Goal: Transaction & Acquisition: Purchase product/service

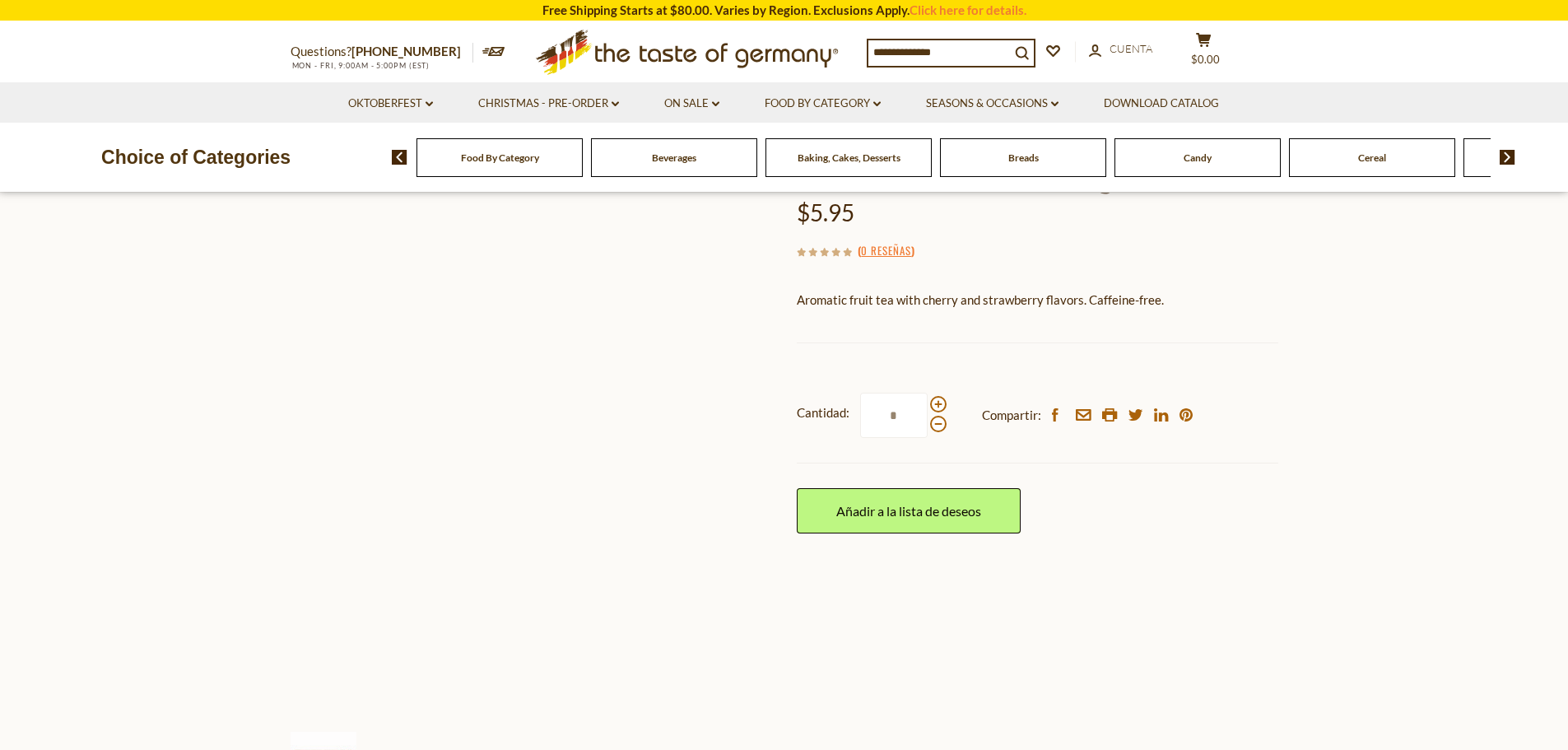
scroll to position [83, 0]
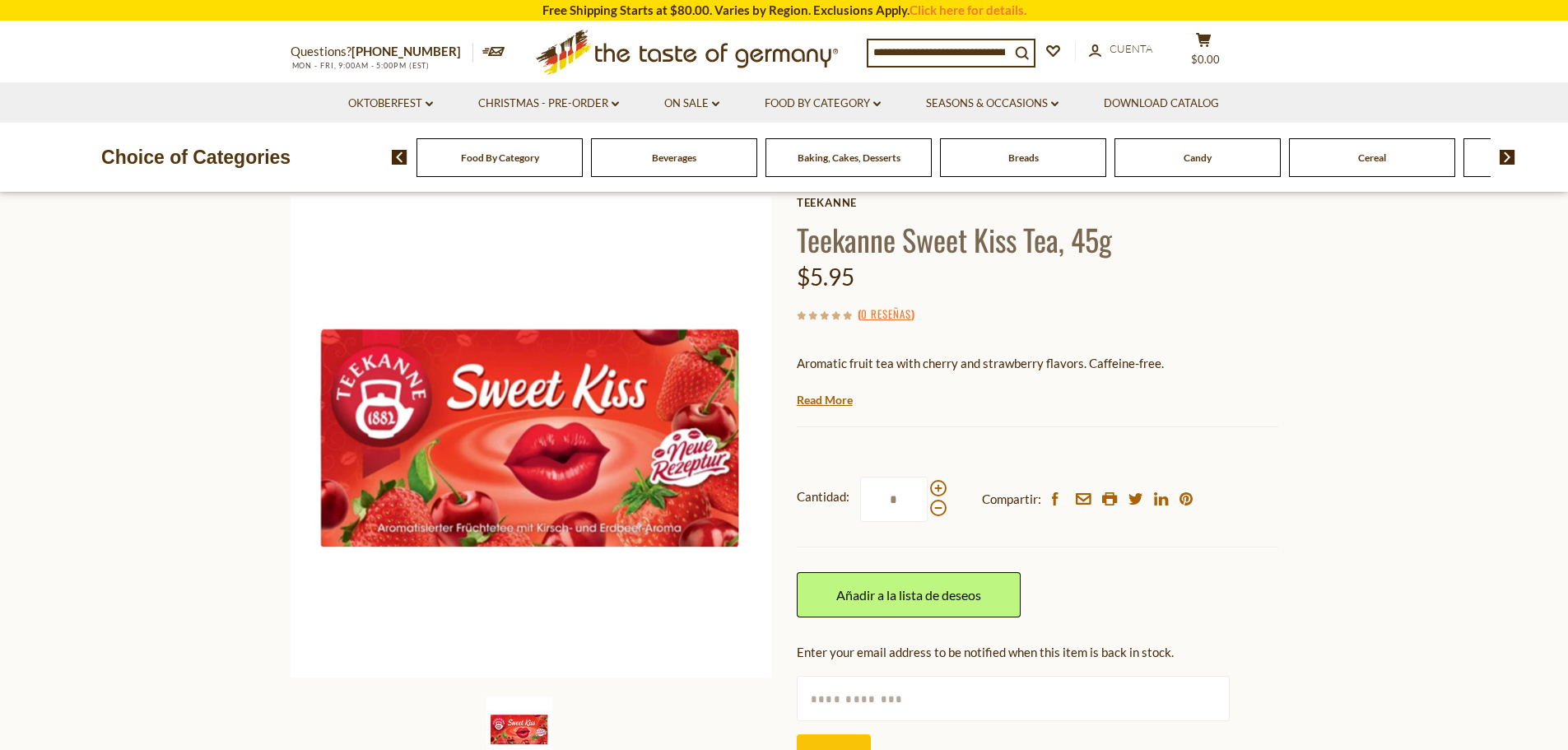
click at [482, 47] on icon at bounding box center [493, 51] width 23 height 9
click at [482, 48] on icon at bounding box center [493, 51] width 23 height 9
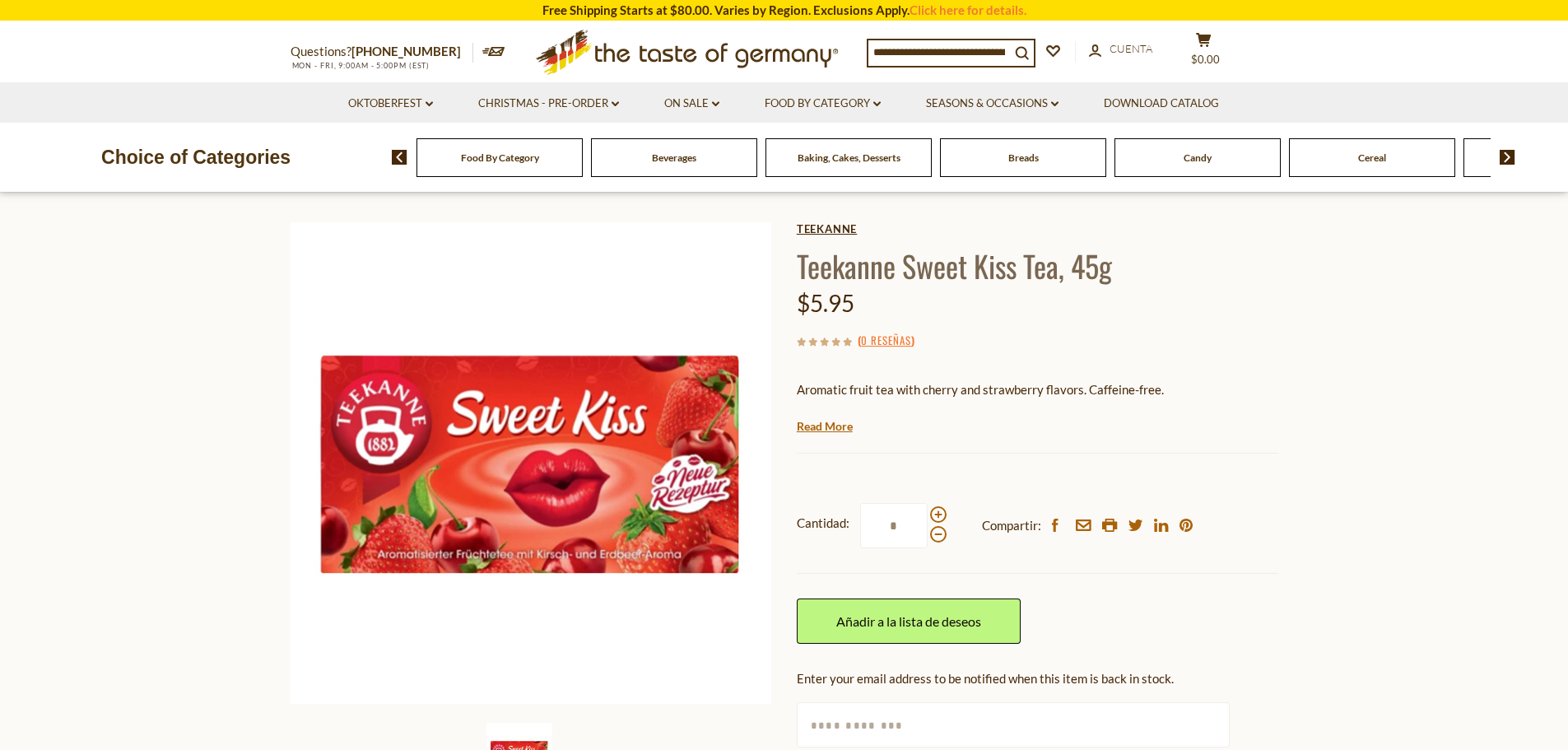
scroll to position [0, 0]
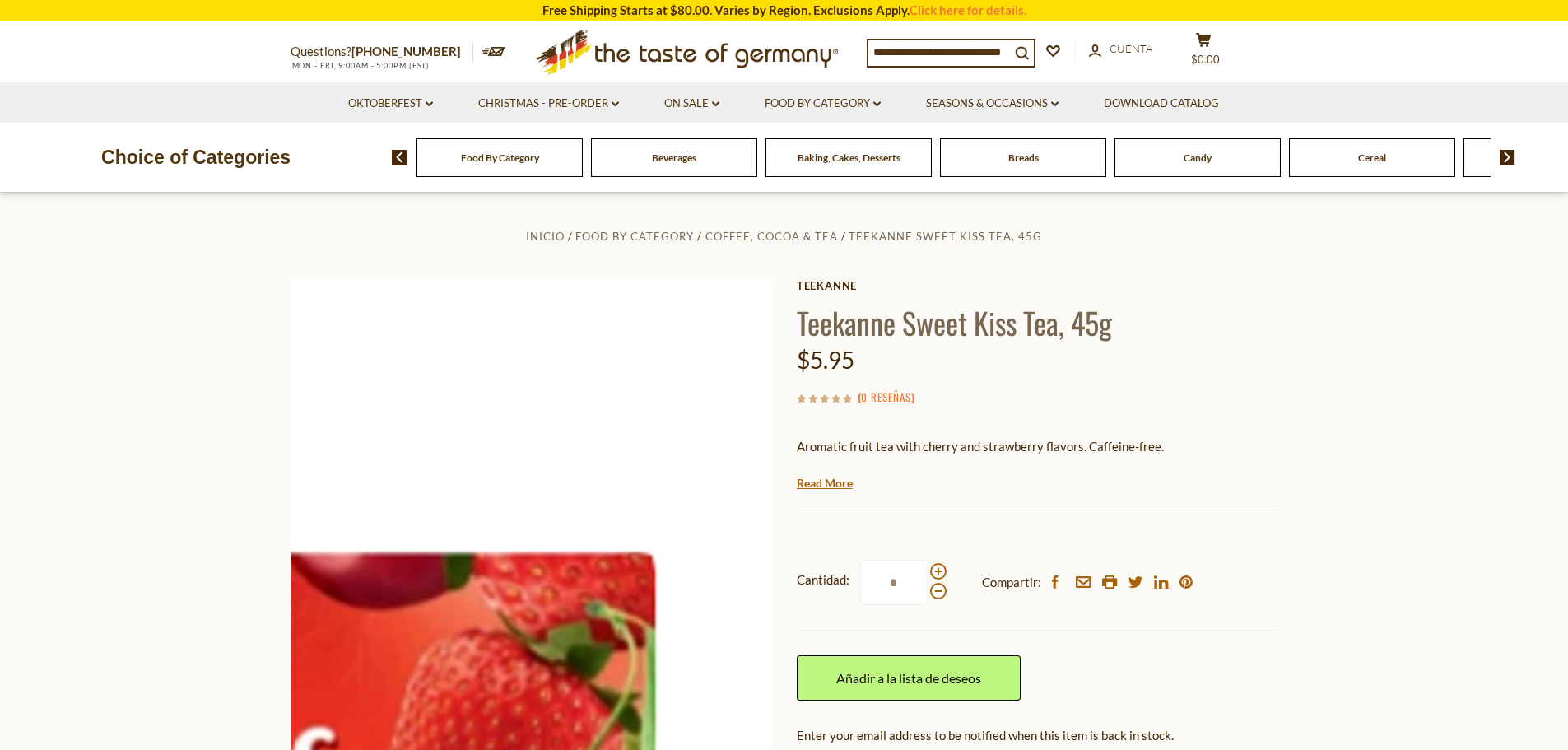
drag, startPoint x: 880, startPoint y: 359, endPoint x: 771, endPoint y: 357, distance: 109.0
click at [771, 357] on div "Inicio Food By Category Coffee, Cocoa & Tea Teekanne Sweet Kiss Tea, 45g Teekan…" at bounding box center [784, 549] width 1013 height 649
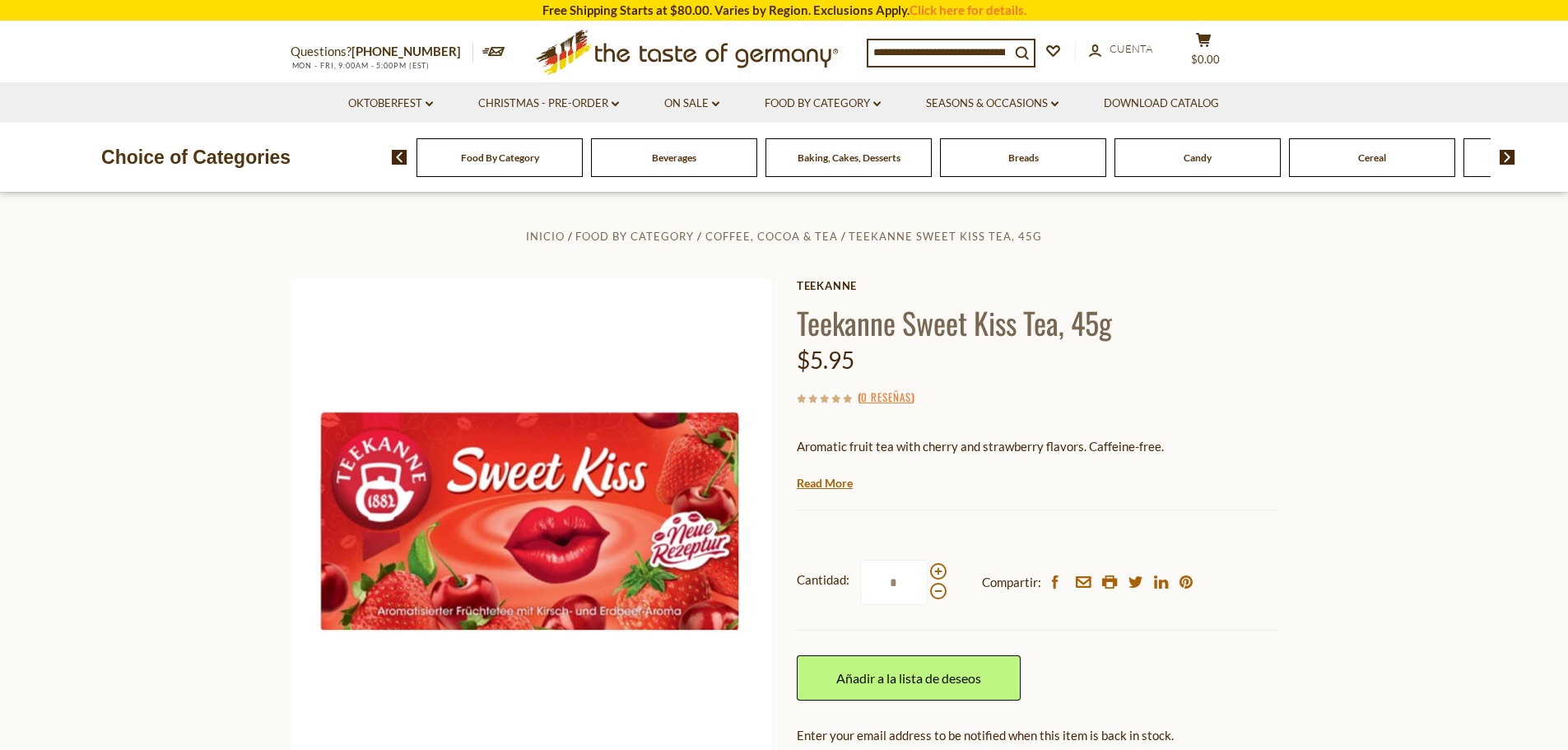
drag, startPoint x: 1016, startPoint y: 242, endPoint x: 1038, endPoint y: 223, distance: 29.1
click at [1016, 242] on span "Teekanne Sweet Kiss Tea, 45g" at bounding box center [945, 235] width 194 height 13
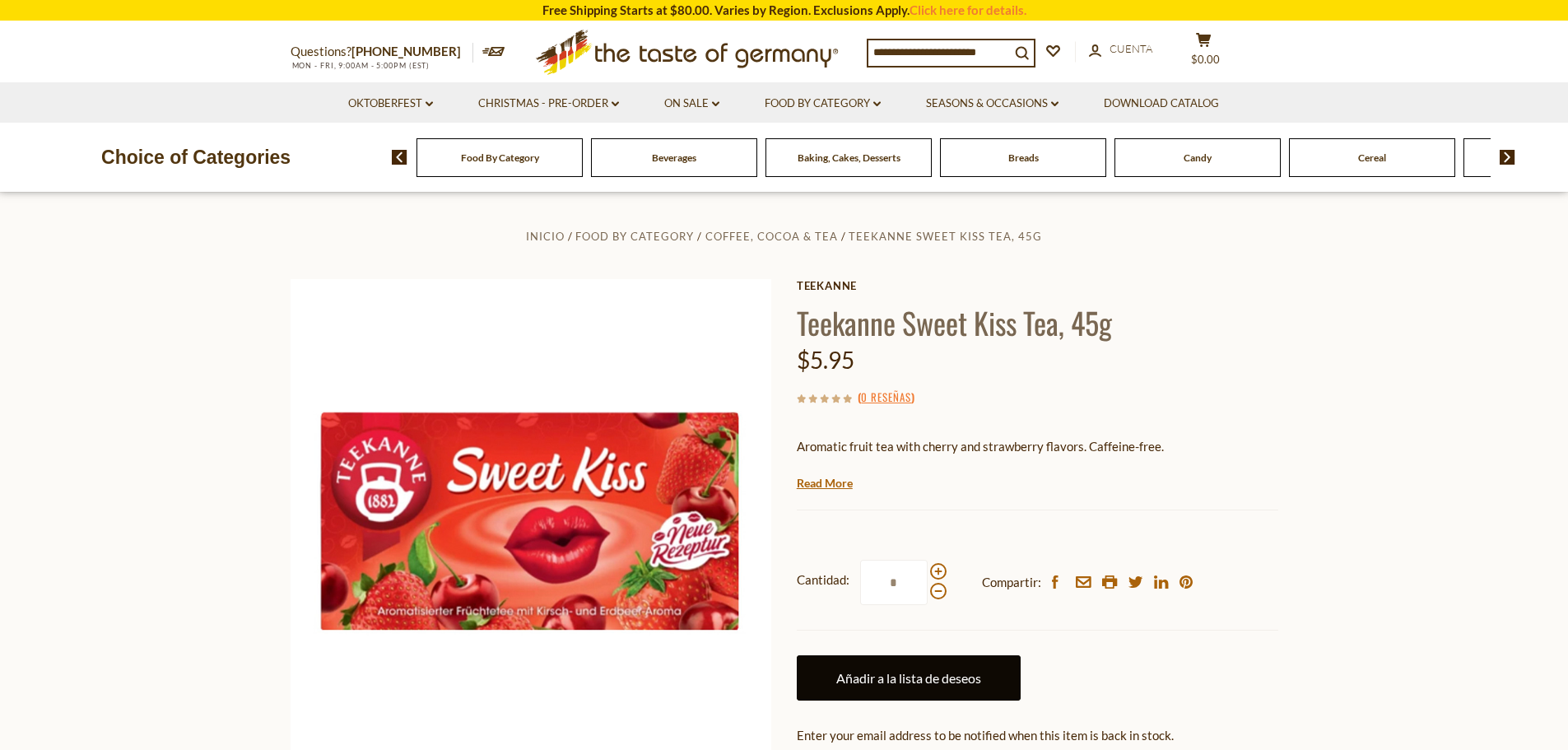
click at [985, 684] on link "Añadir a la lista de deseos" at bounding box center [909, 677] width 224 height 45
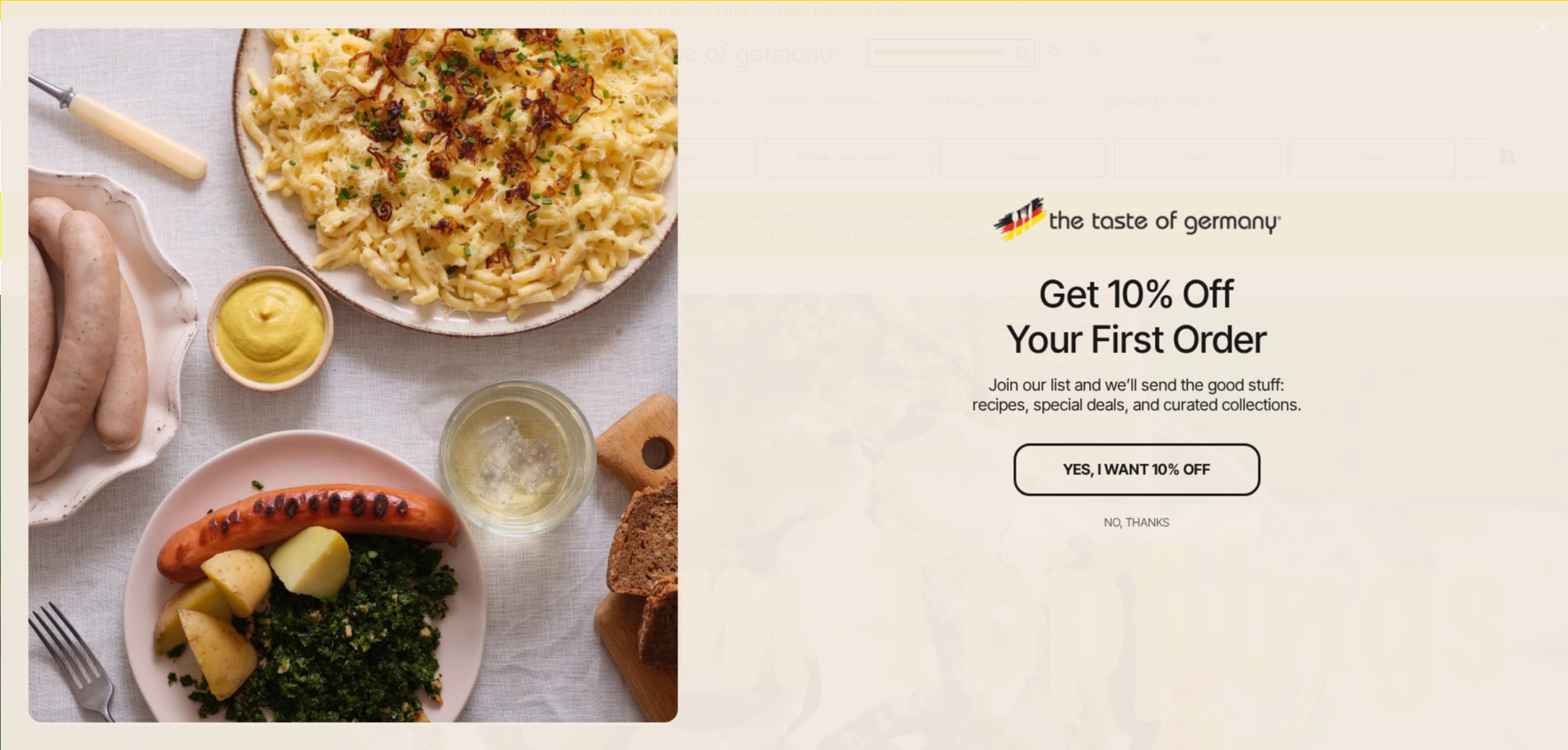
click at [1118, 53] on div "Get 10% Off Your First Order Join our list and we’ll send the good stuff: recip…" at bounding box center [1136, 375] width 862 height 750
click at [1112, 475] on div "Yes, I Want 10% Off" at bounding box center [1136, 468] width 148 height 15
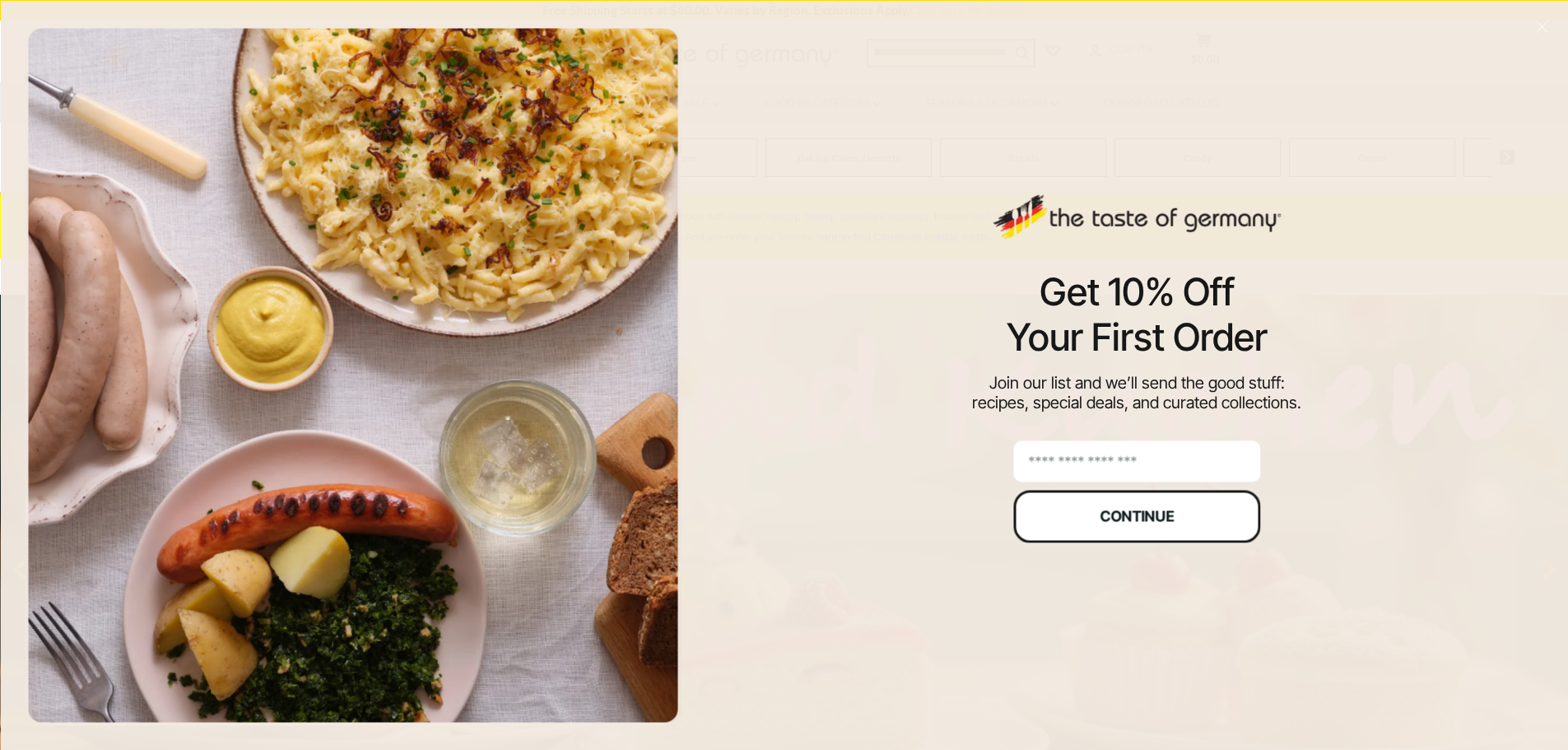
click at [1122, 514] on div "Continue" at bounding box center [1136, 515] width 74 height 15
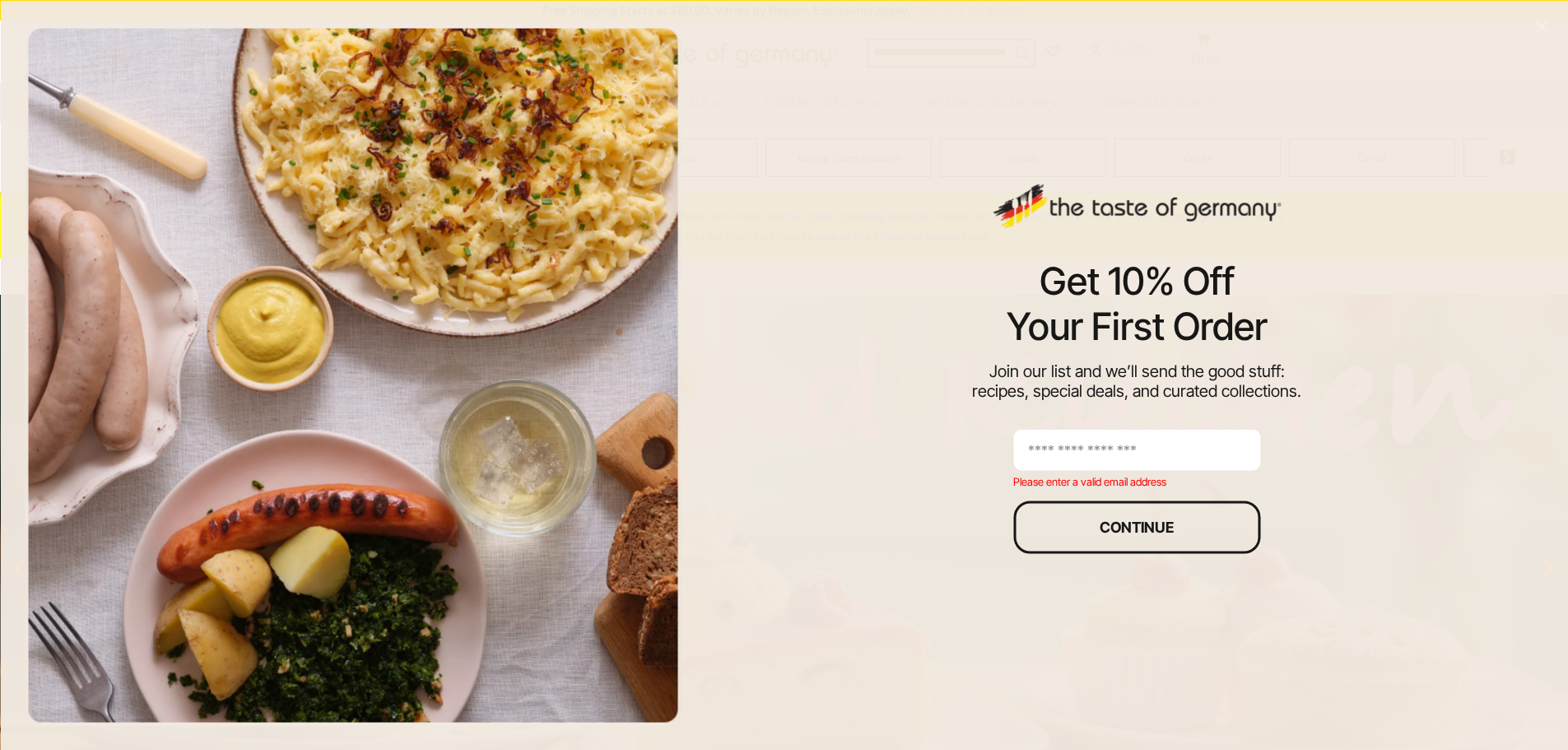
click at [1103, 449] on input "email" at bounding box center [1135, 451] width 247 height 41
type input "**********"
click at [1109, 527] on div "Continue" at bounding box center [1136, 526] width 74 height 15
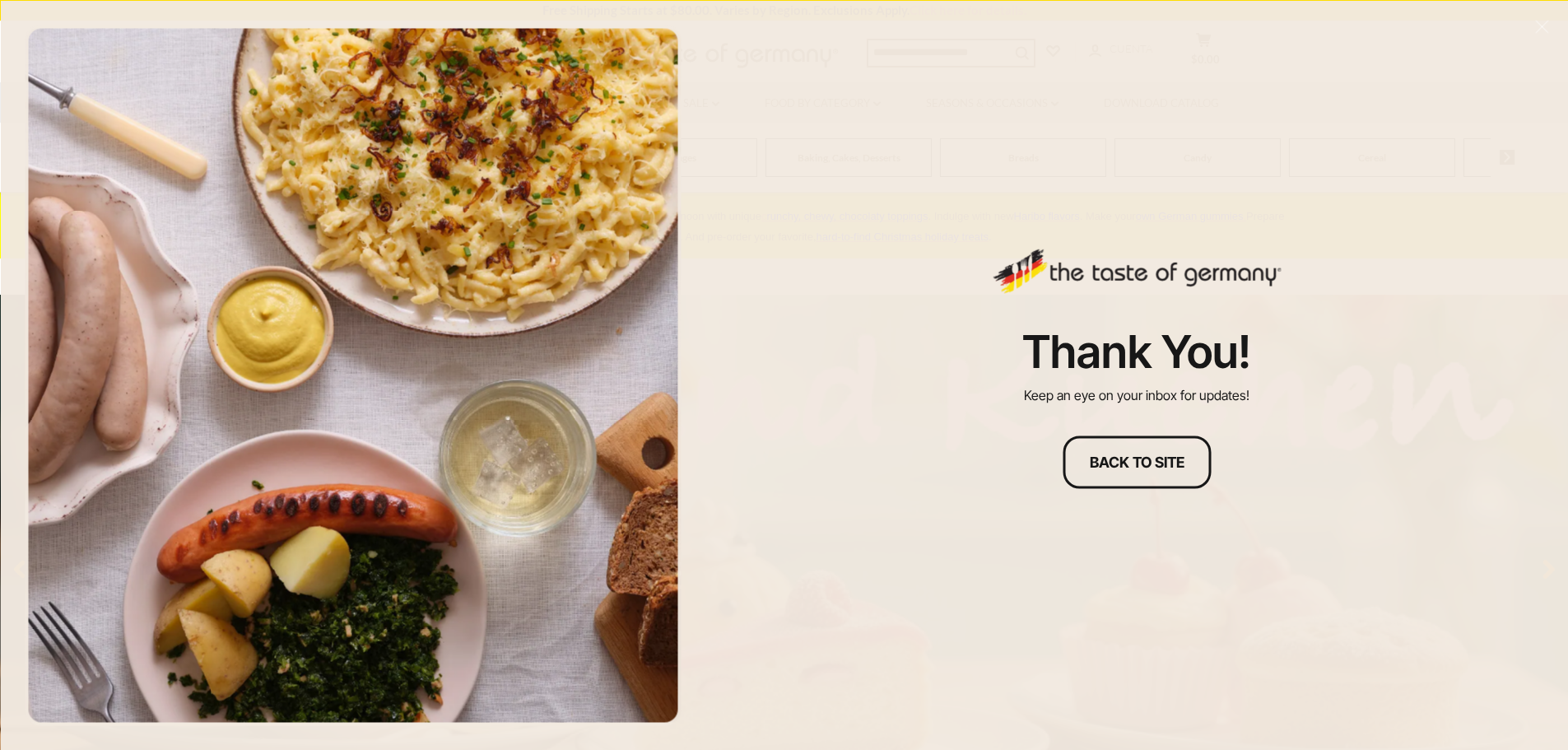
click at [1103, 355] on div "Thank you!" at bounding box center [1136, 351] width 229 height 57
click at [109, 298] on div at bounding box center [352, 375] width 656 height 701
click at [1167, 460] on div "Back to site" at bounding box center [1136, 461] width 95 height 15
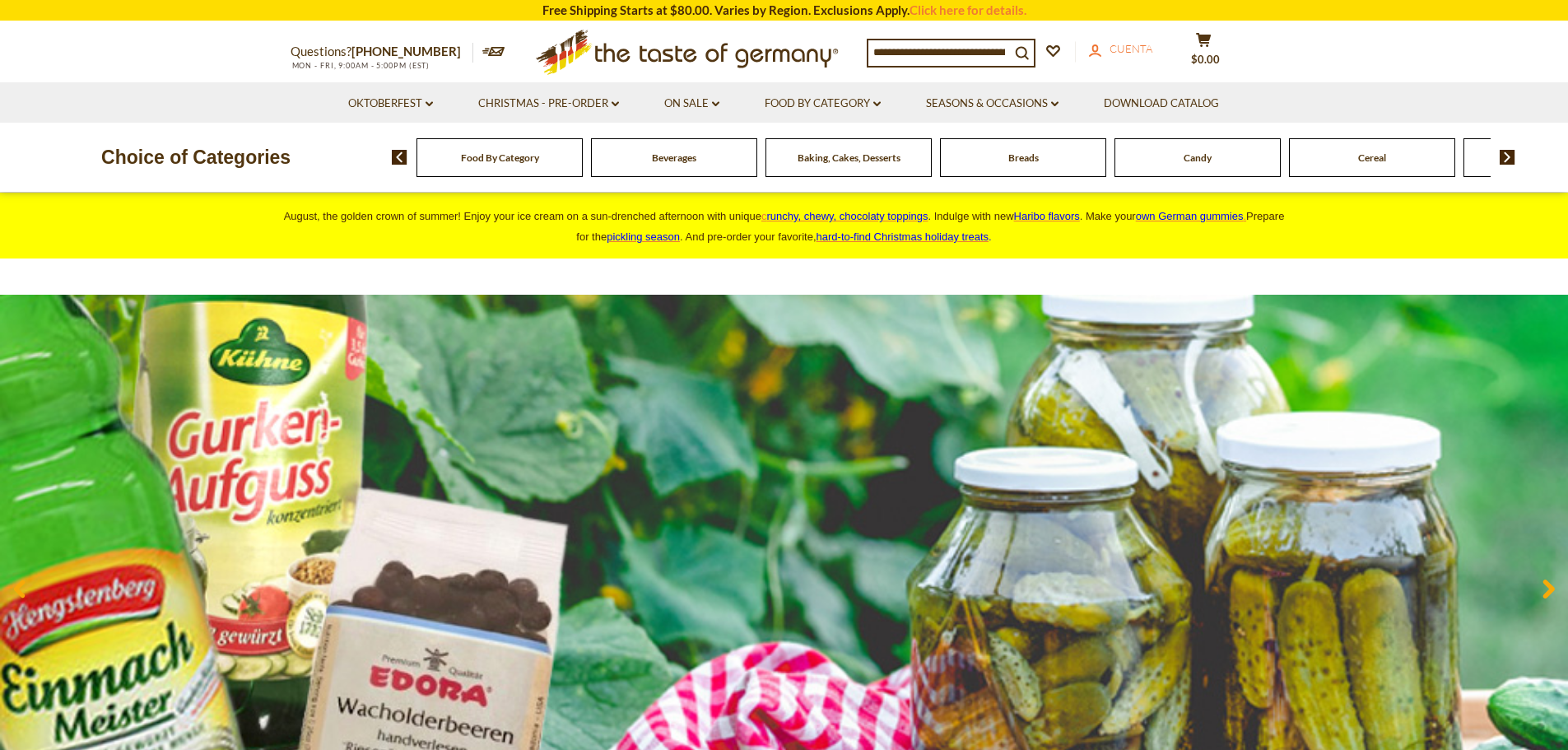
click at [1114, 52] on link "account Cuenta" at bounding box center [1120, 49] width 63 height 18
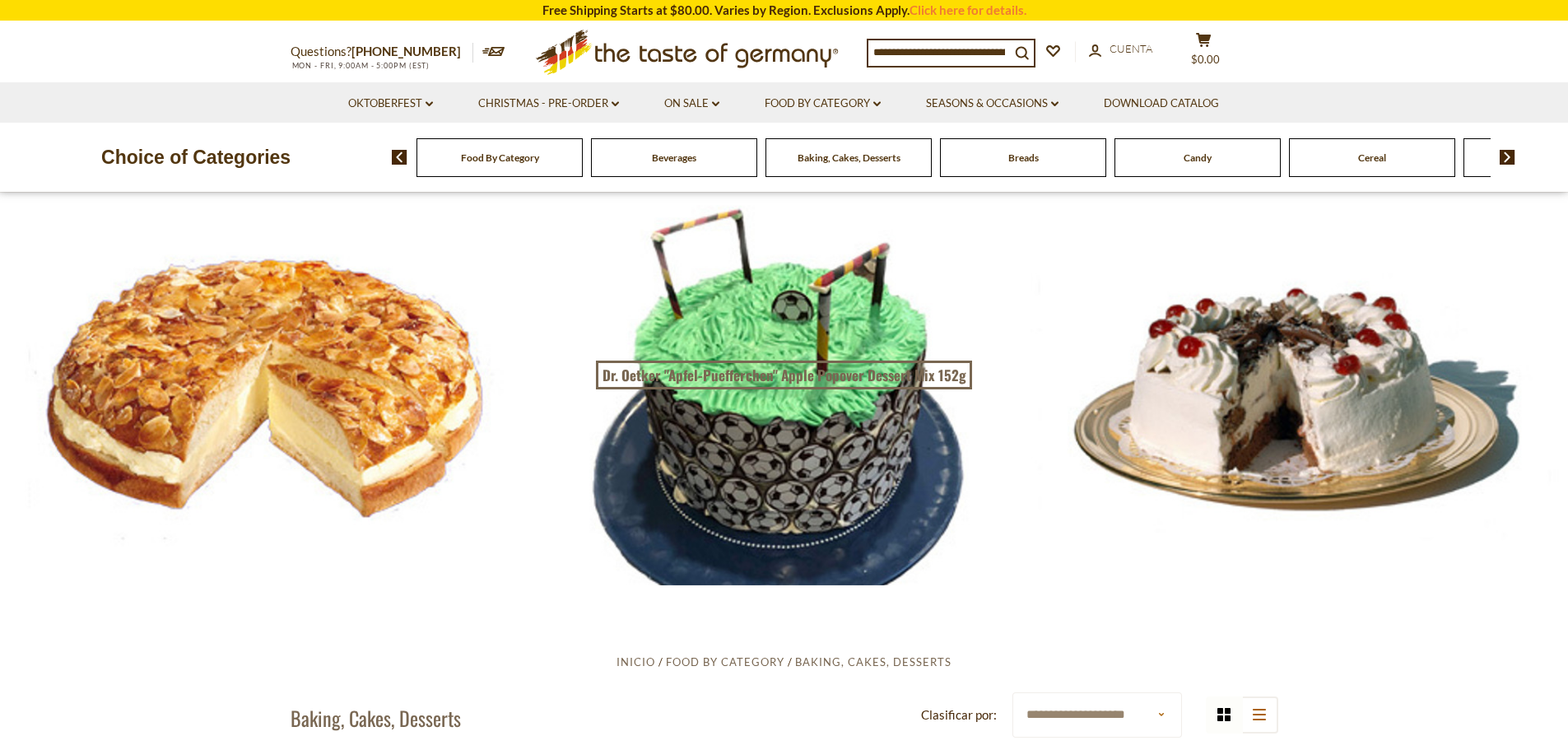
click at [1507, 159] on img at bounding box center [1507, 157] width 15 height 15
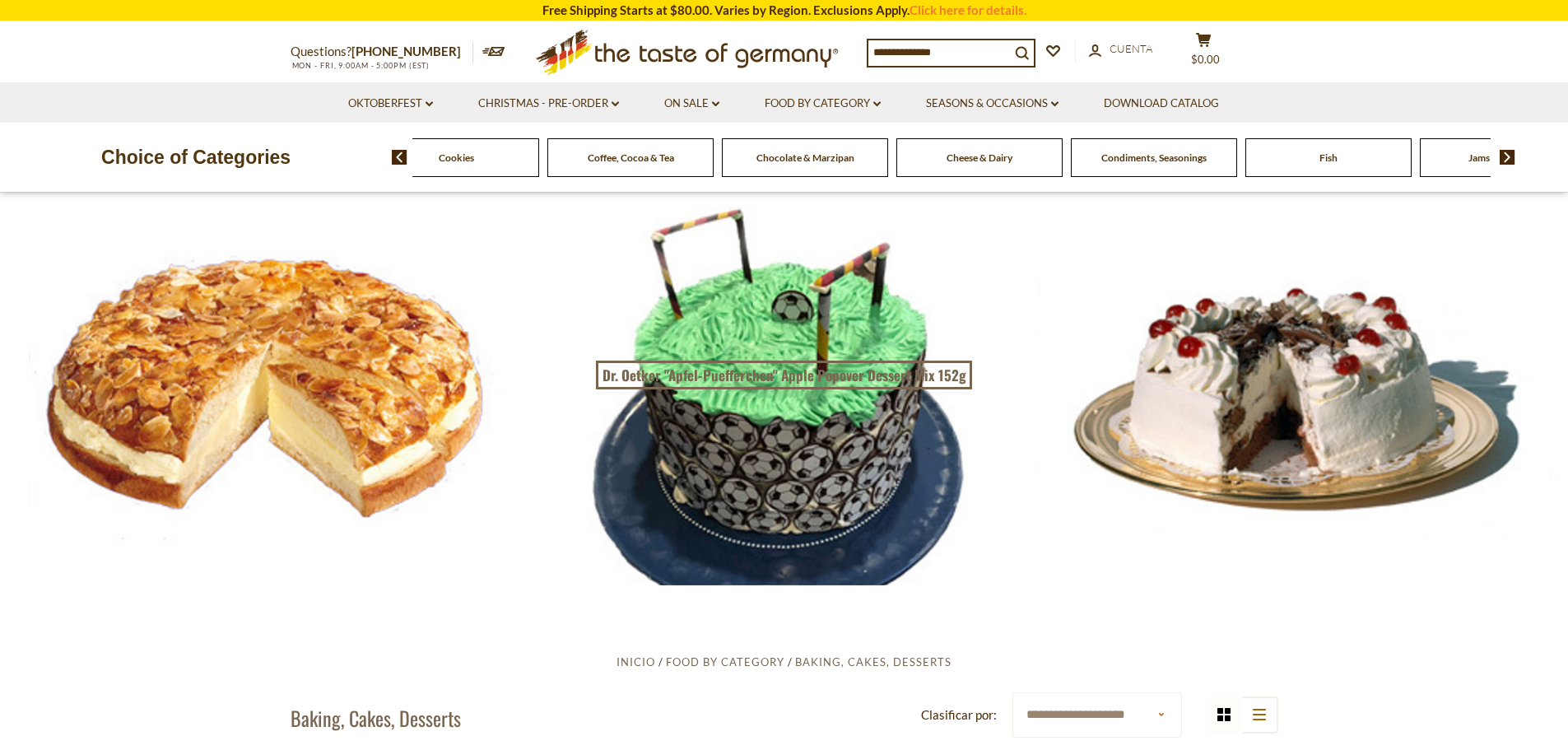
click at [1507, 159] on img at bounding box center [1507, 157] width 15 height 15
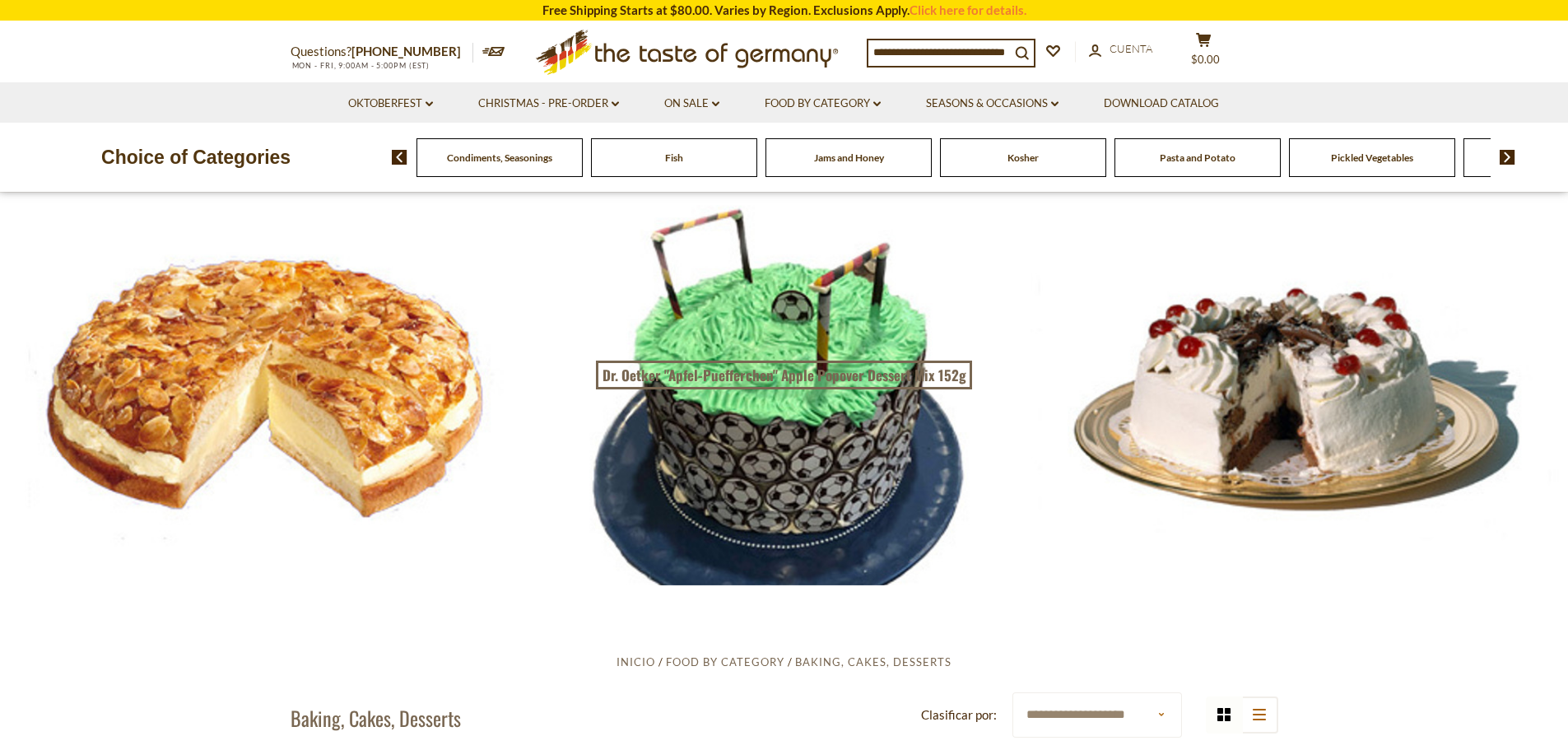
click at [1507, 159] on img at bounding box center [1507, 157] width 15 height 15
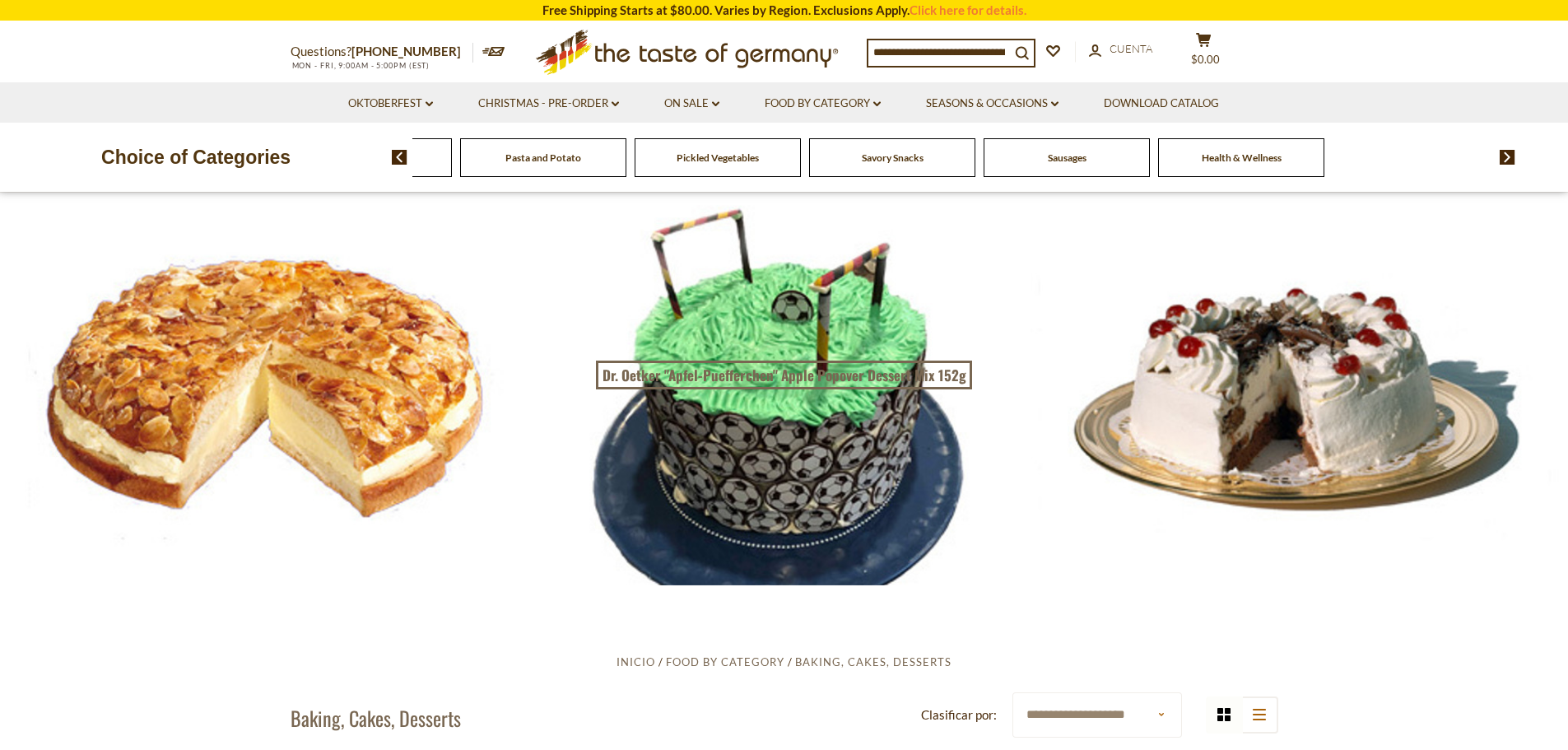
click at [1507, 159] on img at bounding box center [1507, 157] width 15 height 15
click at [982, 50] on input at bounding box center [939, 51] width 142 height 23
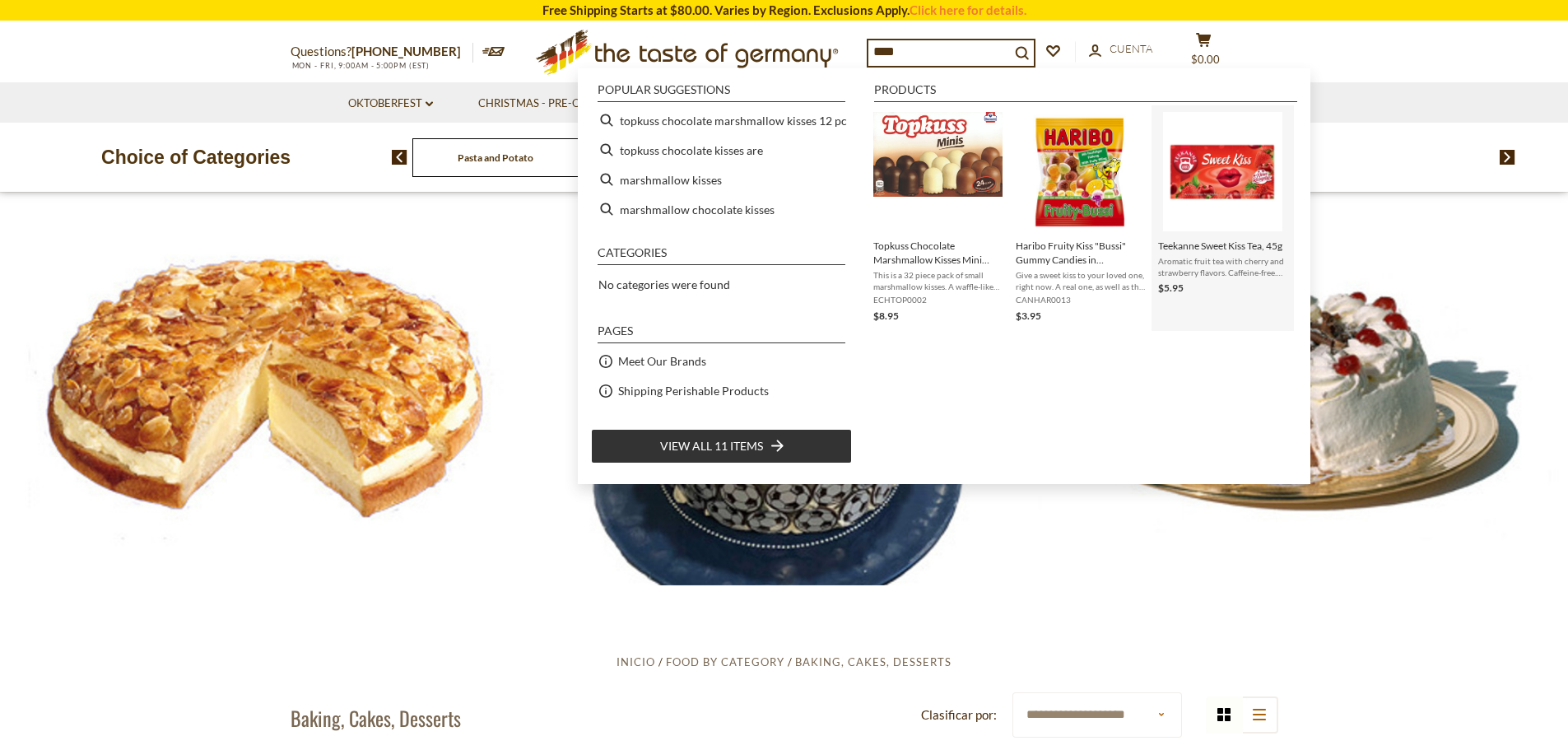
type input "****"
click at [1246, 144] on img "Teekanne Sweet Kiss Tea, 45g" at bounding box center [1222, 172] width 119 height 119
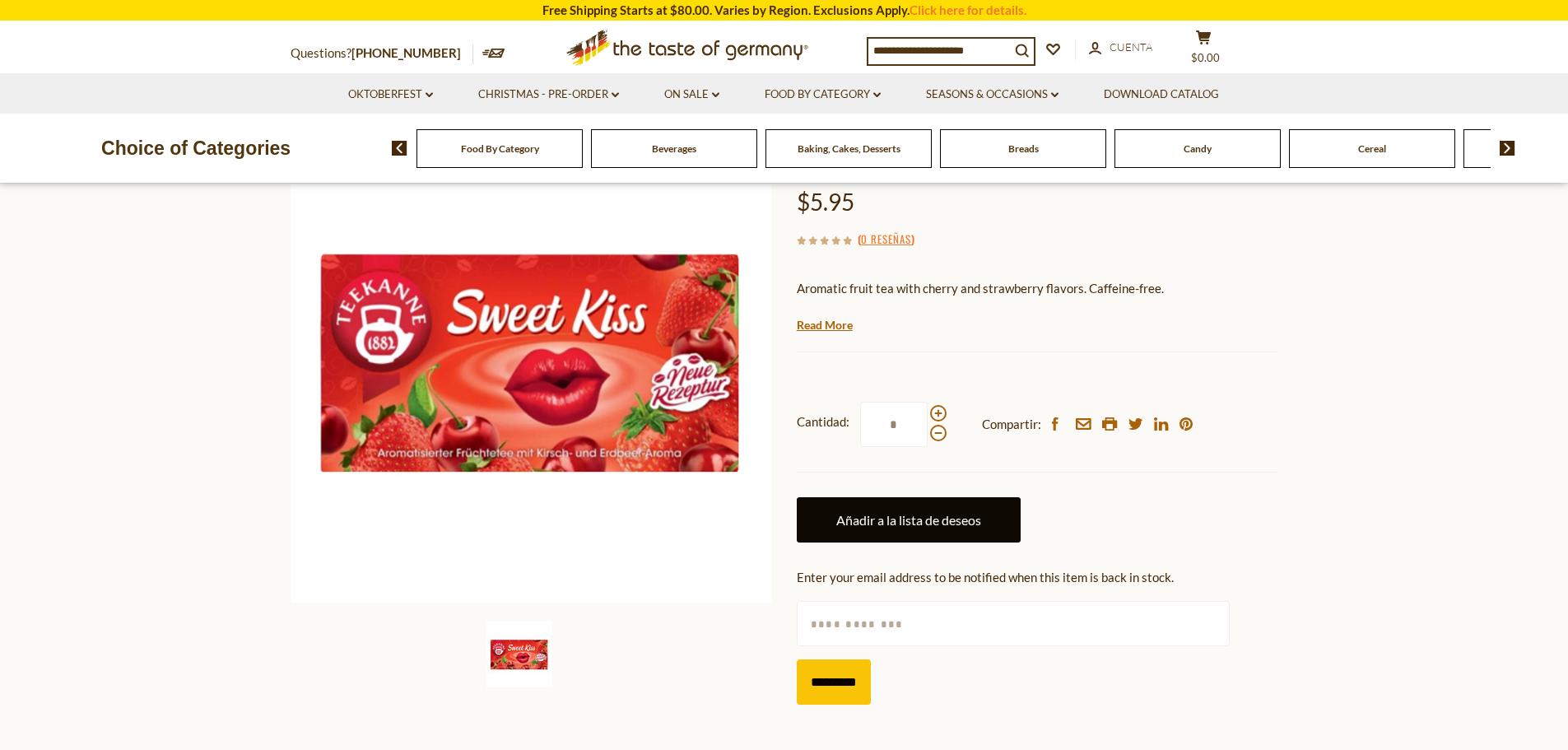
scroll to position [165, 0]
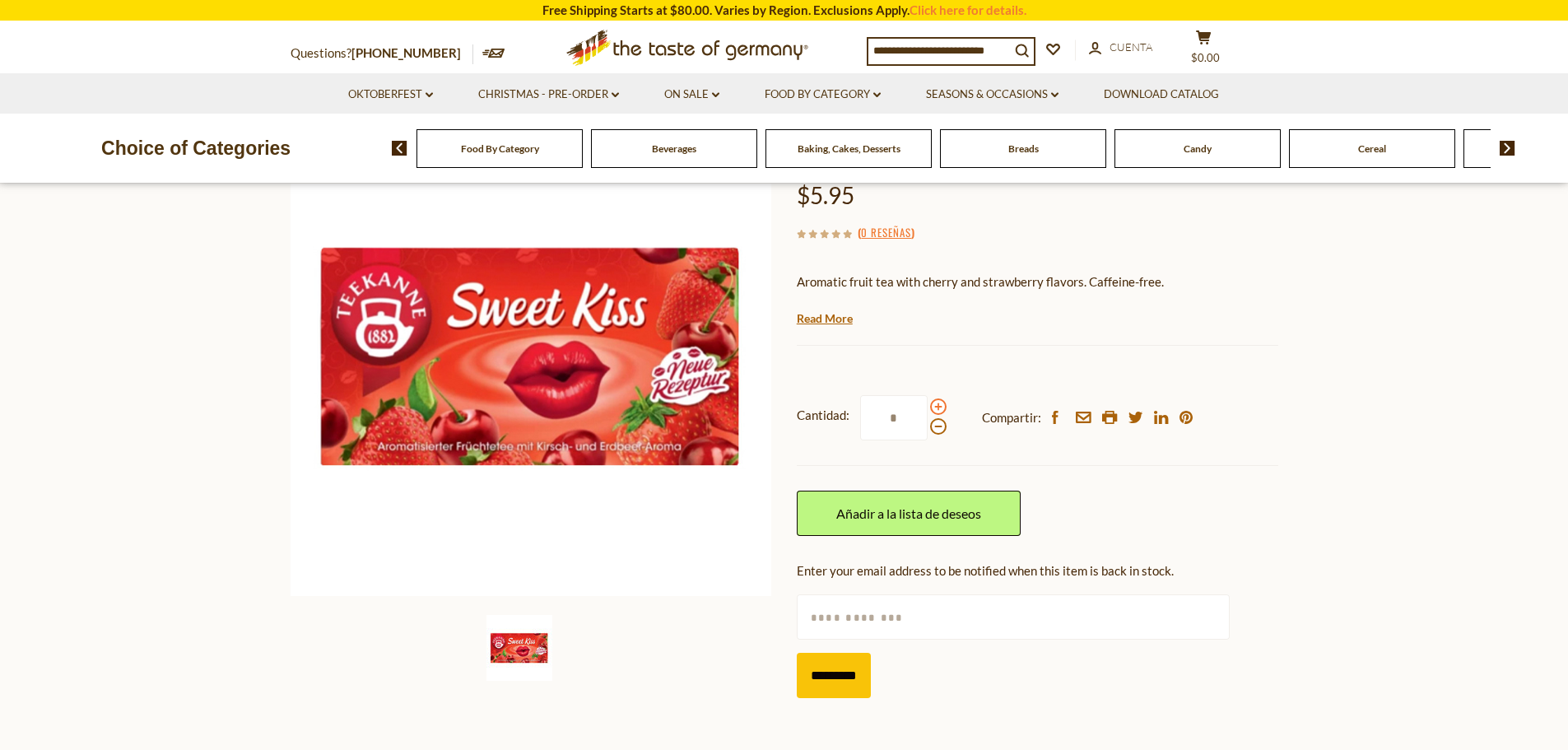
click at [933, 410] on span at bounding box center [938, 406] width 16 height 16
click at [927, 410] on input "*" at bounding box center [893, 417] width 67 height 45
click at [933, 410] on span at bounding box center [938, 406] width 16 height 16
click at [927, 410] on input "*" at bounding box center [893, 417] width 67 height 45
click at [933, 409] on span at bounding box center [938, 406] width 16 height 16
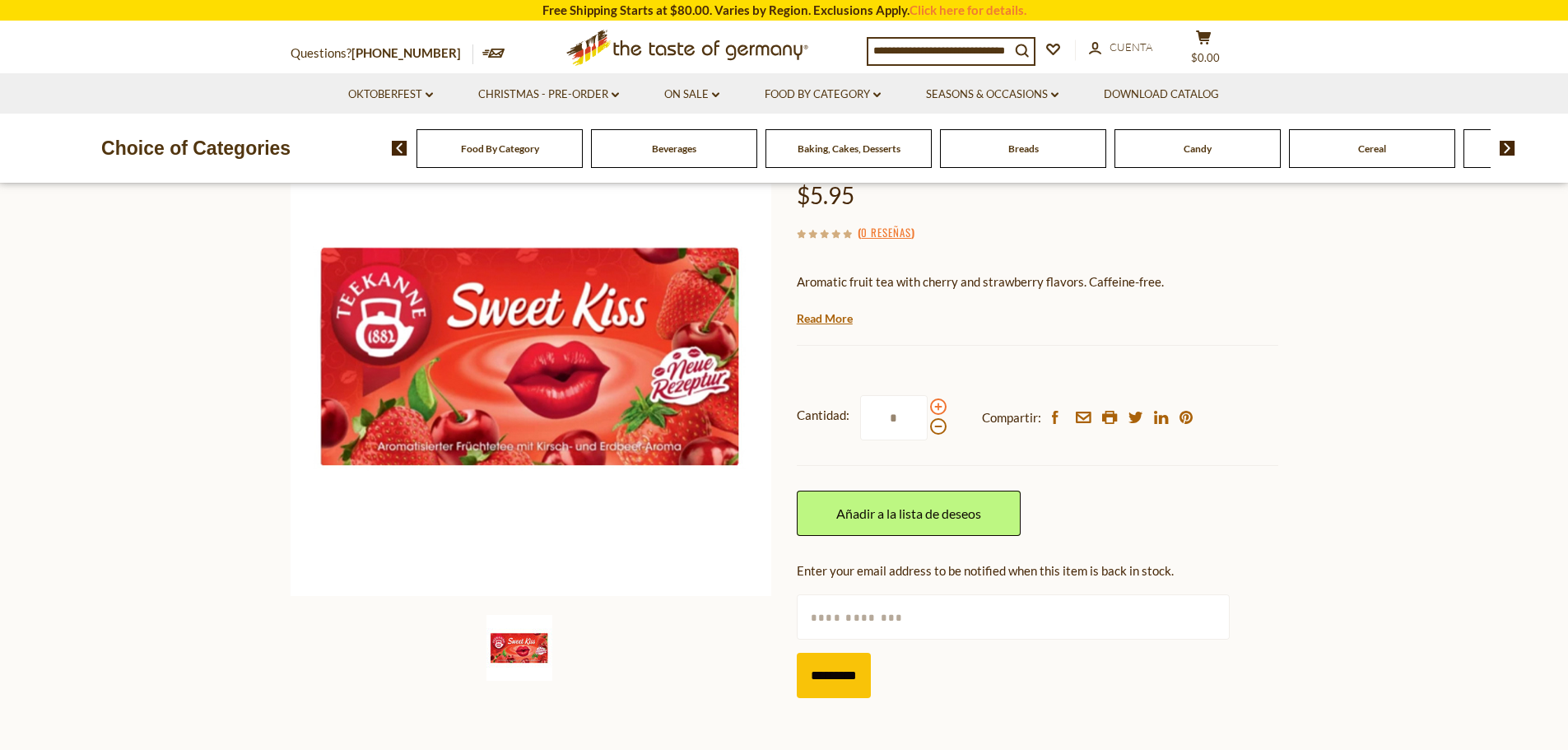
click at [927, 409] on input "*" at bounding box center [893, 417] width 67 height 45
click at [933, 408] on span at bounding box center [938, 406] width 16 height 16
click at [927, 408] on input "*" at bounding box center [893, 417] width 67 height 45
click at [940, 430] on span at bounding box center [938, 426] width 16 height 16
click at [927, 430] on input "*" at bounding box center [893, 417] width 67 height 45
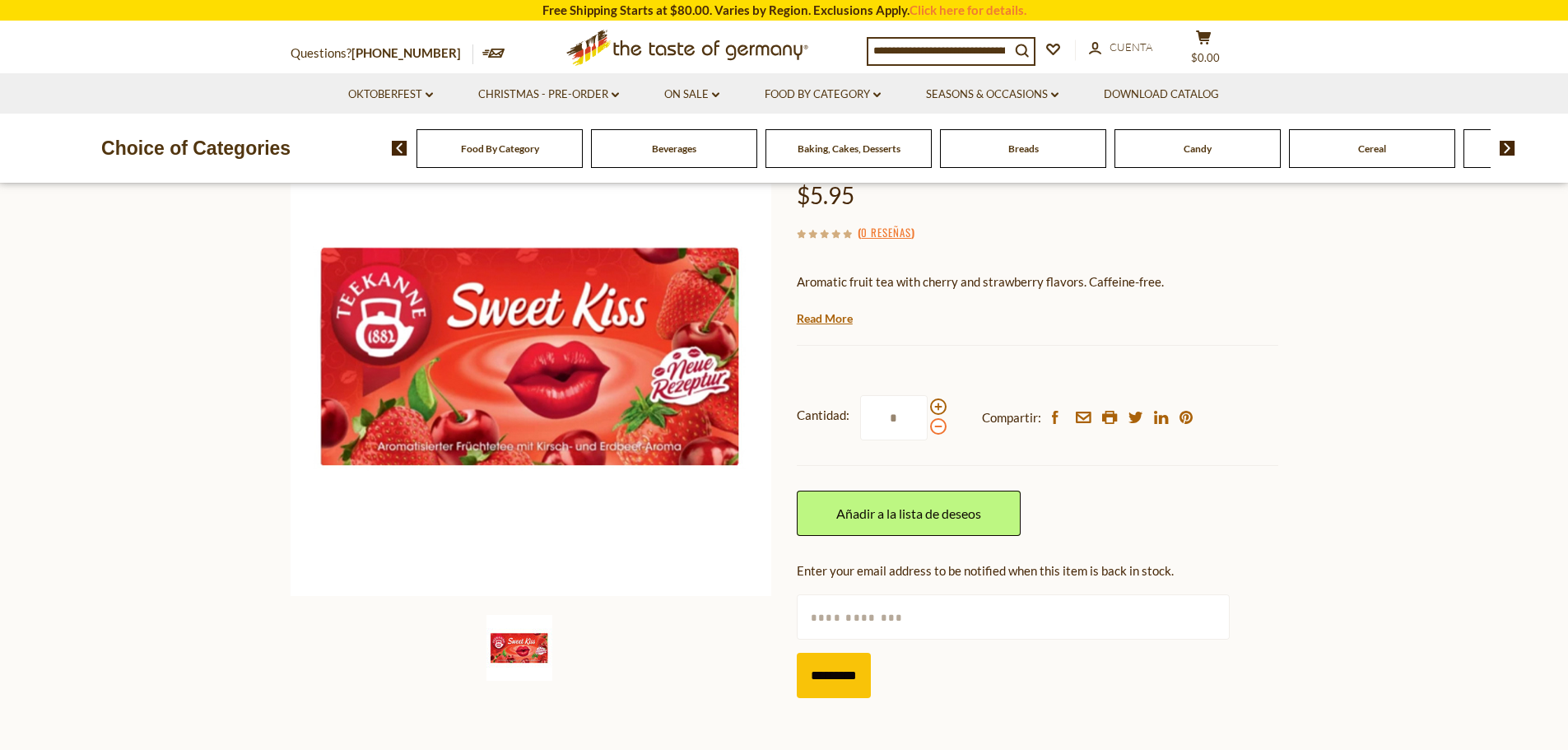
click at [942, 421] on span at bounding box center [938, 426] width 16 height 16
click at [927, 421] on input "*" at bounding box center [893, 417] width 67 height 45
click at [937, 402] on span at bounding box center [938, 406] width 16 height 16
click at [927, 402] on input "*" at bounding box center [893, 417] width 67 height 45
click at [932, 426] on span at bounding box center [938, 426] width 16 height 16
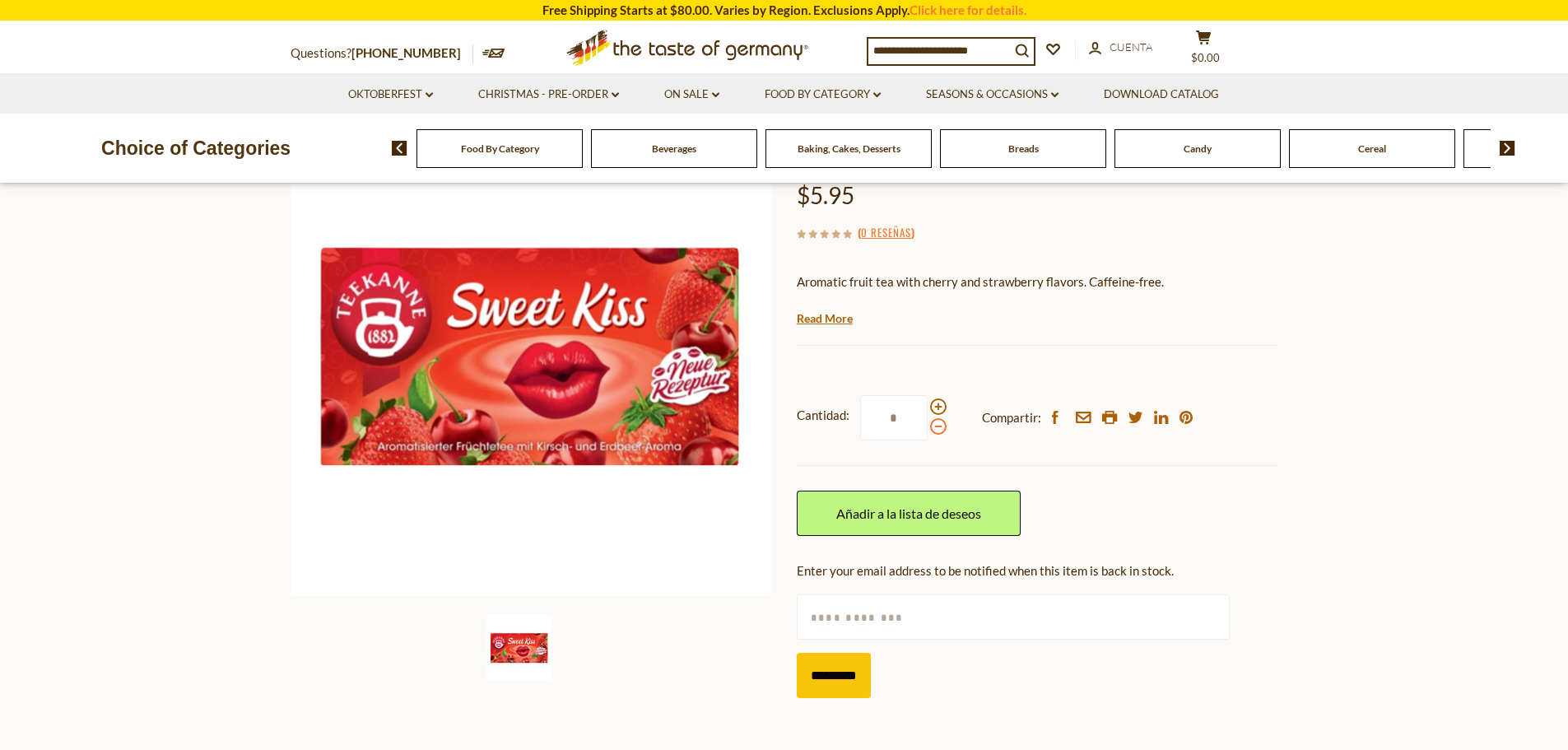
click at [927, 426] on input "*" at bounding box center [893, 417] width 67 height 45
click at [934, 427] on span at bounding box center [938, 426] width 16 height 16
click at [927, 427] on input "*" at bounding box center [893, 417] width 67 height 45
click at [937, 410] on span at bounding box center [938, 406] width 16 height 16
click at [927, 410] on input "*" at bounding box center [893, 417] width 67 height 45
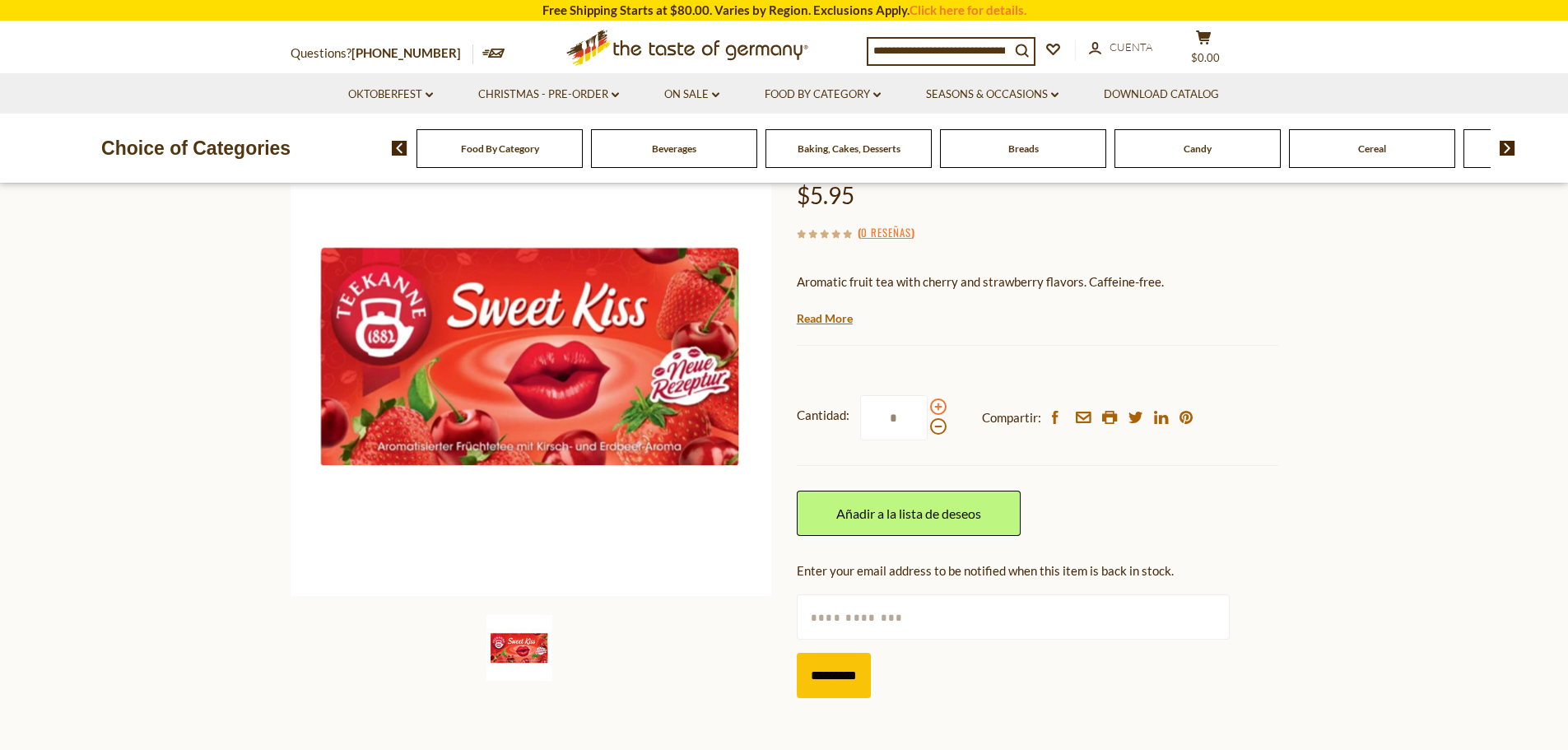
click at [937, 410] on span at bounding box center [938, 406] width 16 height 16
click at [927, 410] on input "*" at bounding box center [893, 417] width 67 height 45
click at [931, 426] on span at bounding box center [938, 426] width 16 height 16
click at [927, 426] on input "*" at bounding box center [893, 417] width 67 height 45
type input "*"
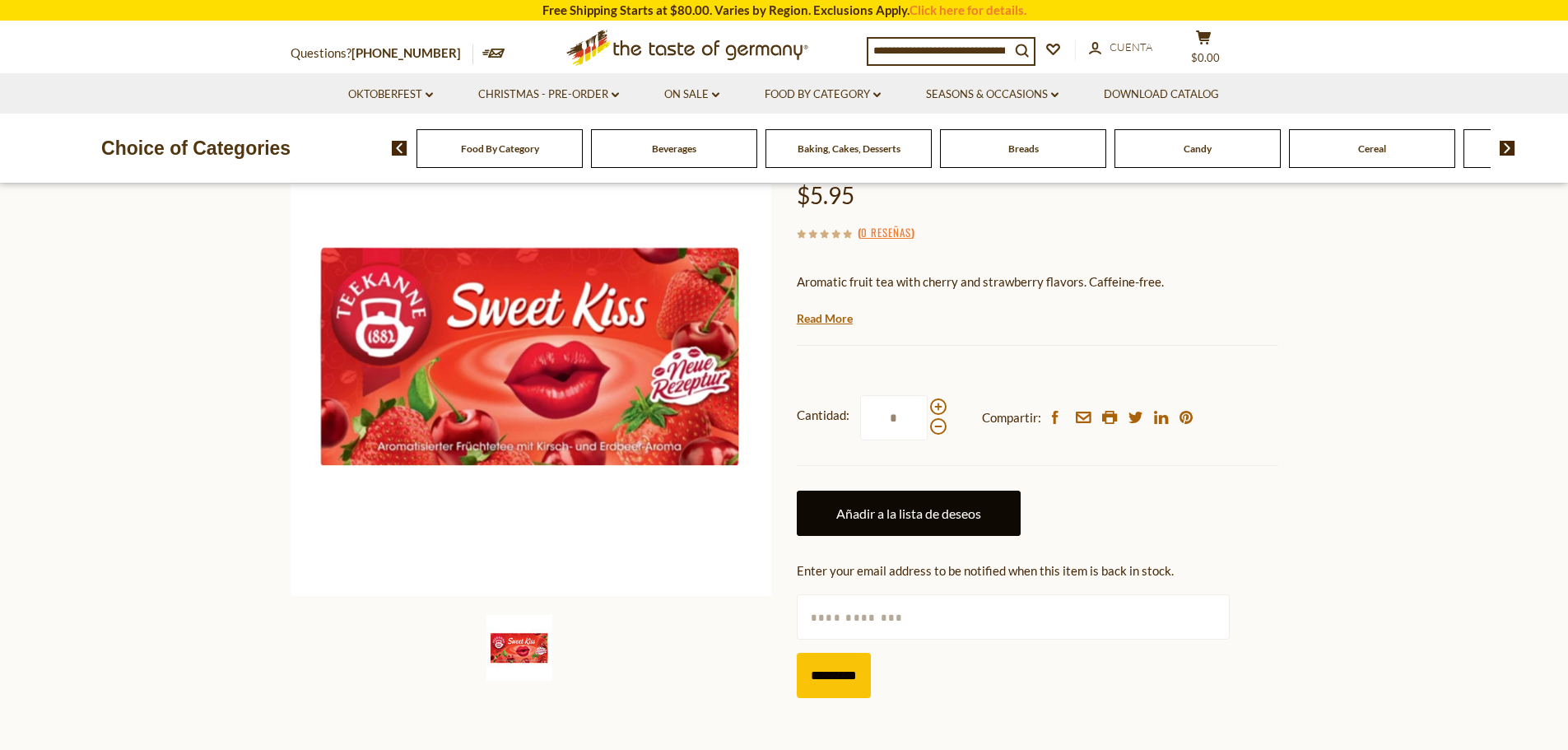
click at [935, 501] on link "Añadir a la lista de deseos" at bounding box center [909, 513] width 224 height 45
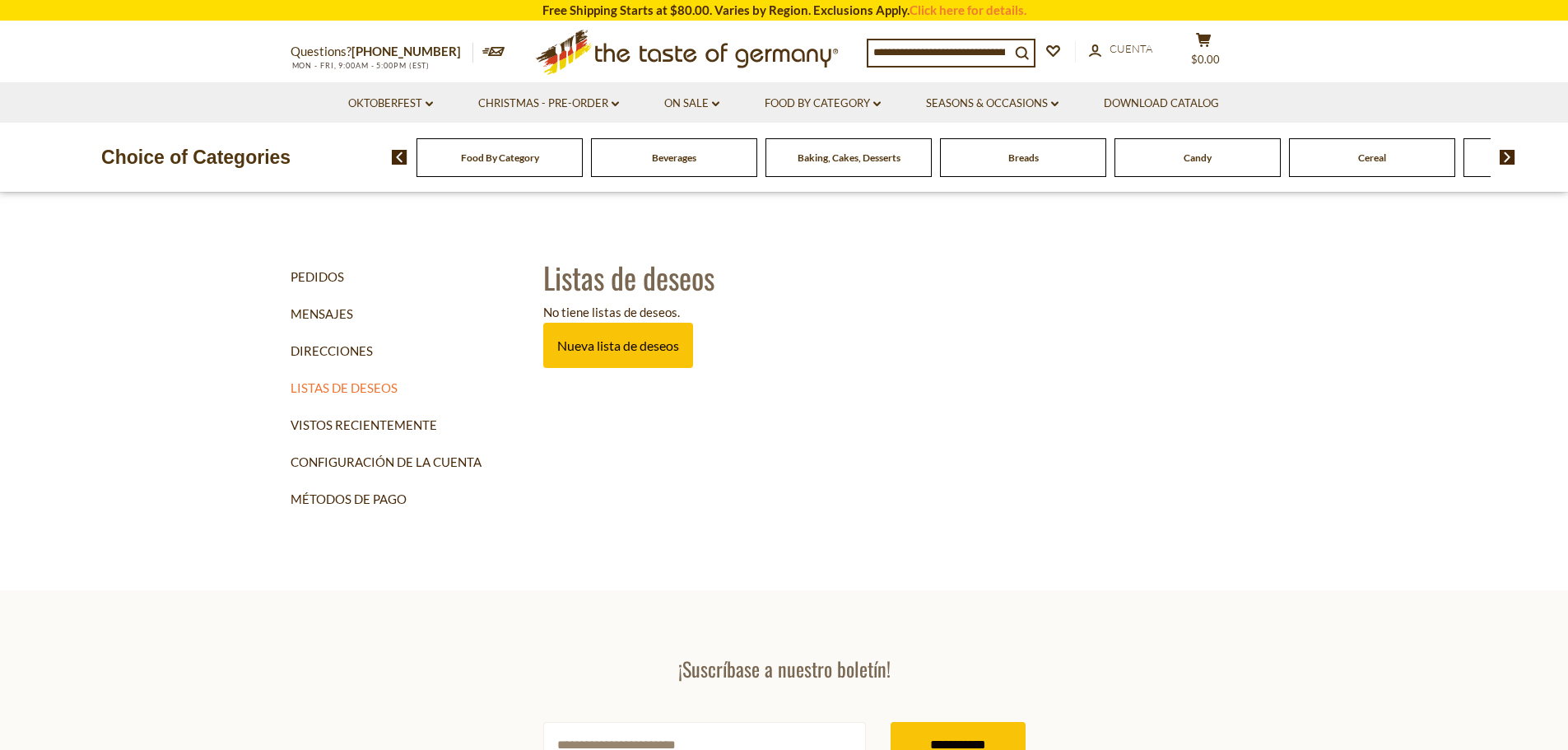
click at [895, 53] on input at bounding box center [939, 51] width 142 height 23
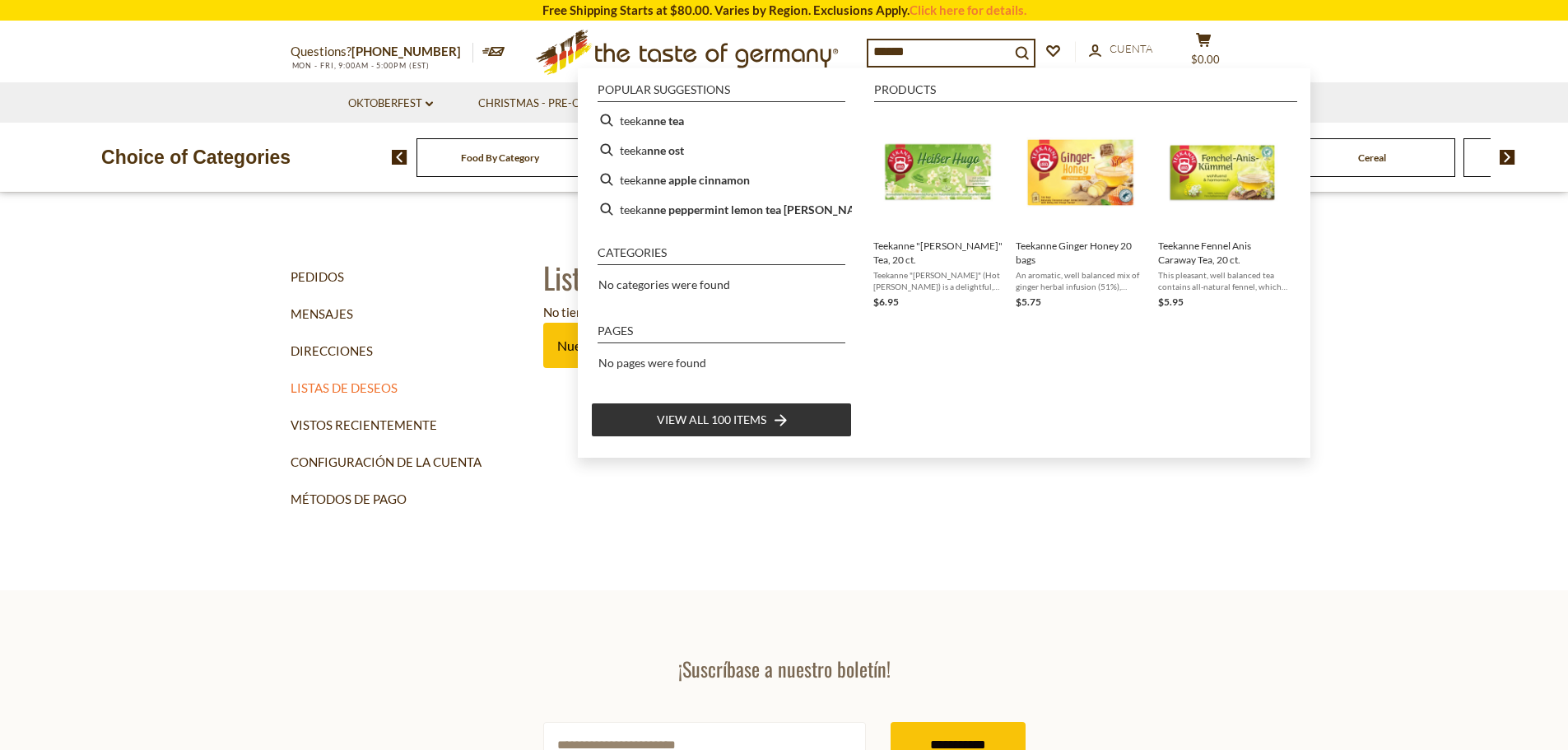
type input "*******"
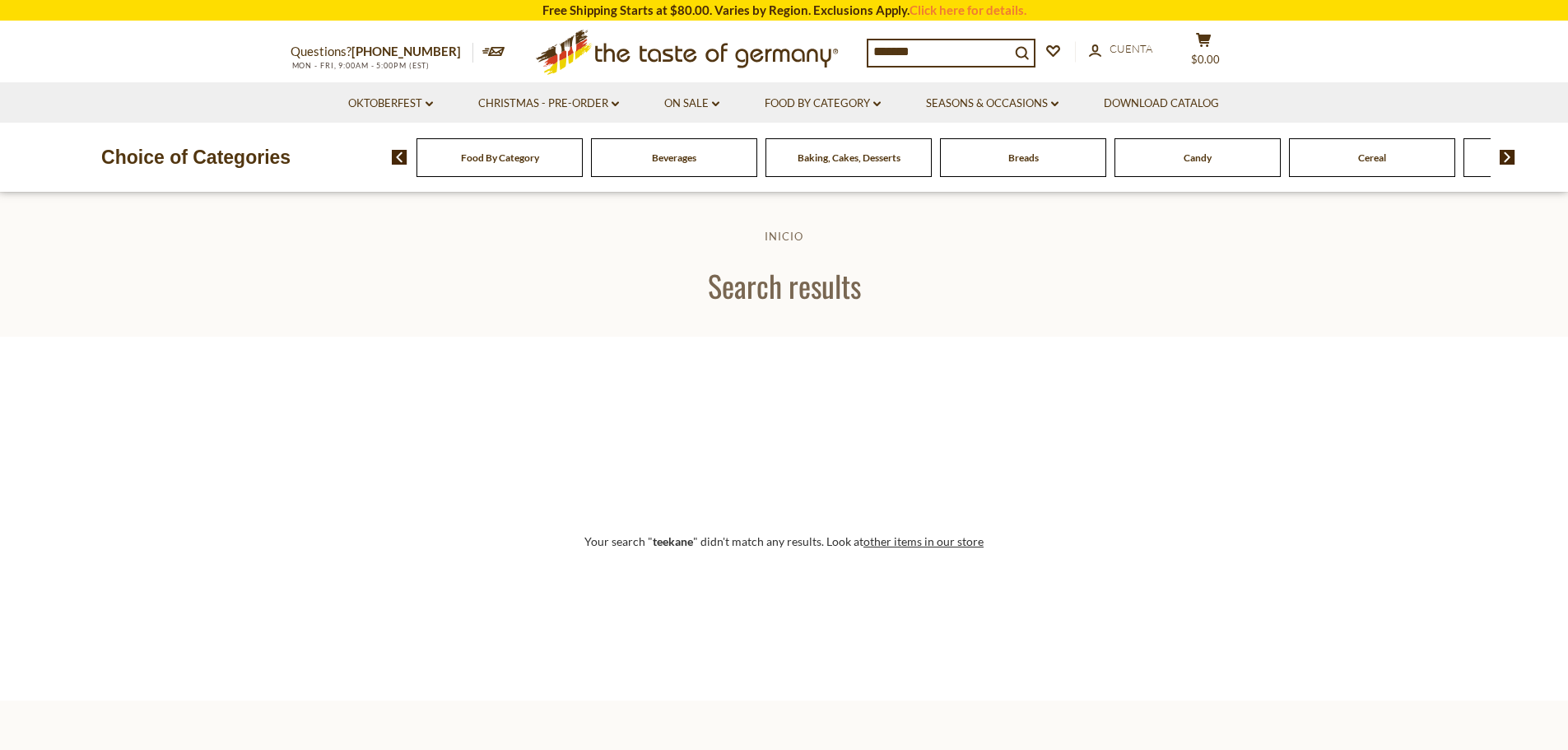
click at [759, 297] on h1 "Search results" at bounding box center [784, 285] width 1466 height 37
click at [990, 46] on input "*******" at bounding box center [939, 51] width 142 height 23
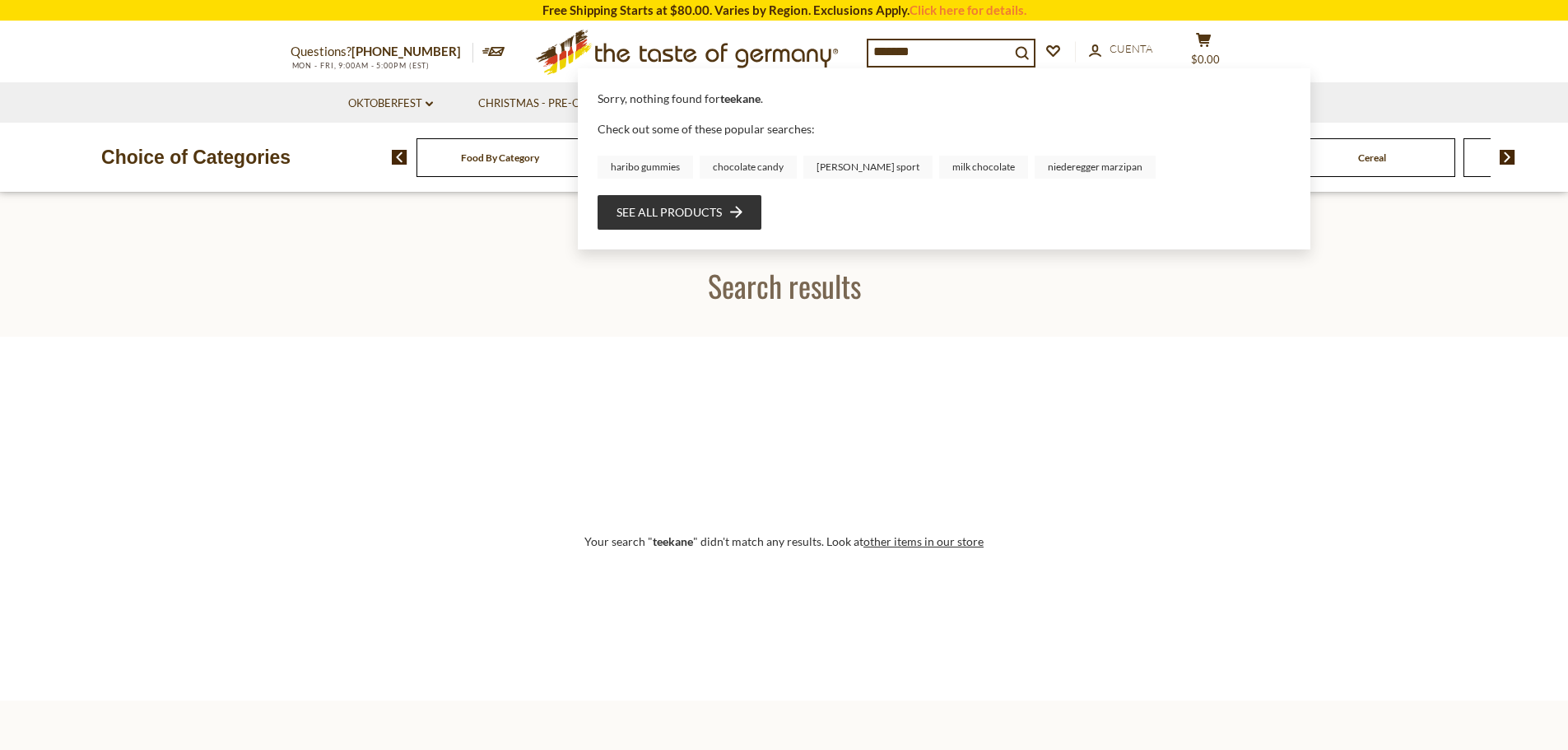
drag, startPoint x: 920, startPoint y: 51, endPoint x: 748, endPoint y: 49, distance: 172.0
click at [752, 55] on div "Questions? [PHONE_NUMBER] MON - FRI, 9:00AM - 5:00PM (EST) .st0{fill:#EDD300;} …" at bounding box center [784, 52] width 1013 height 60
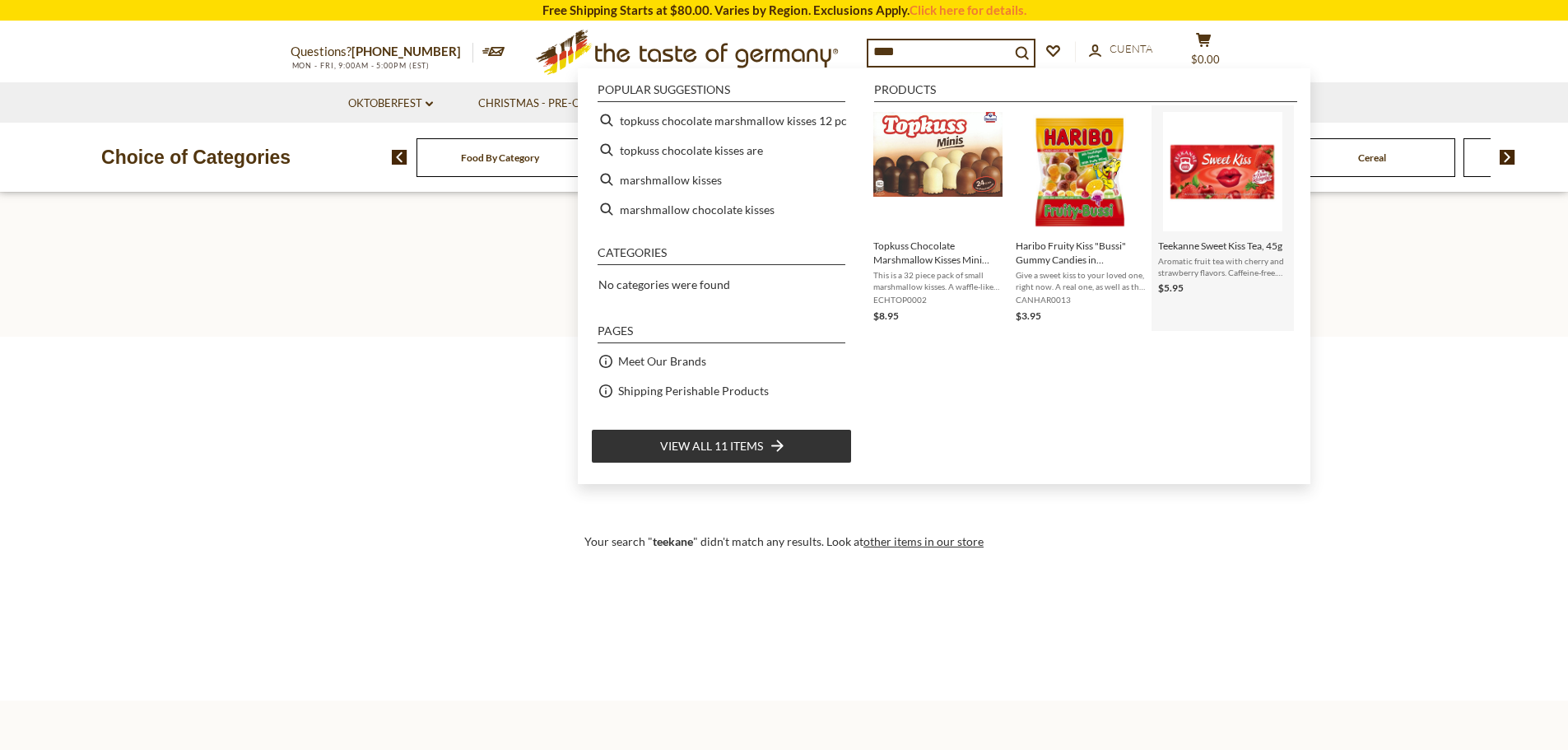
type input "****"
click at [1243, 155] on img "Teekanne Sweet Kiss Tea, 45g" at bounding box center [1222, 172] width 119 height 119
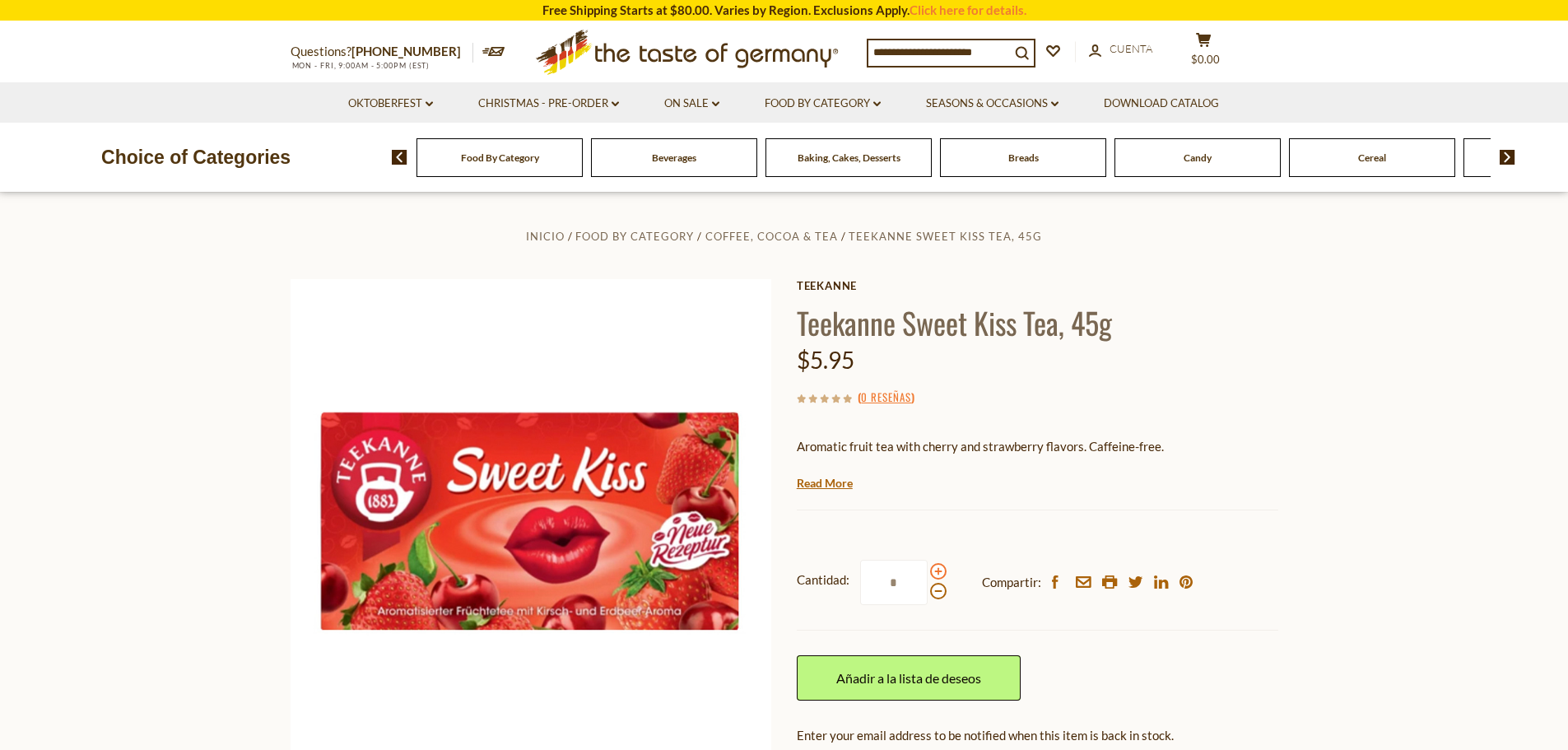
click at [936, 578] on span at bounding box center [938, 571] width 16 height 16
click at [927, 578] on input "*" at bounding box center [893, 582] width 67 height 45
click at [937, 576] on span at bounding box center [938, 571] width 16 height 16
click at [927, 576] on input "*" at bounding box center [893, 582] width 67 height 45
click at [937, 576] on span at bounding box center [938, 571] width 16 height 16
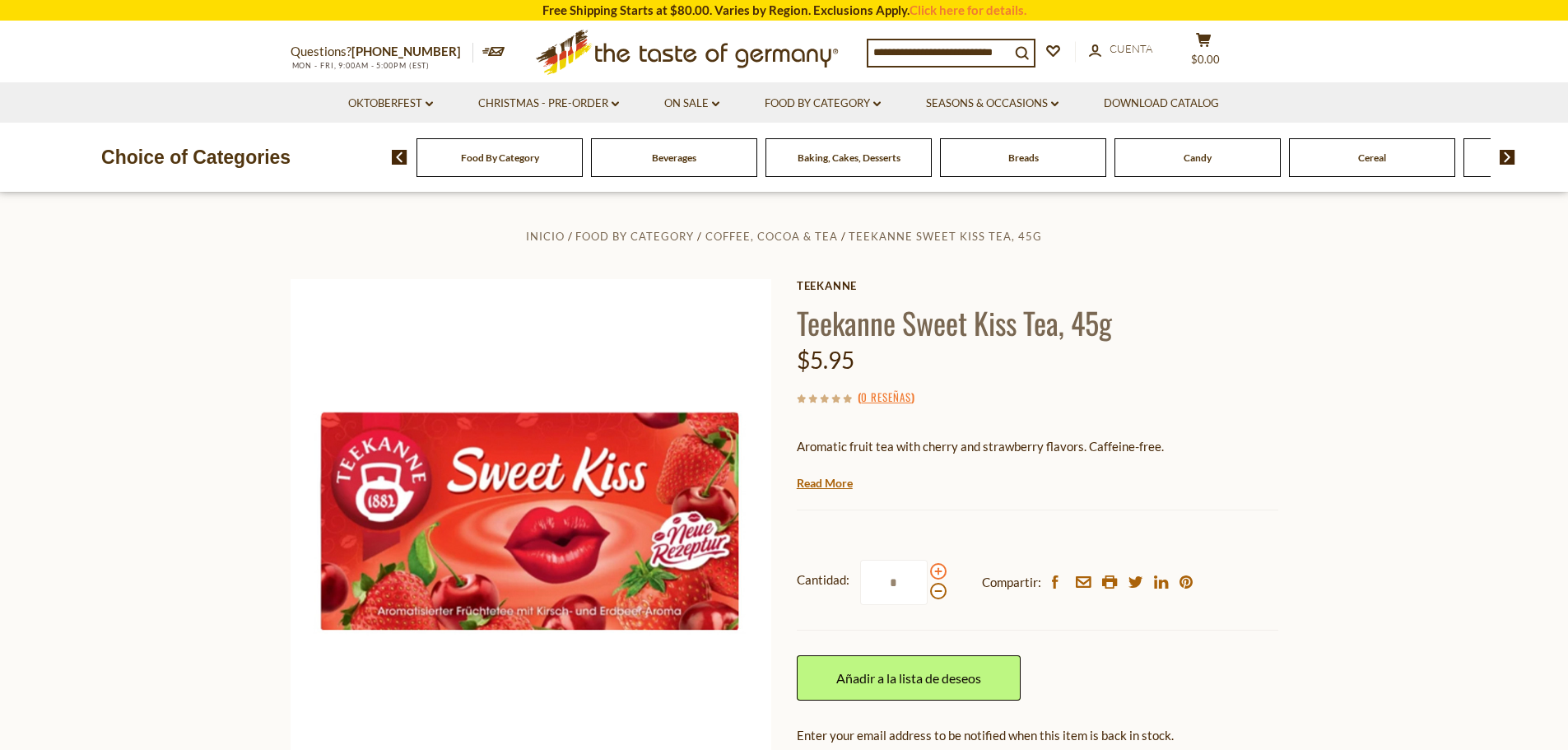
click at [927, 576] on input "*" at bounding box center [893, 582] width 67 height 45
click at [938, 590] on span at bounding box center [938, 590] width 16 height 16
click at [927, 590] on input "*" at bounding box center [893, 582] width 67 height 45
type input "*"
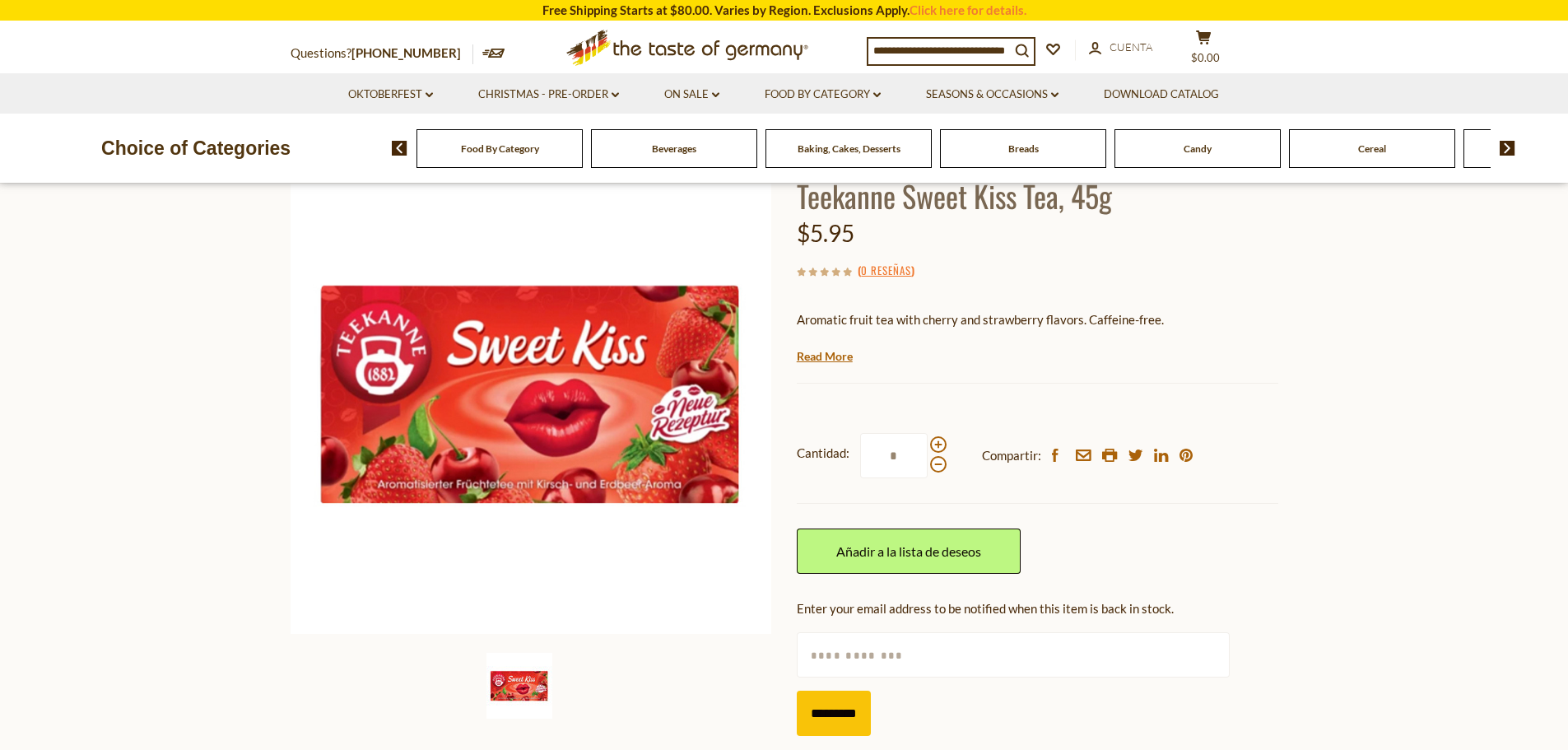
scroll to position [165, 0]
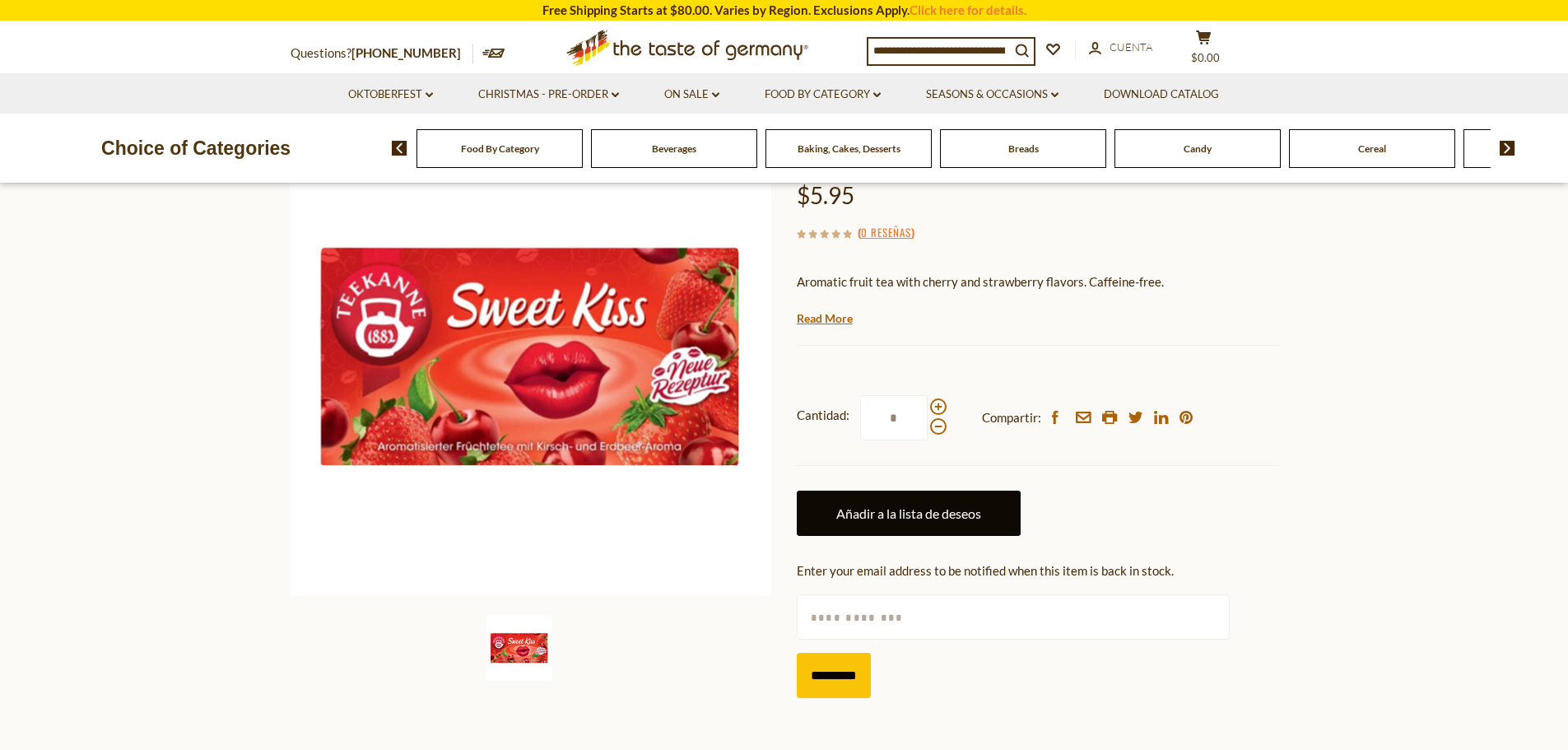
click at [873, 520] on link "Añadir a la lista de deseos" at bounding box center [909, 513] width 224 height 45
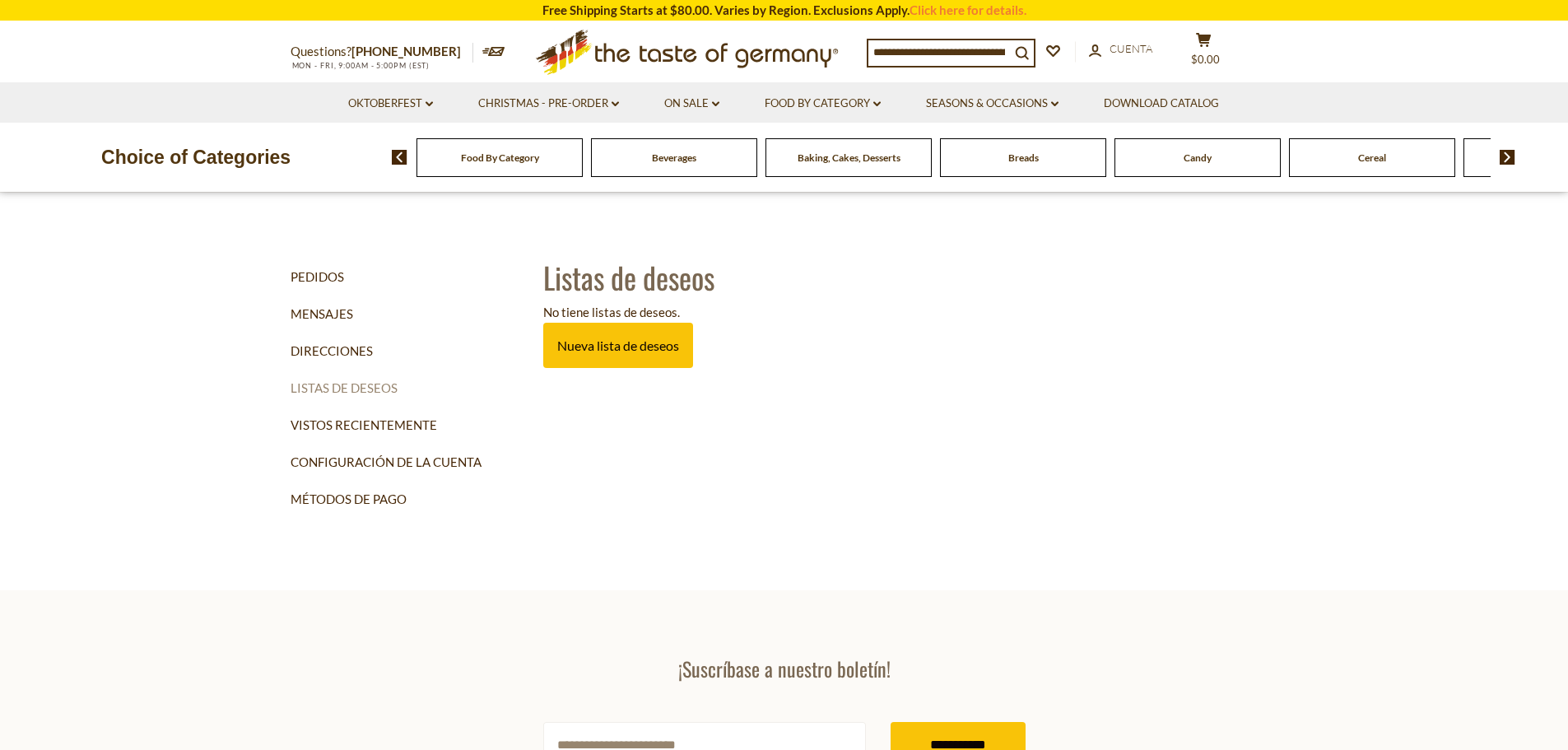
click at [369, 385] on link "Listas de deseos" at bounding box center [411, 387] width 241 height 37
click at [381, 428] on link "Vistos recientemente" at bounding box center [411, 425] width 241 height 37
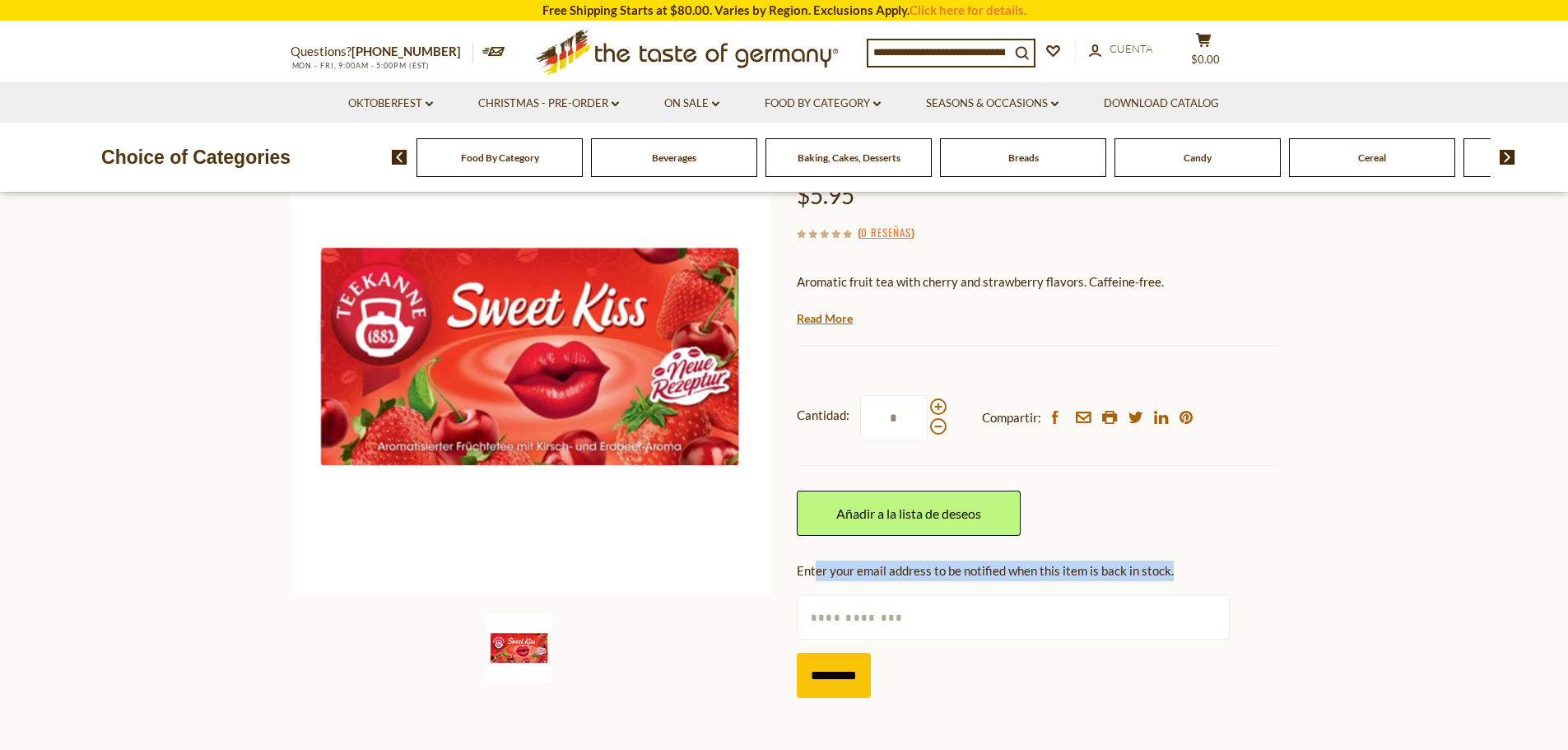
drag, startPoint x: 815, startPoint y: 567, endPoint x: 1176, endPoint y: 573, distance: 361.0
click at [1176, 573] on div "Enter your email address to be notified when this item is back in stock." at bounding box center [1037, 571] width 481 height 20
click at [868, 636] on input "text" at bounding box center [1013, 616] width 433 height 45
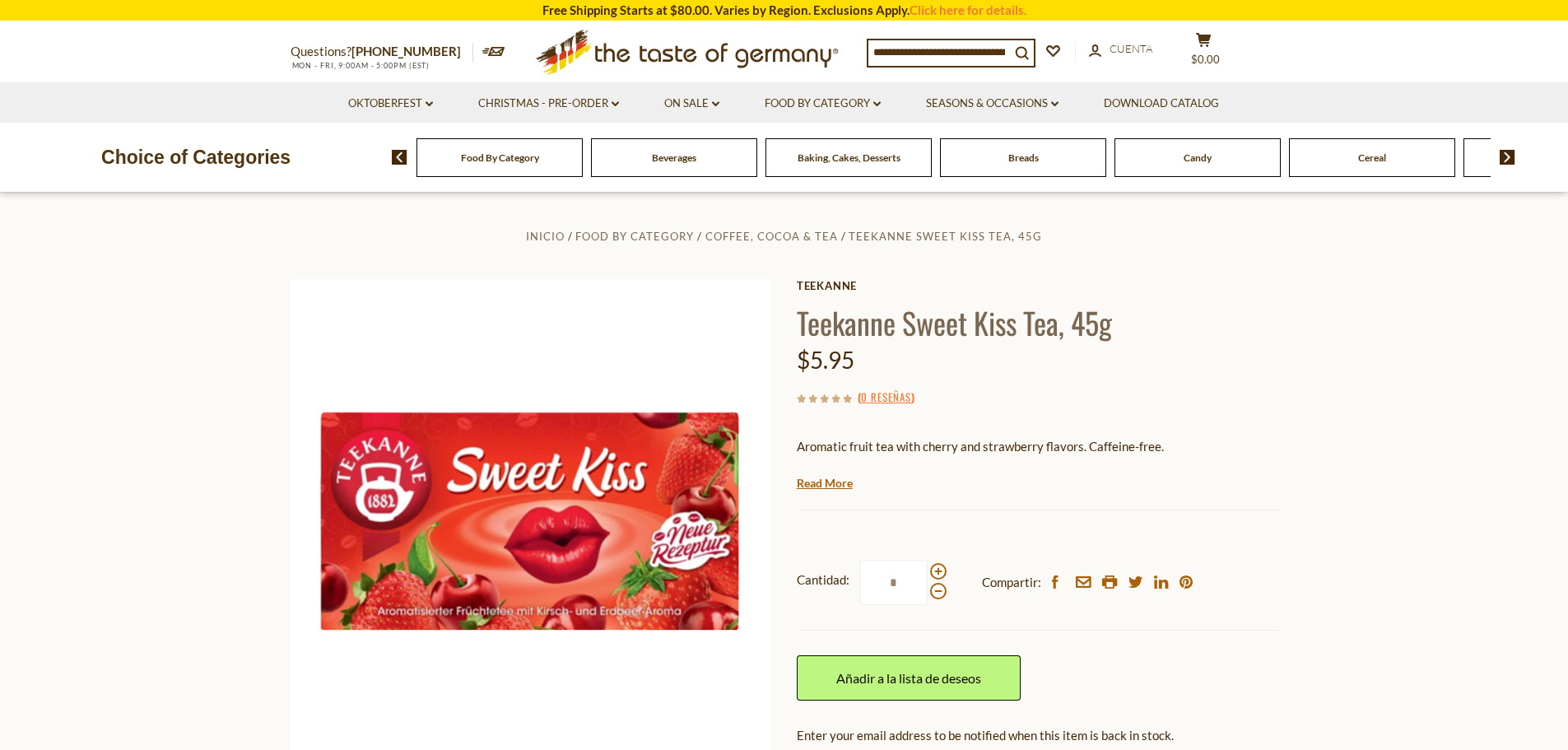
click at [990, 370] on div "$5.95" at bounding box center [1037, 359] width 481 height 38
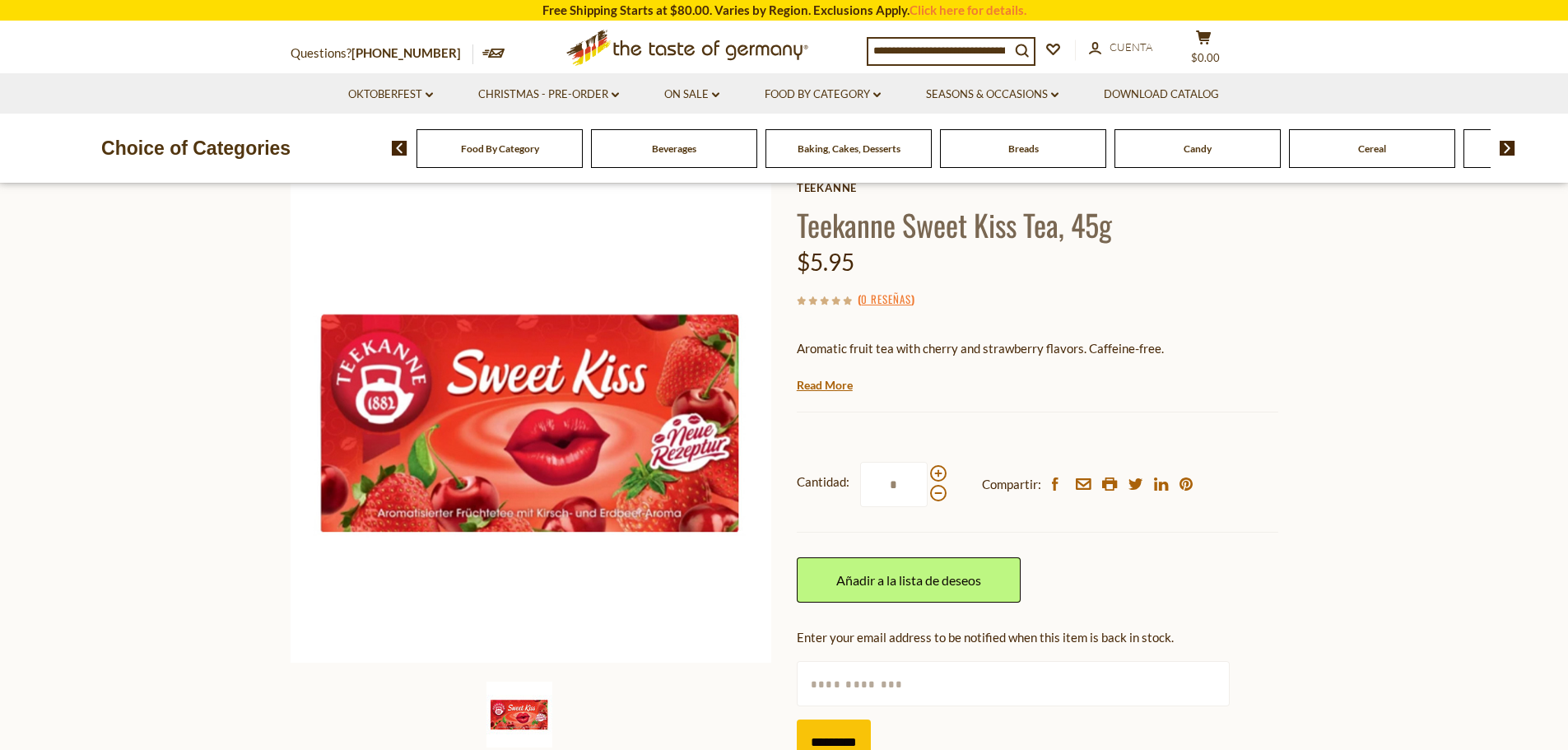
scroll to position [329, 0]
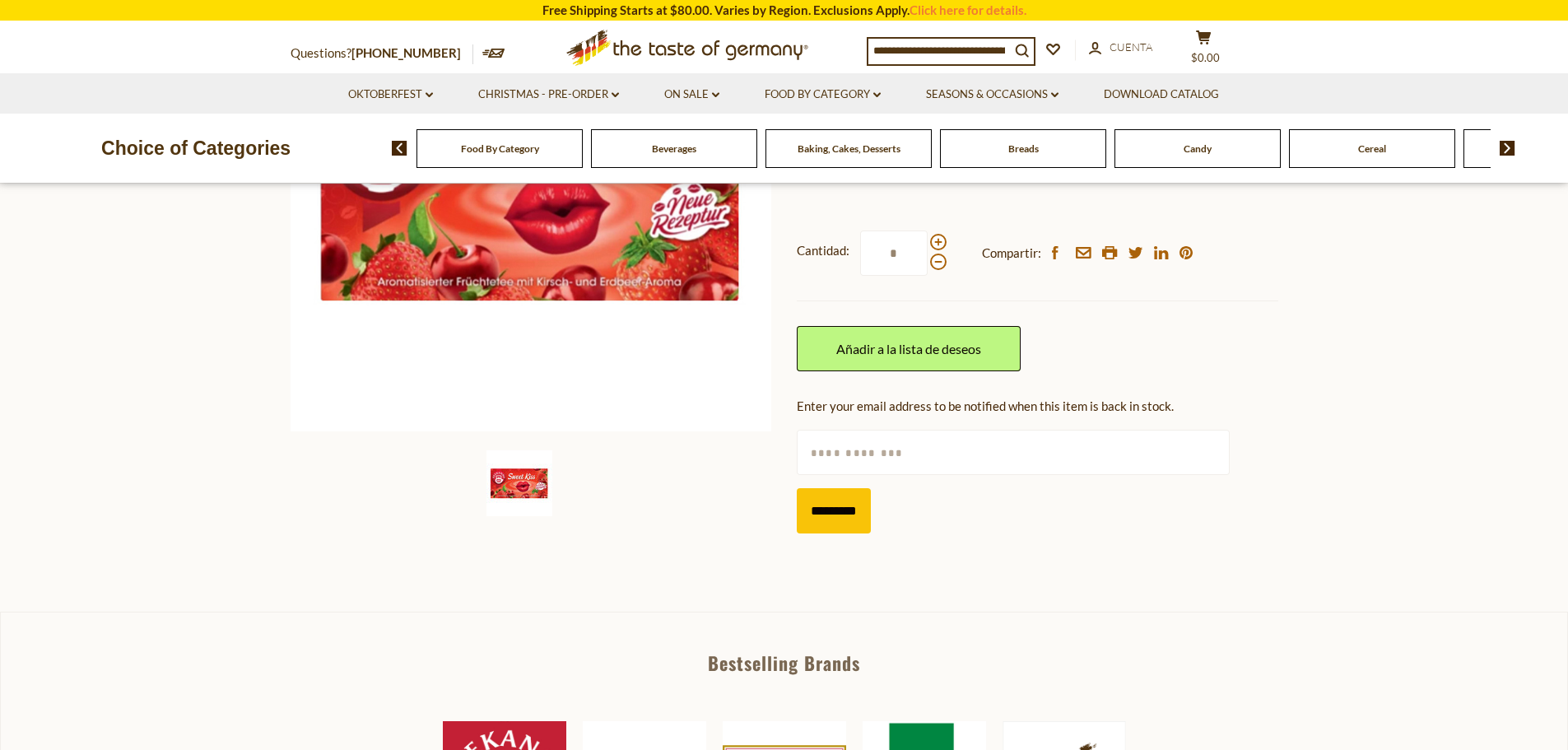
click at [865, 440] on input "text" at bounding box center [1013, 452] width 433 height 45
type input "**********"
click at [855, 518] on input "*********" at bounding box center [833, 510] width 74 height 45
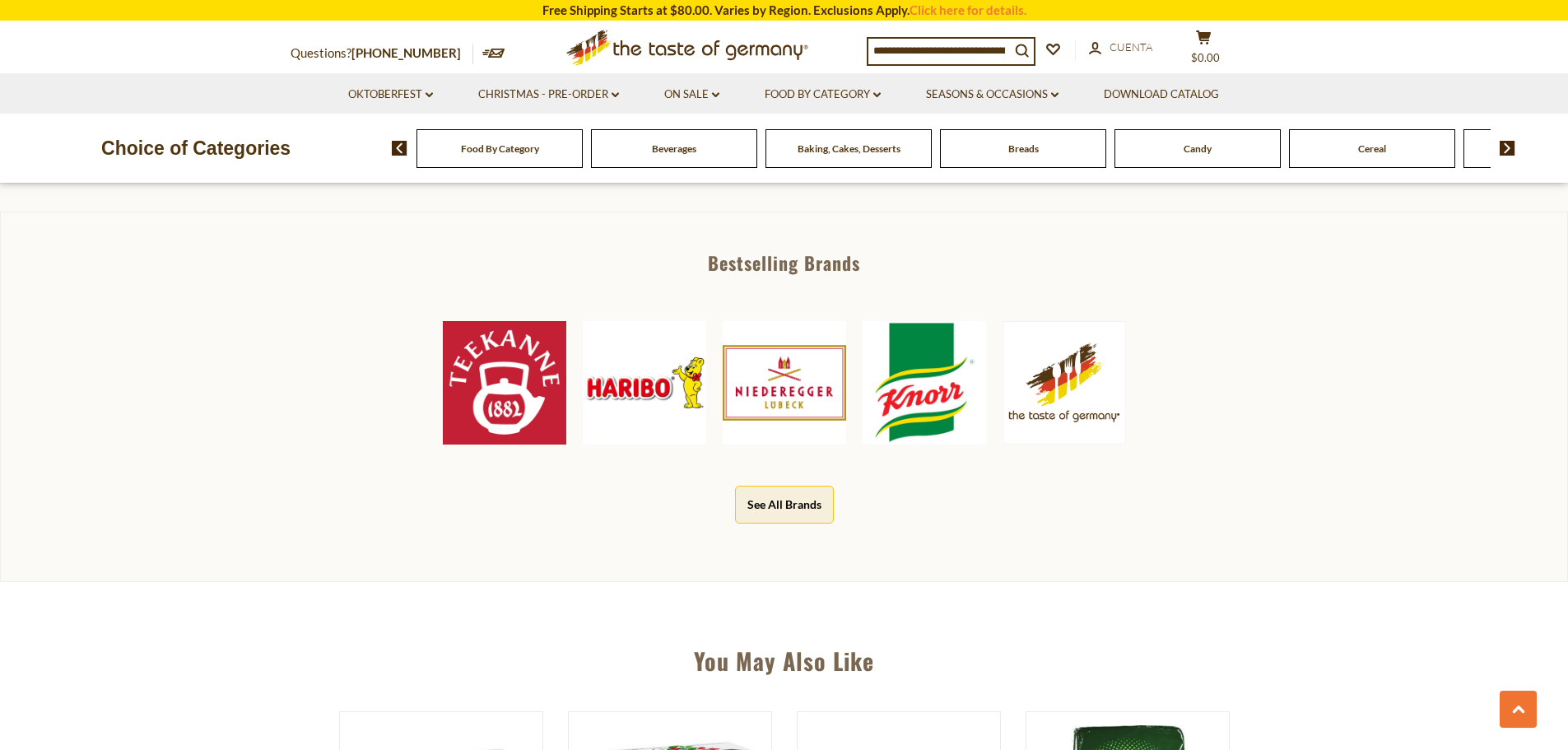
scroll to position [659, 0]
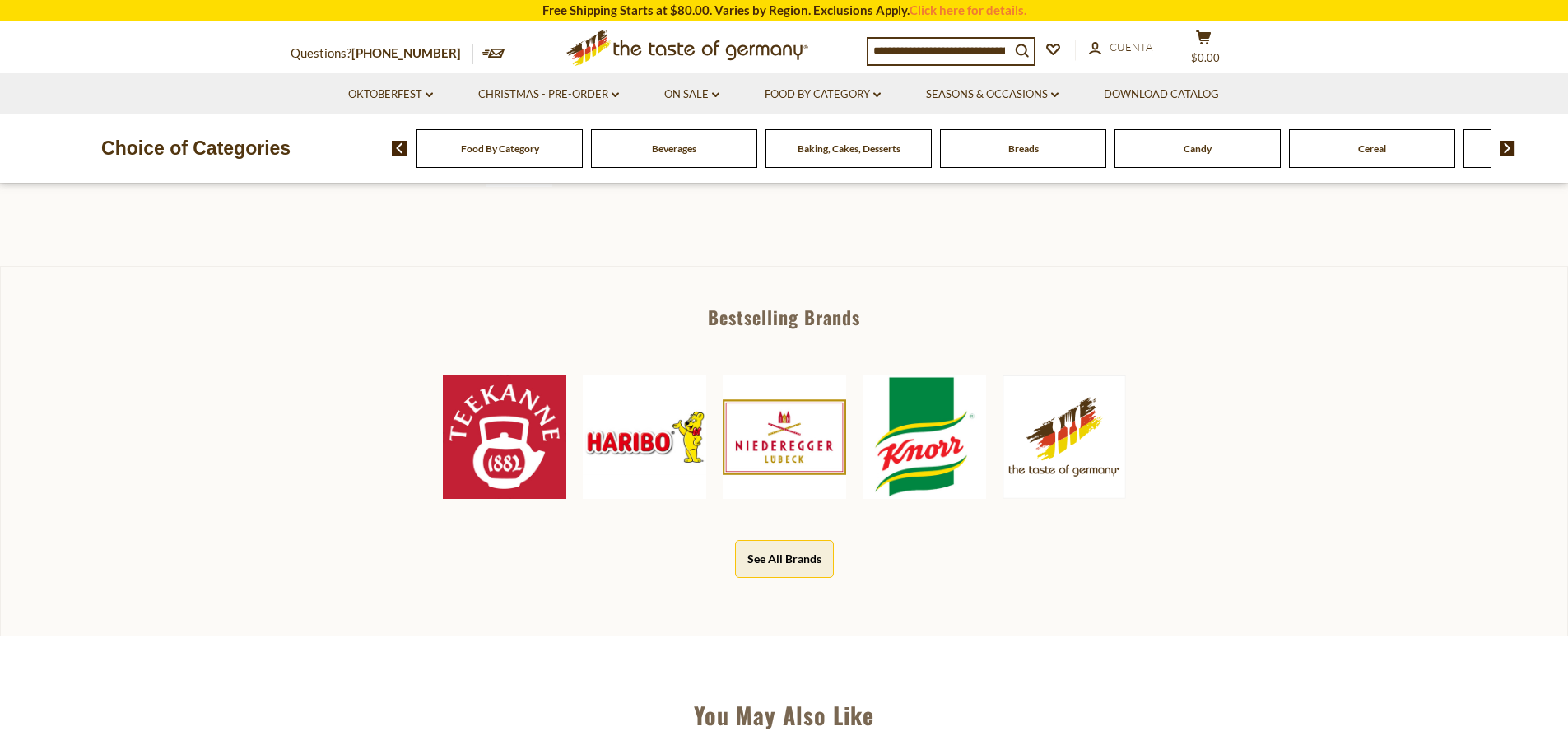
click at [1505, 148] on img at bounding box center [1507, 148] width 15 height 15
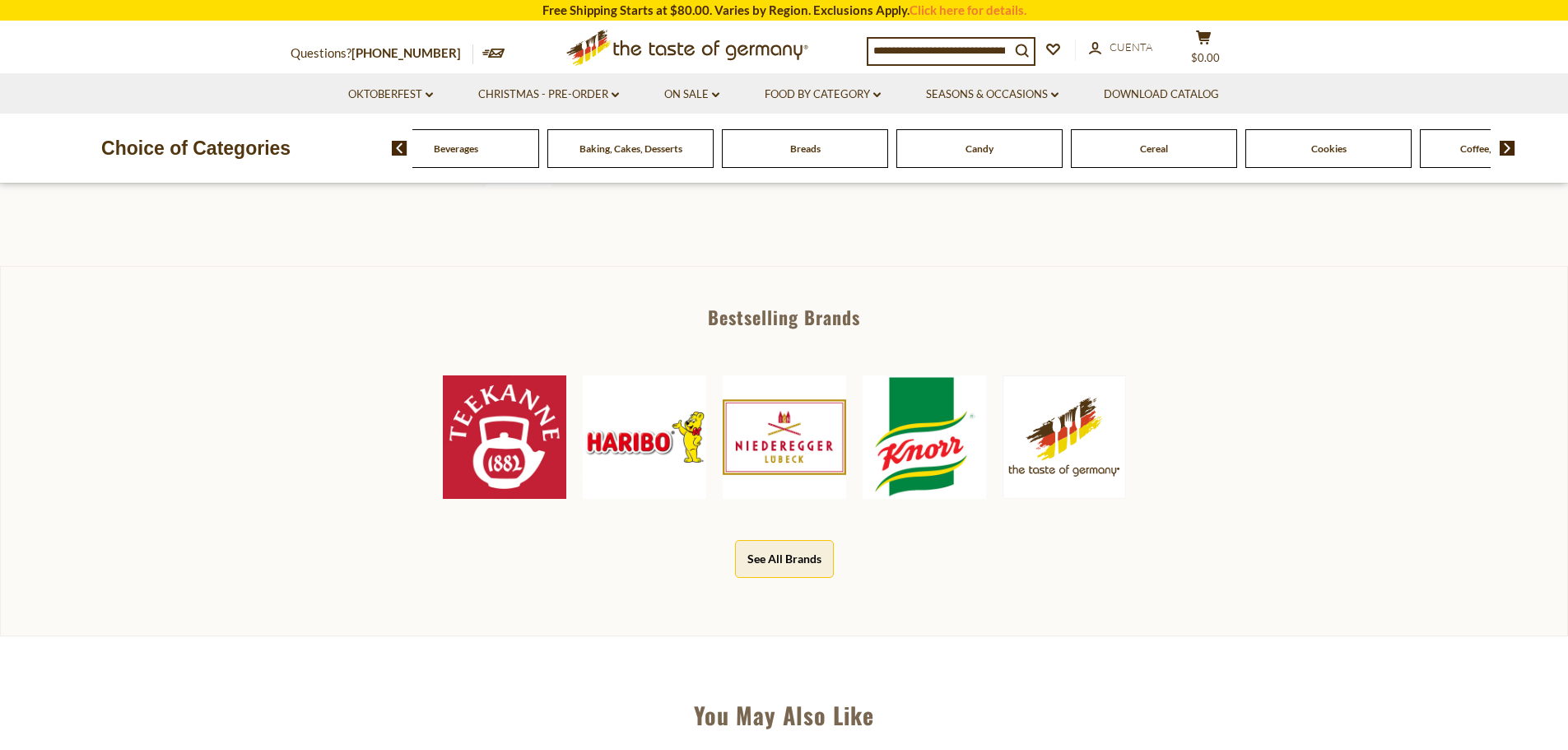
click at [1505, 148] on img at bounding box center [1507, 148] width 15 height 15
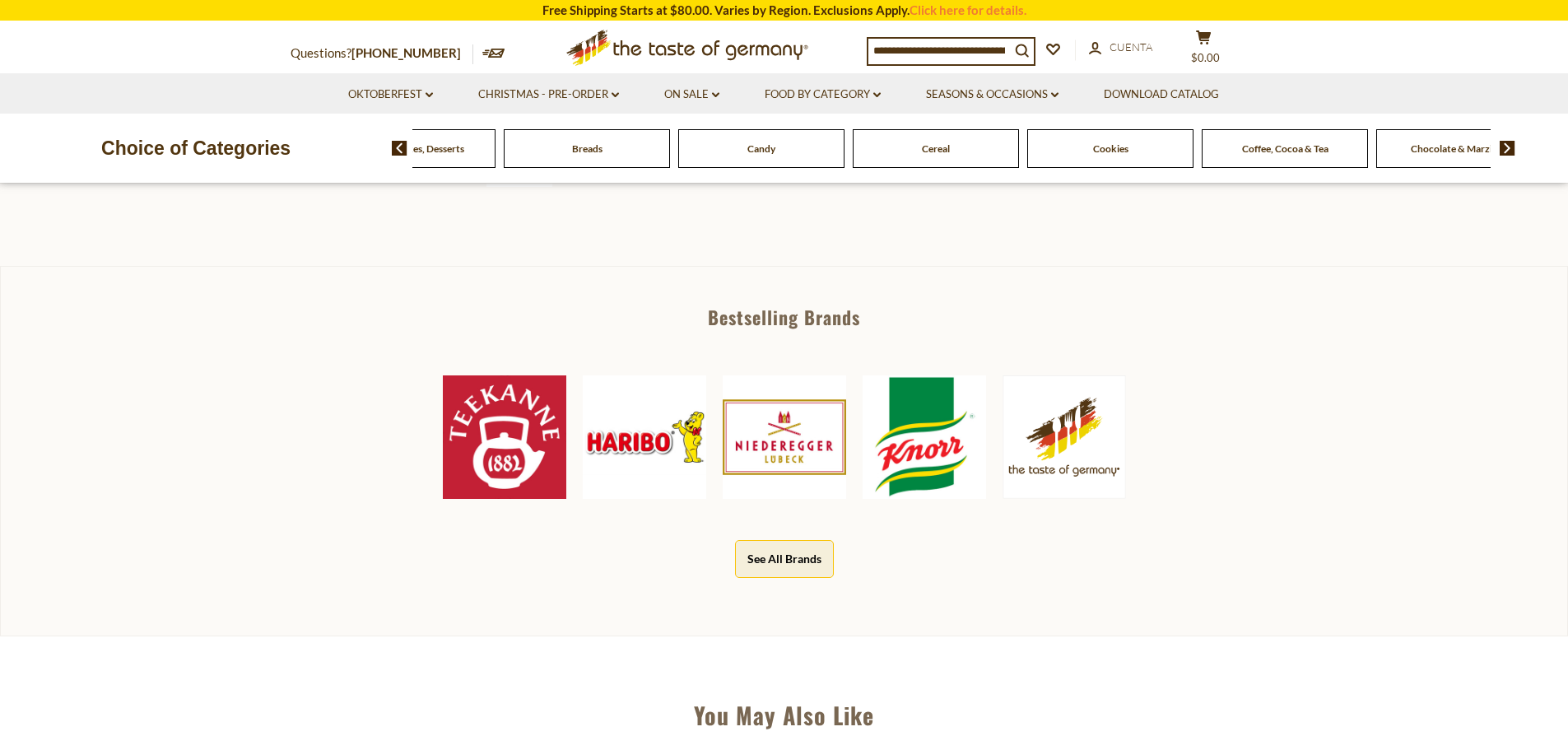
click at [1505, 148] on img at bounding box center [1507, 148] width 15 height 15
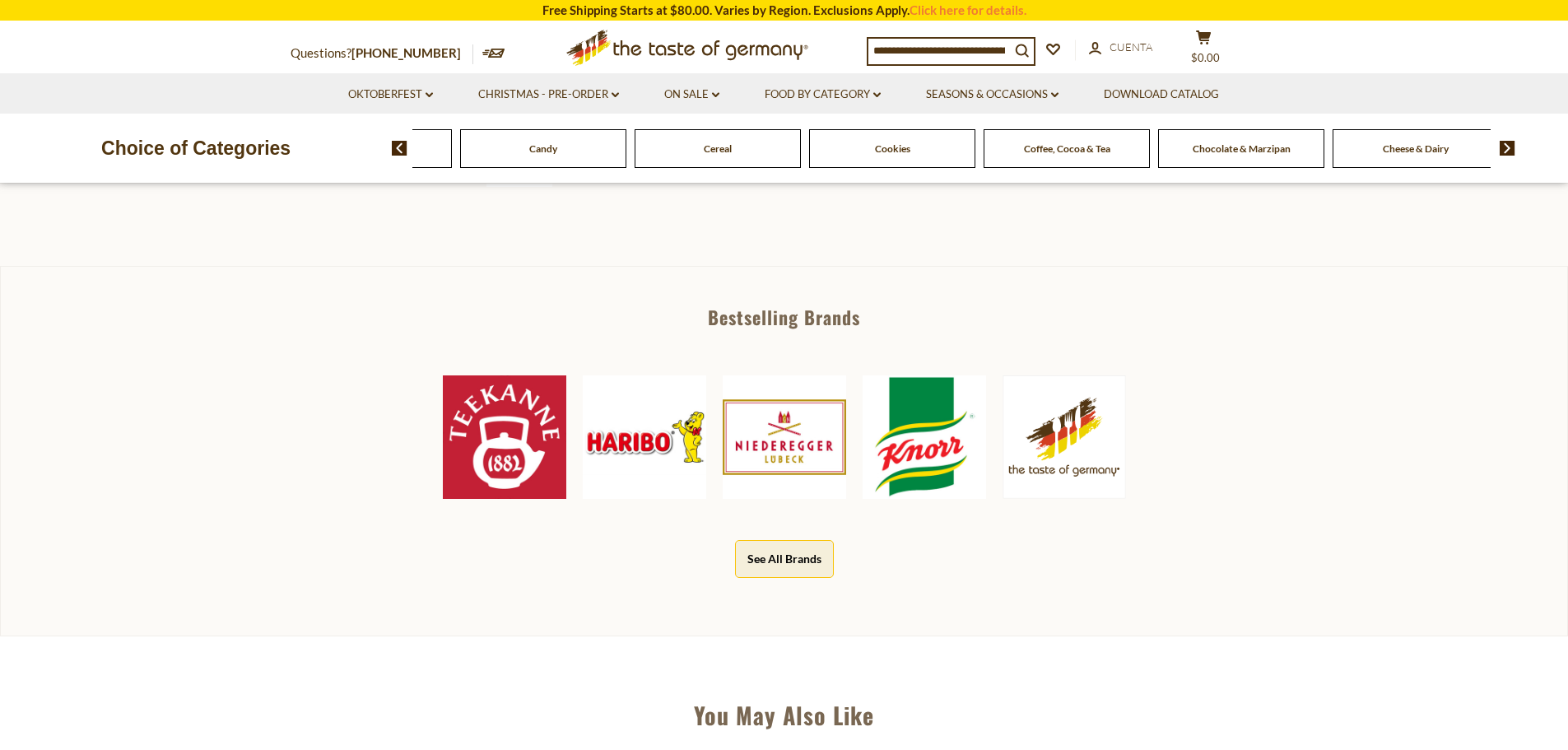
click at [1026, 153] on span "Coffee, Cocoa & Tea" at bounding box center [1066, 148] width 86 height 12
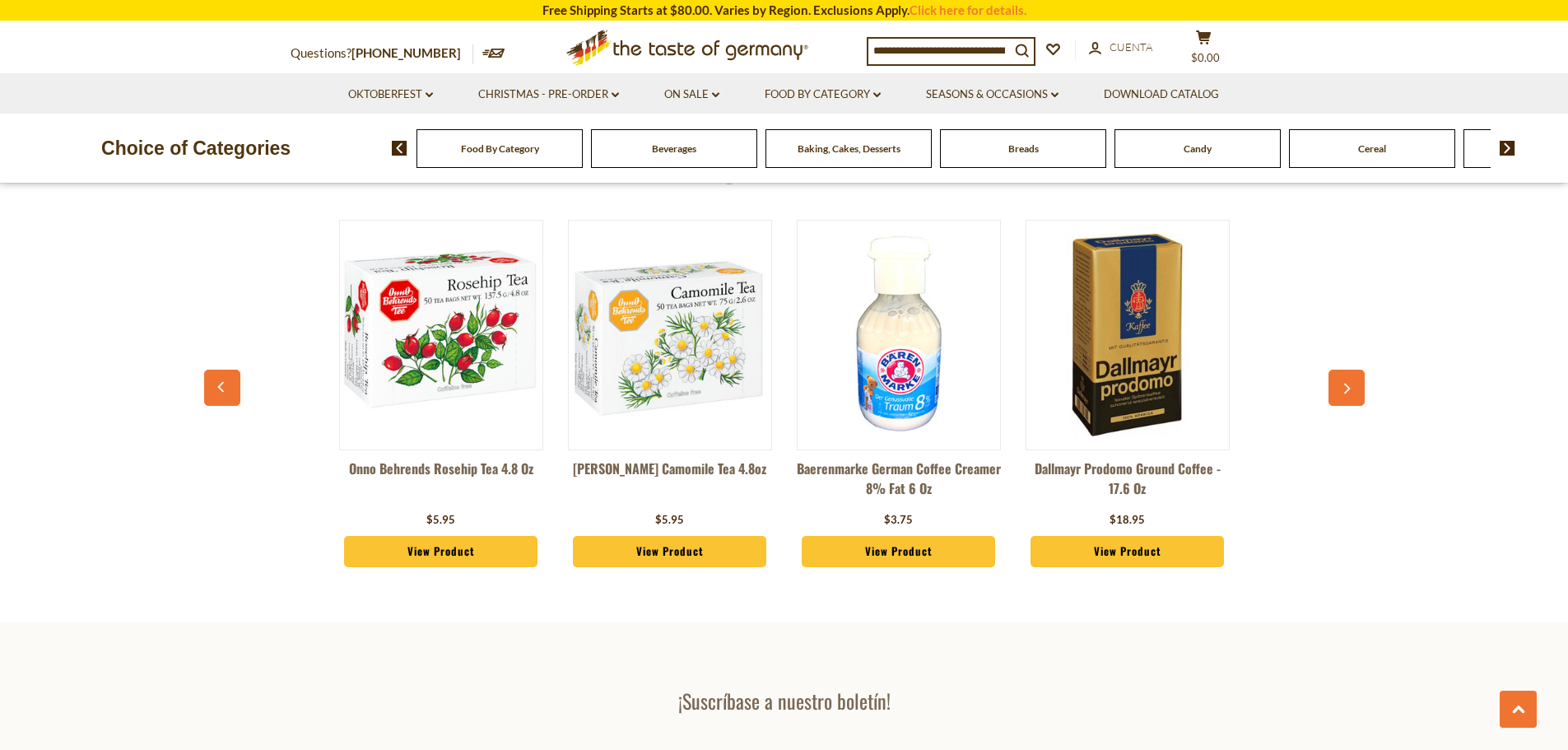
scroll to position [4433, 0]
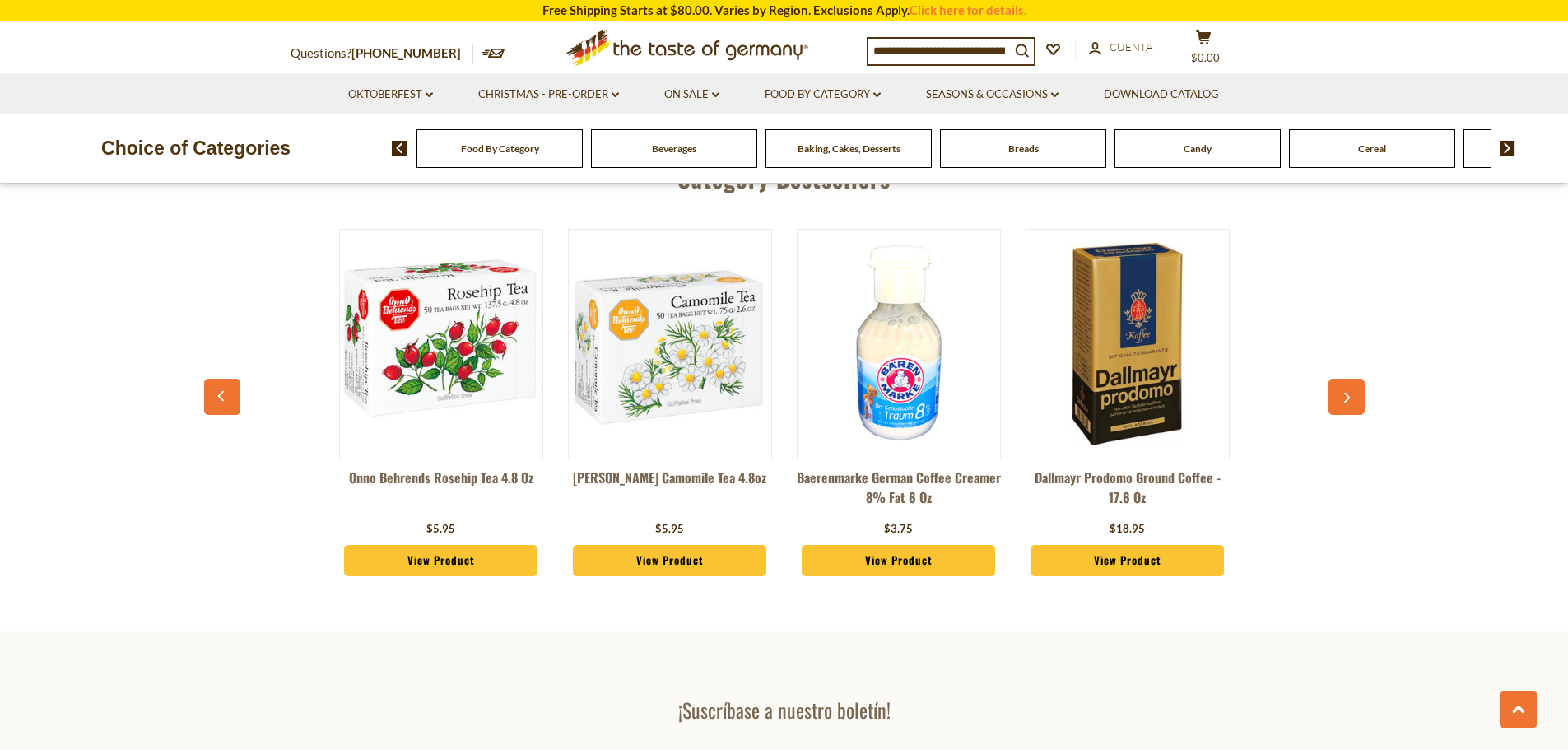
click at [1344, 361] on div "Onno Behrends Rosehip Tea 4.8 oz $5.95 View Product Onno Behrends Camomile Tea …" at bounding box center [784, 411] width 1144 height 407
click at [1339, 379] on button "button" at bounding box center [1346, 397] width 36 height 36
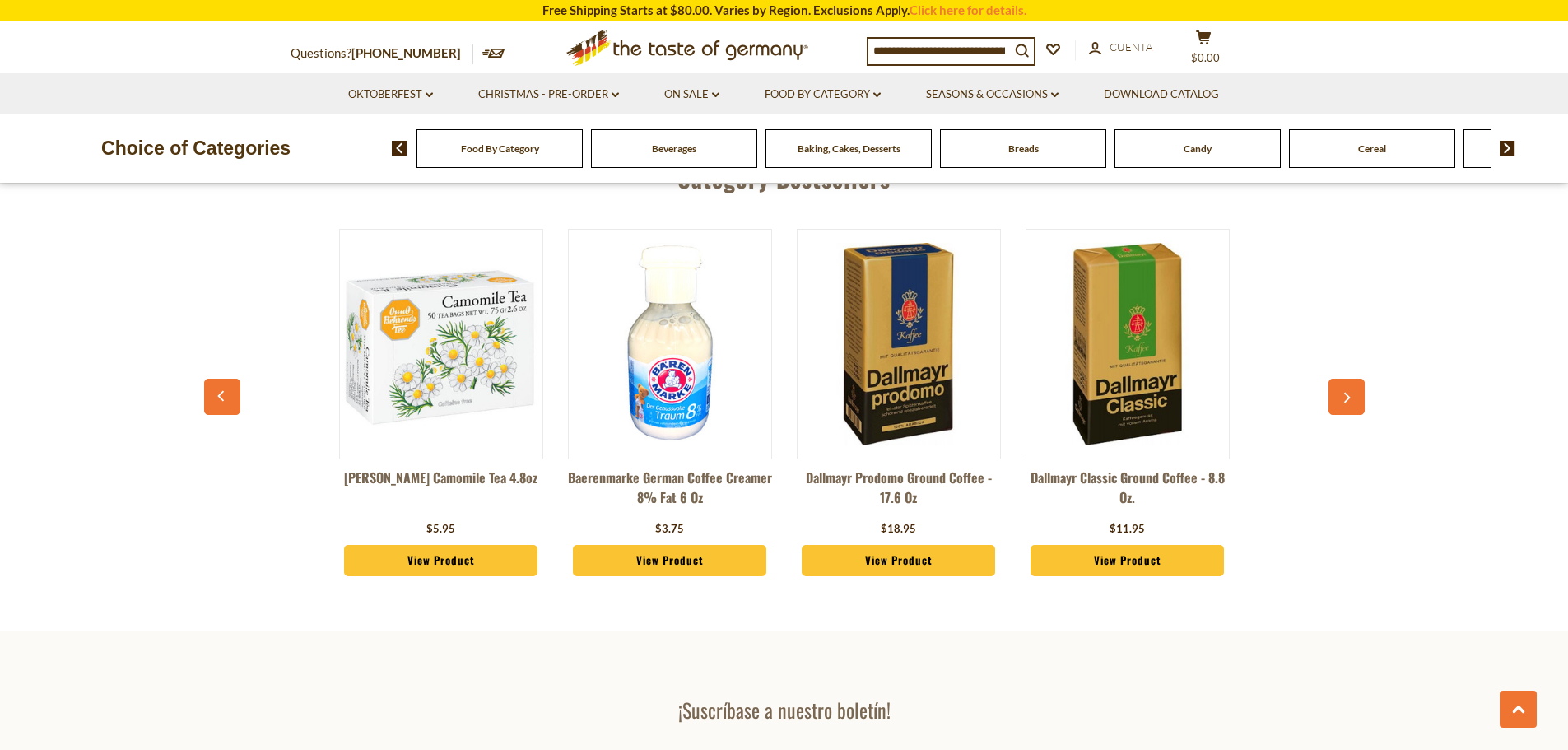
click at [1339, 379] on button "button" at bounding box center [1346, 397] width 36 height 36
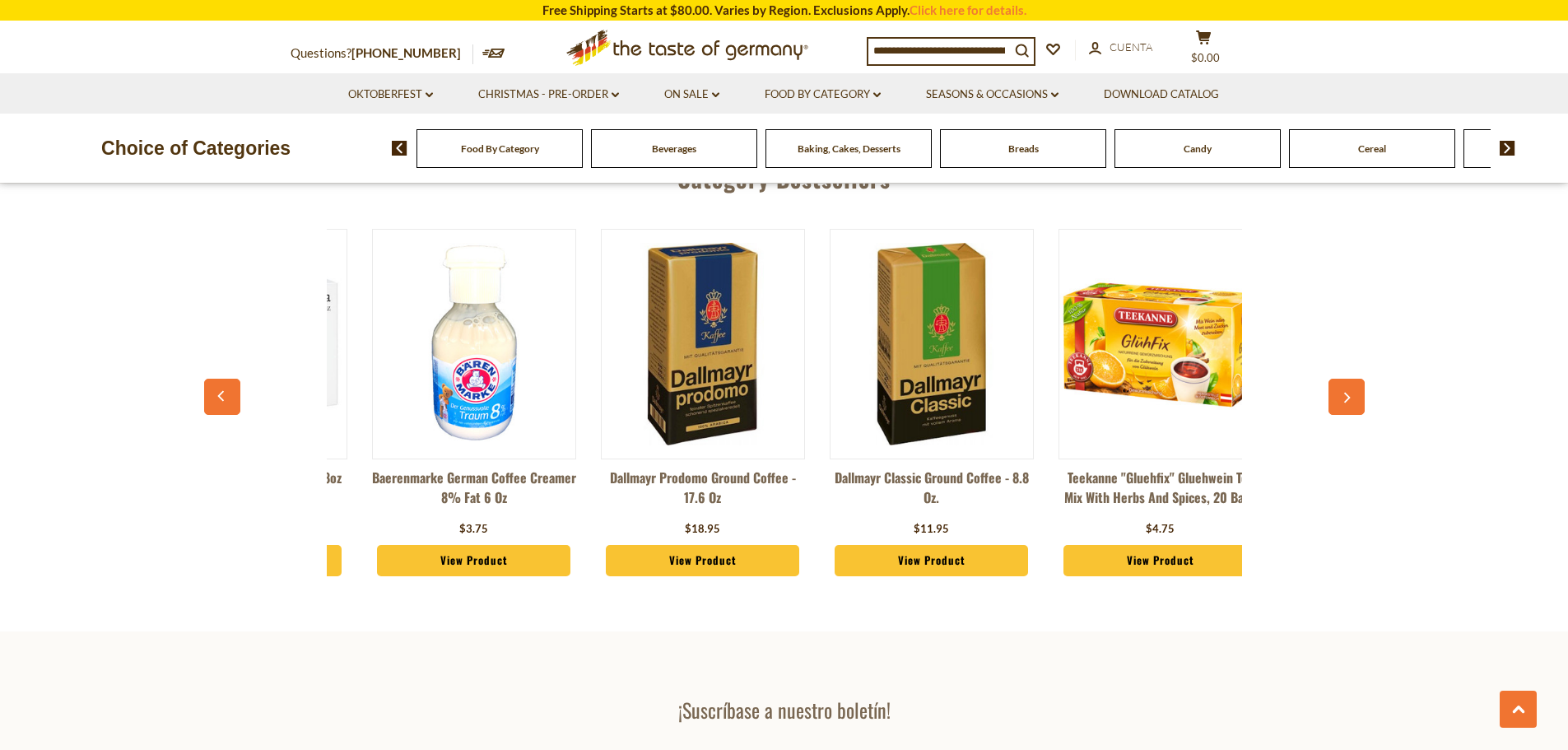
click at [1339, 379] on button "button" at bounding box center [1346, 397] width 36 height 36
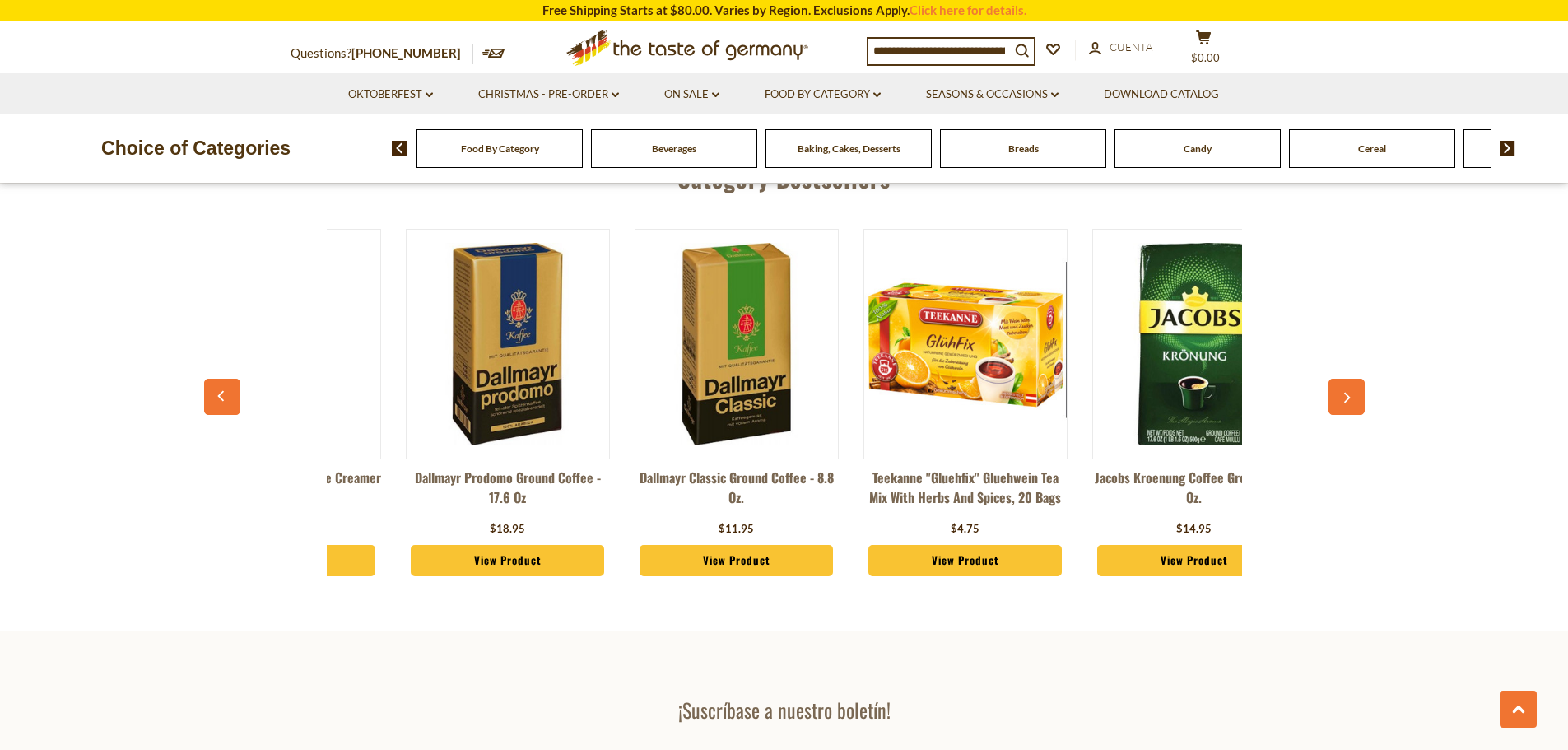
click at [1339, 379] on button "button" at bounding box center [1346, 397] width 36 height 36
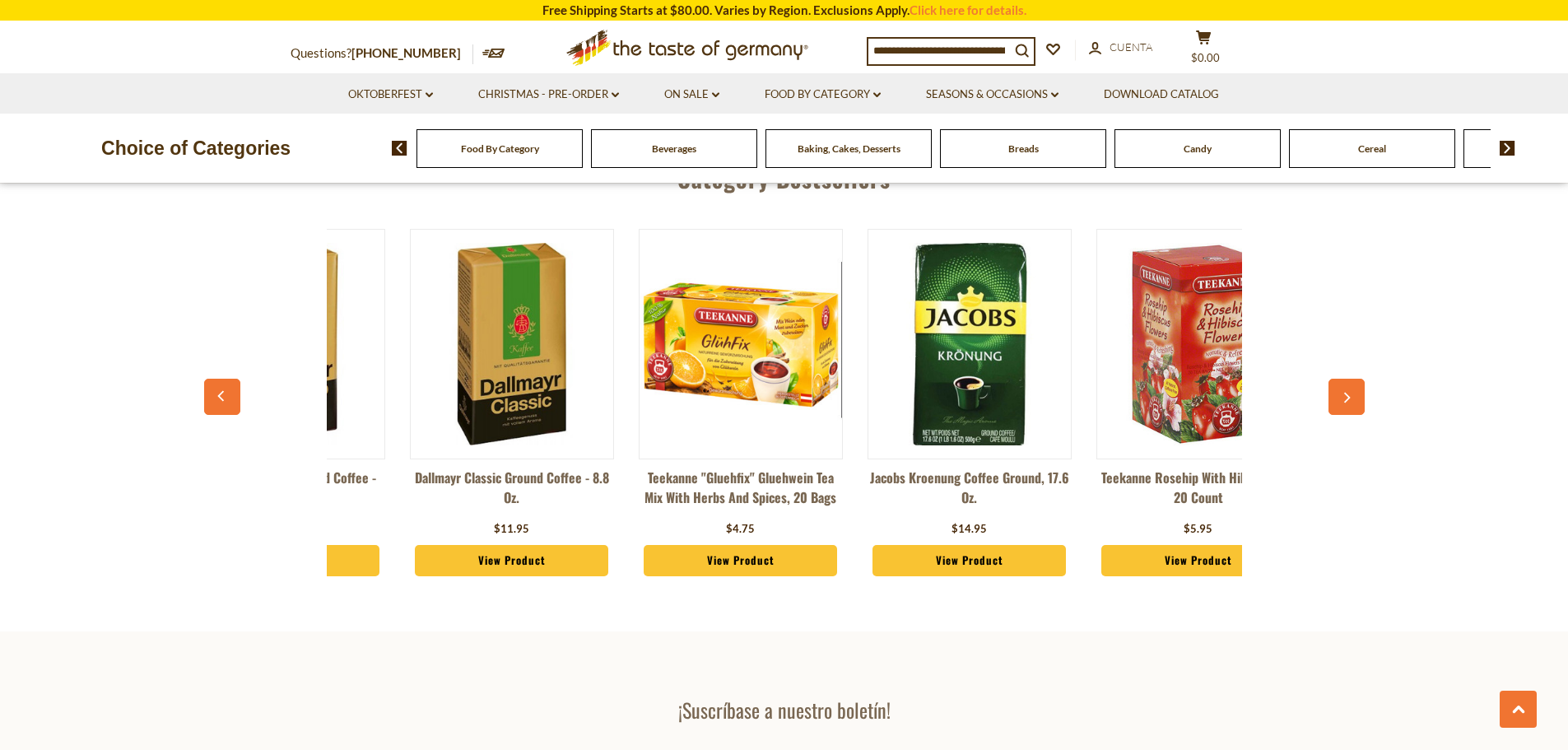
click at [1339, 379] on button "button" at bounding box center [1346, 397] width 36 height 36
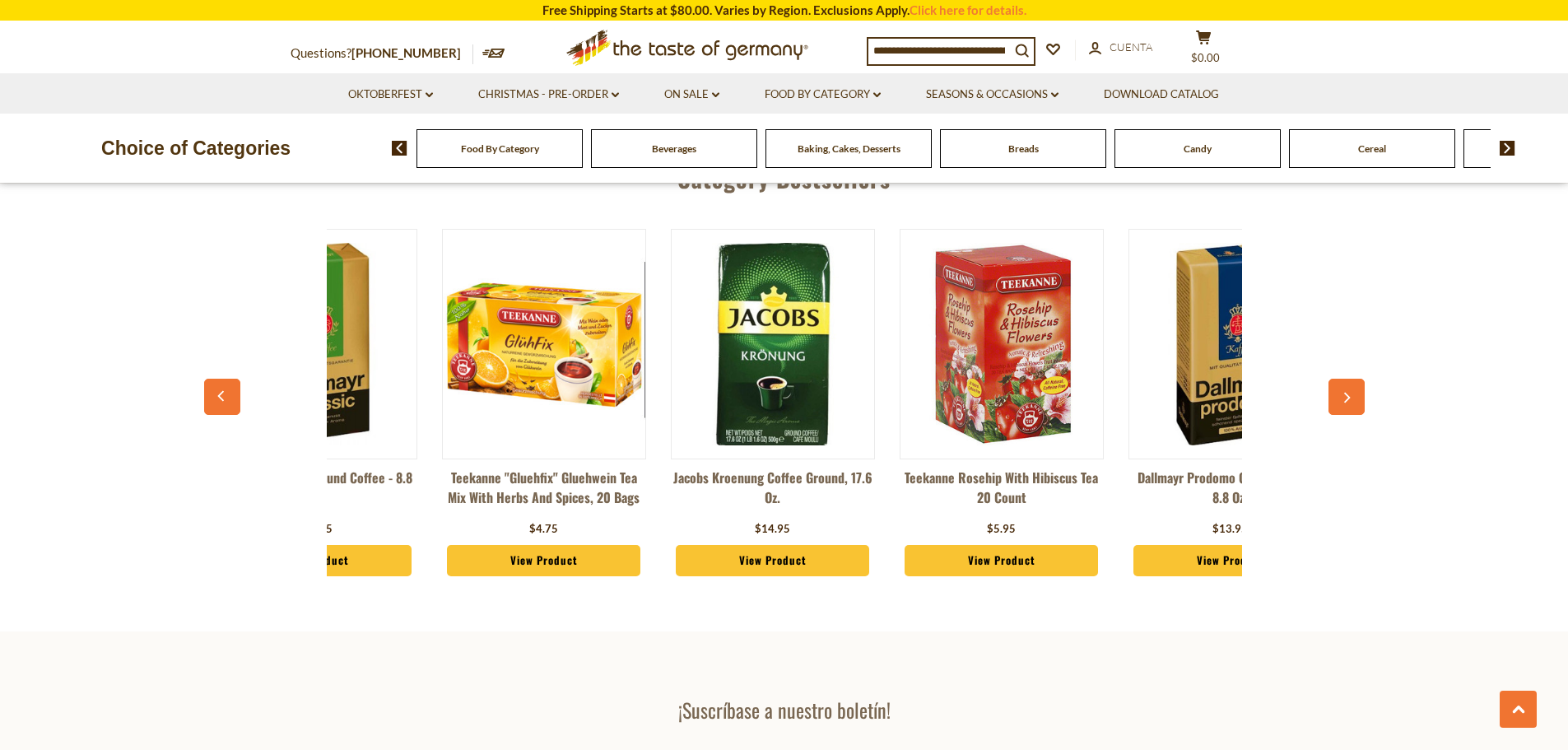
click at [1339, 379] on button "button" at bounding box center [1346, 397] width 36 height 36
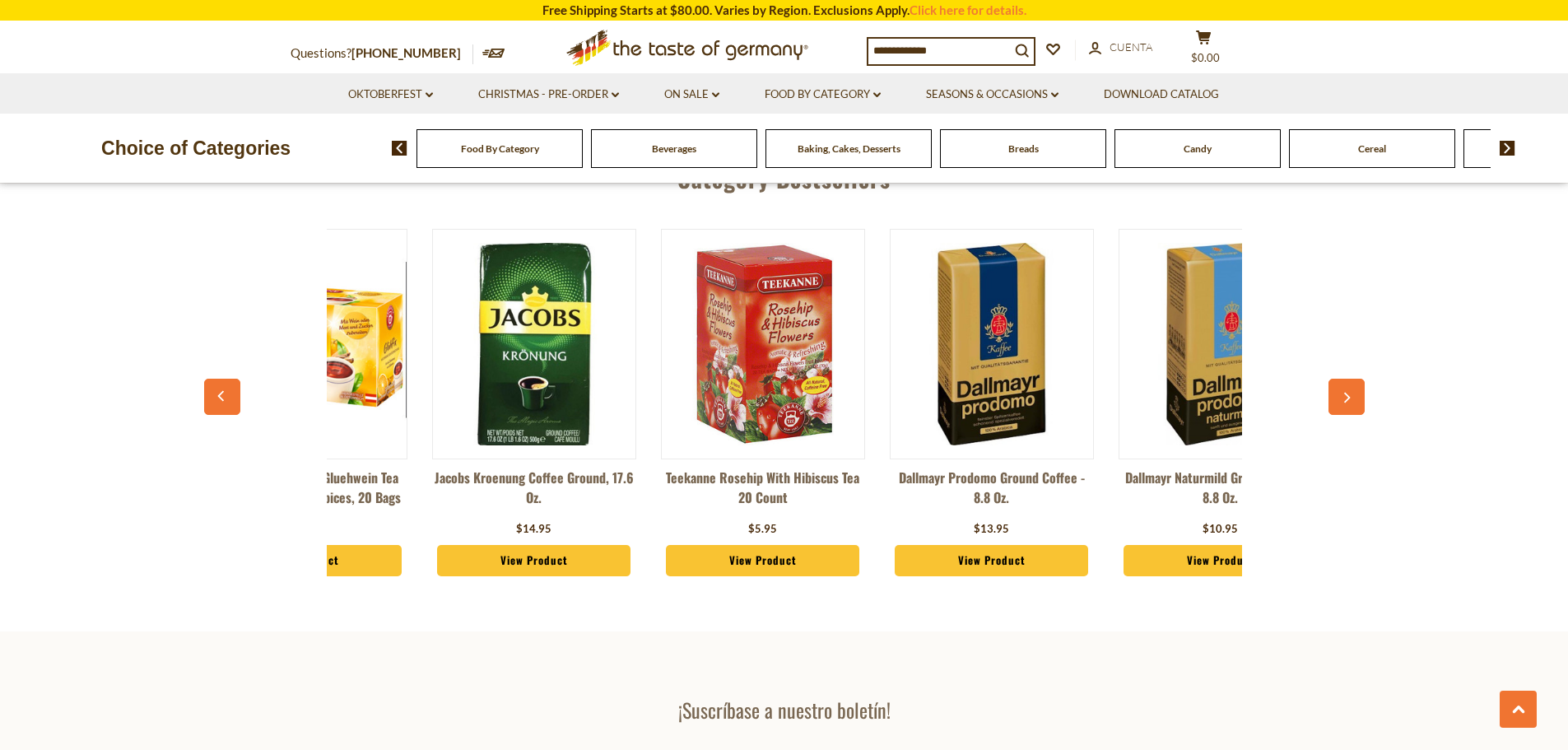
click at [1339, 379] on button "button" at bounding box center [1346, 397] width 36 height 36
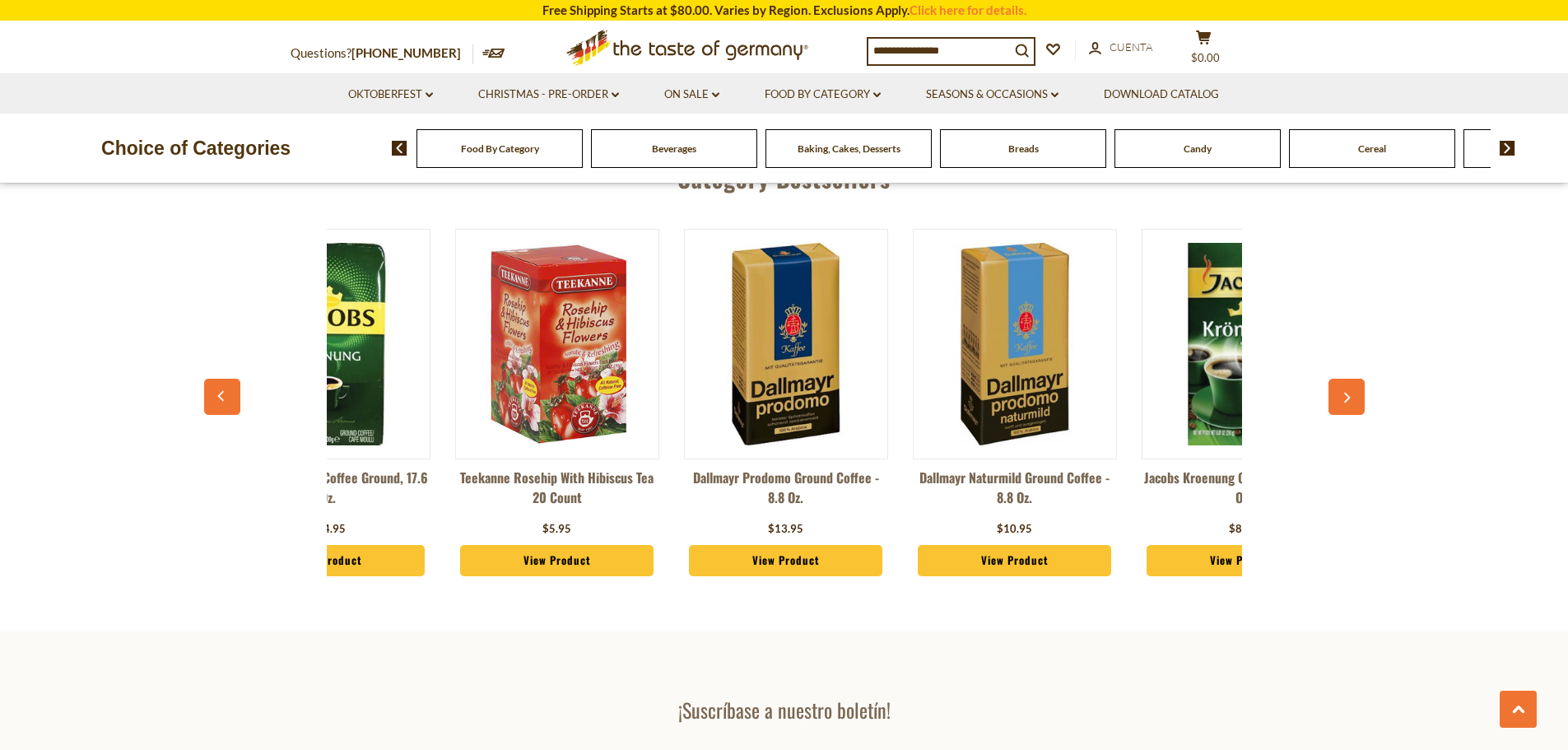
click at [1339, 379] on button "button" at bounding box center [1346, 397] width 36 height 36
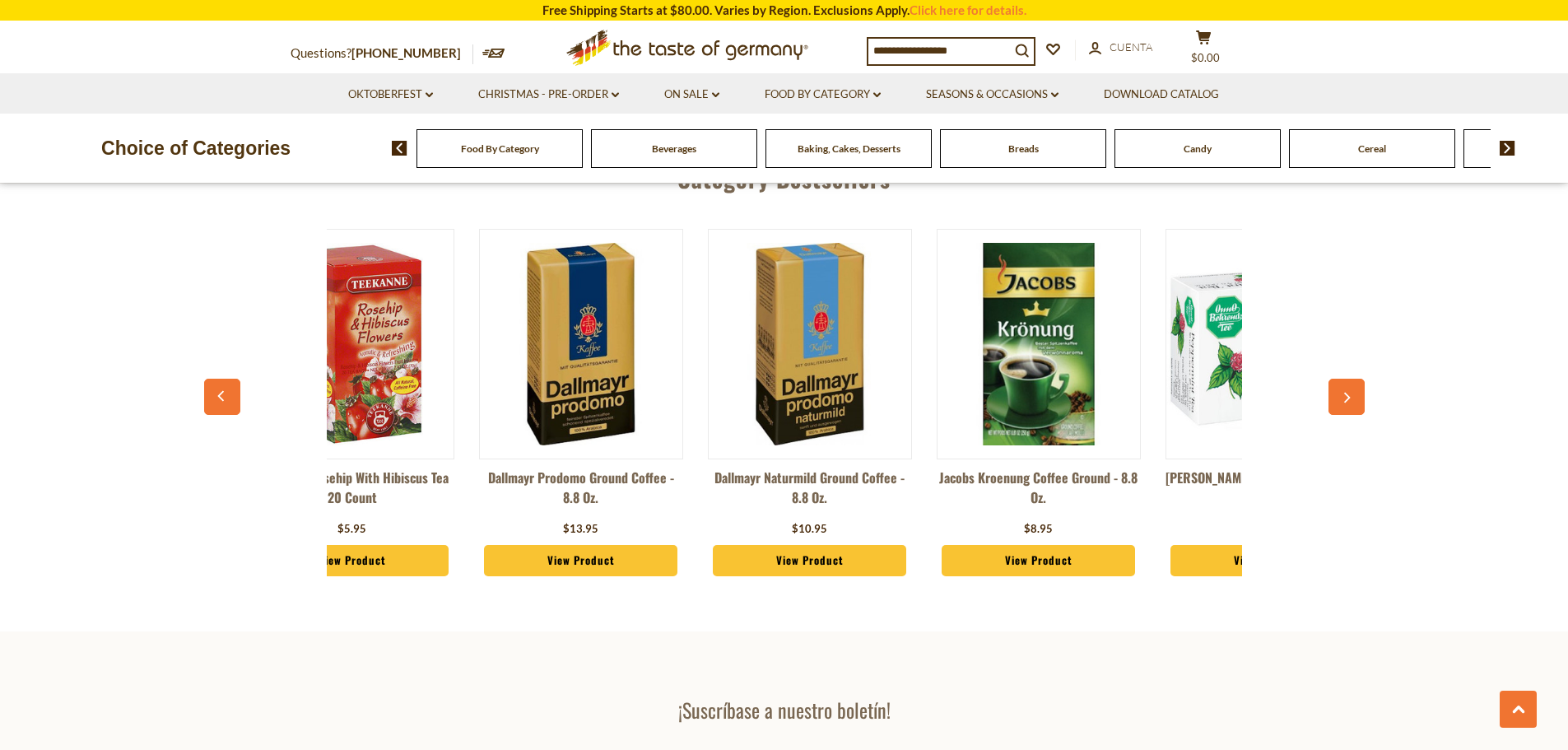
click at [1339, 379] on button "button" at bounding box center [1346, 397] width 36 height 36
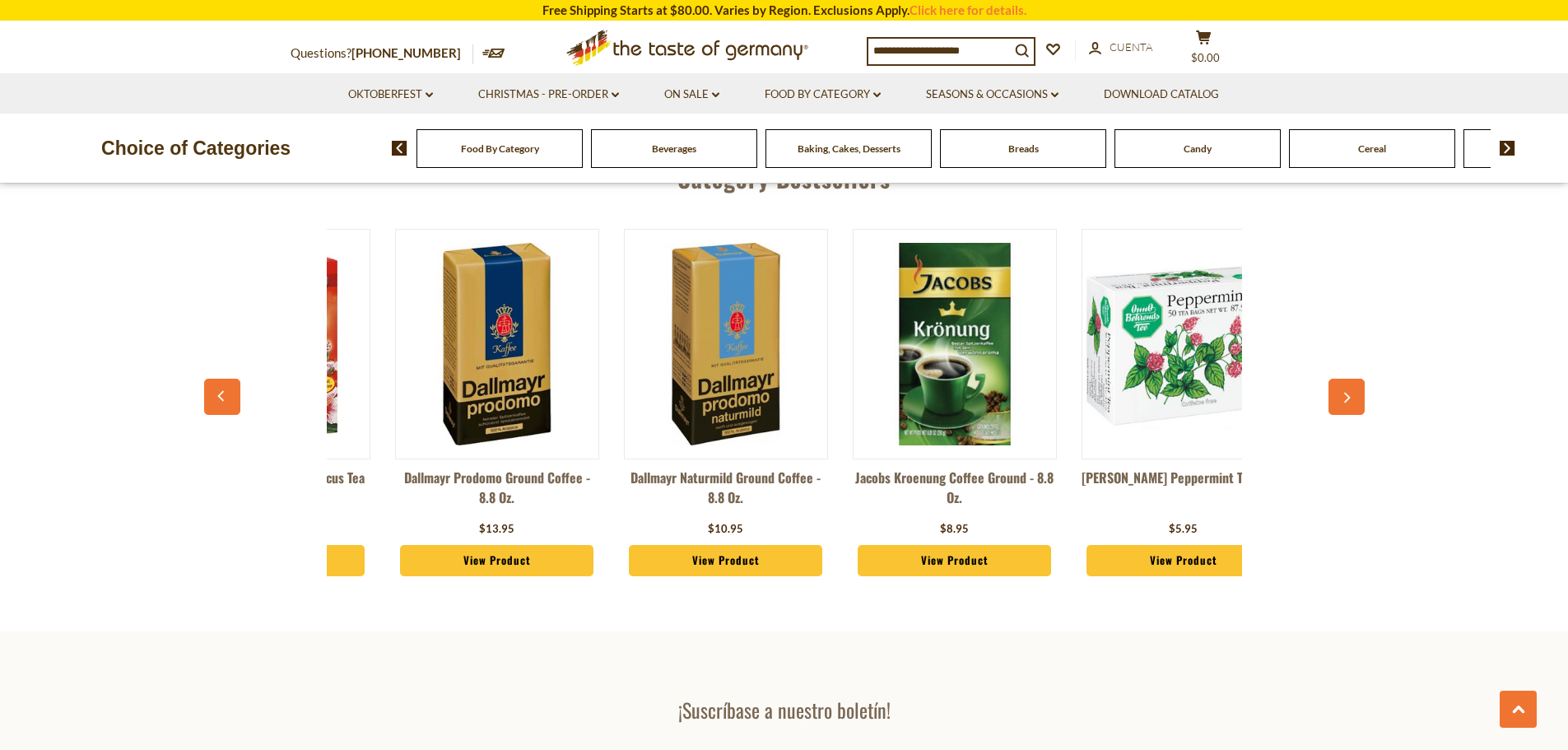
click at [1339, 379] on button "button" at bounding box center [1346, 397] width 36 height 36
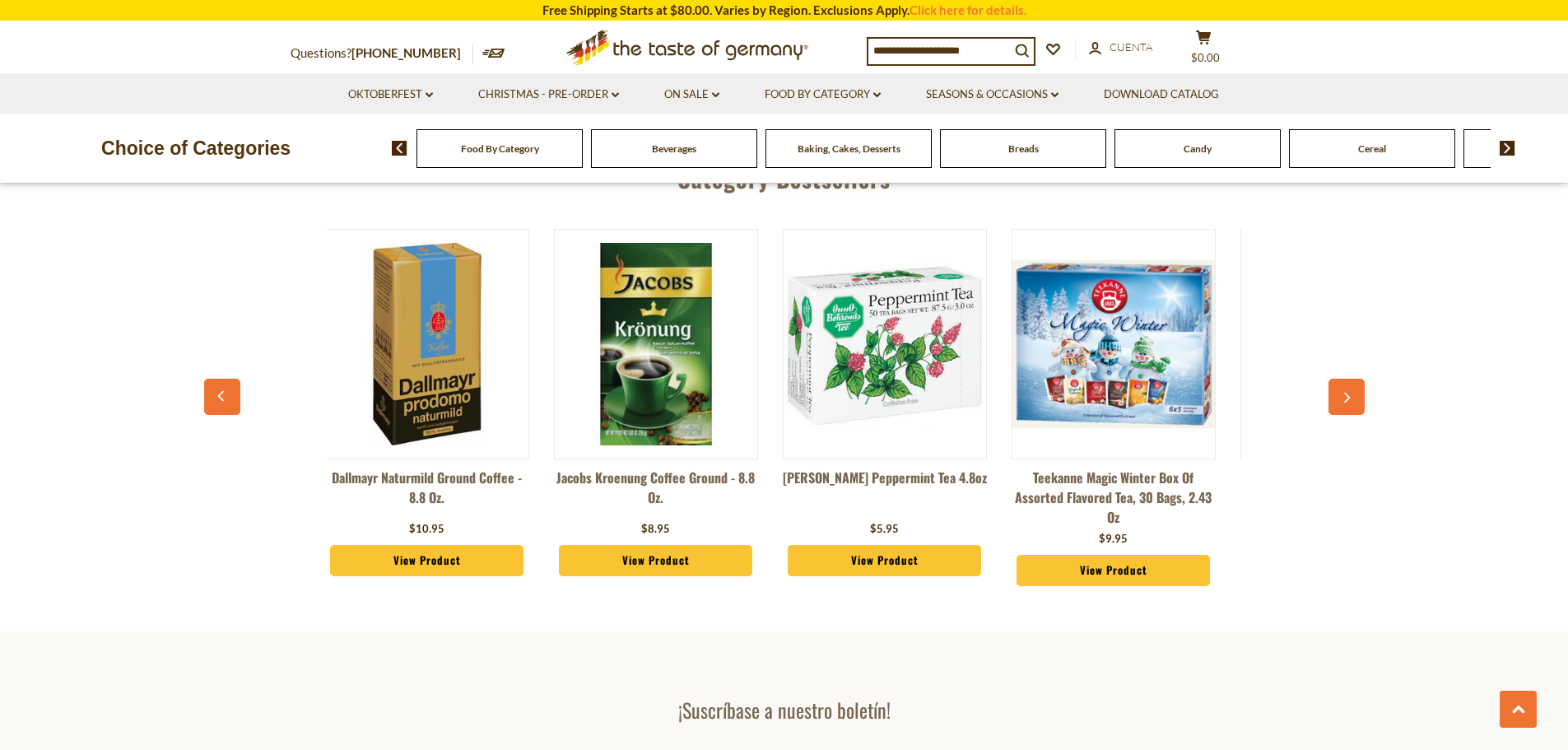
click at [1339, 379] on button "button" at bounding box center [1346, 397] width 36 height 36
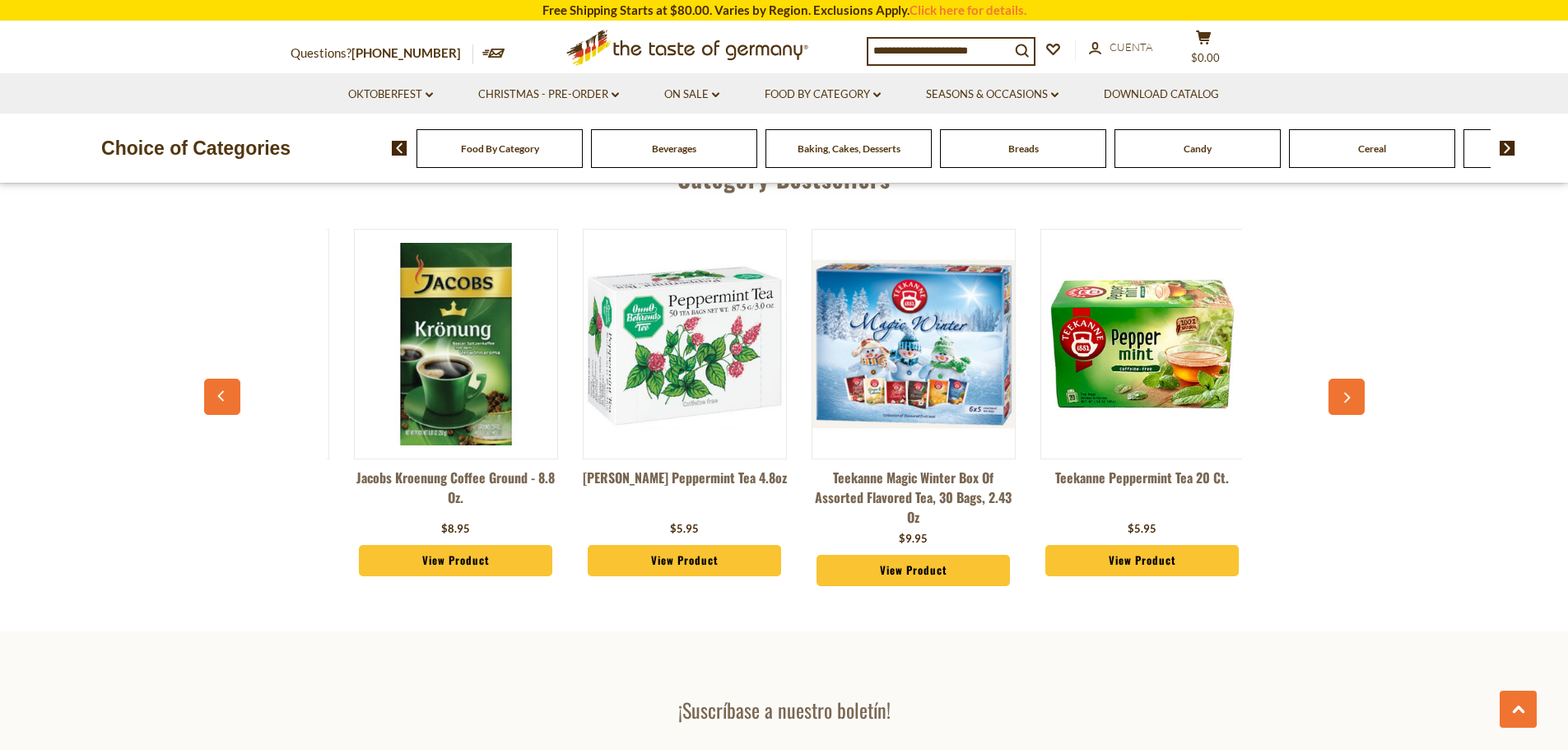
click at [1339, 379] on button "button" at bounding box center [1346, 397] width 36 height 36
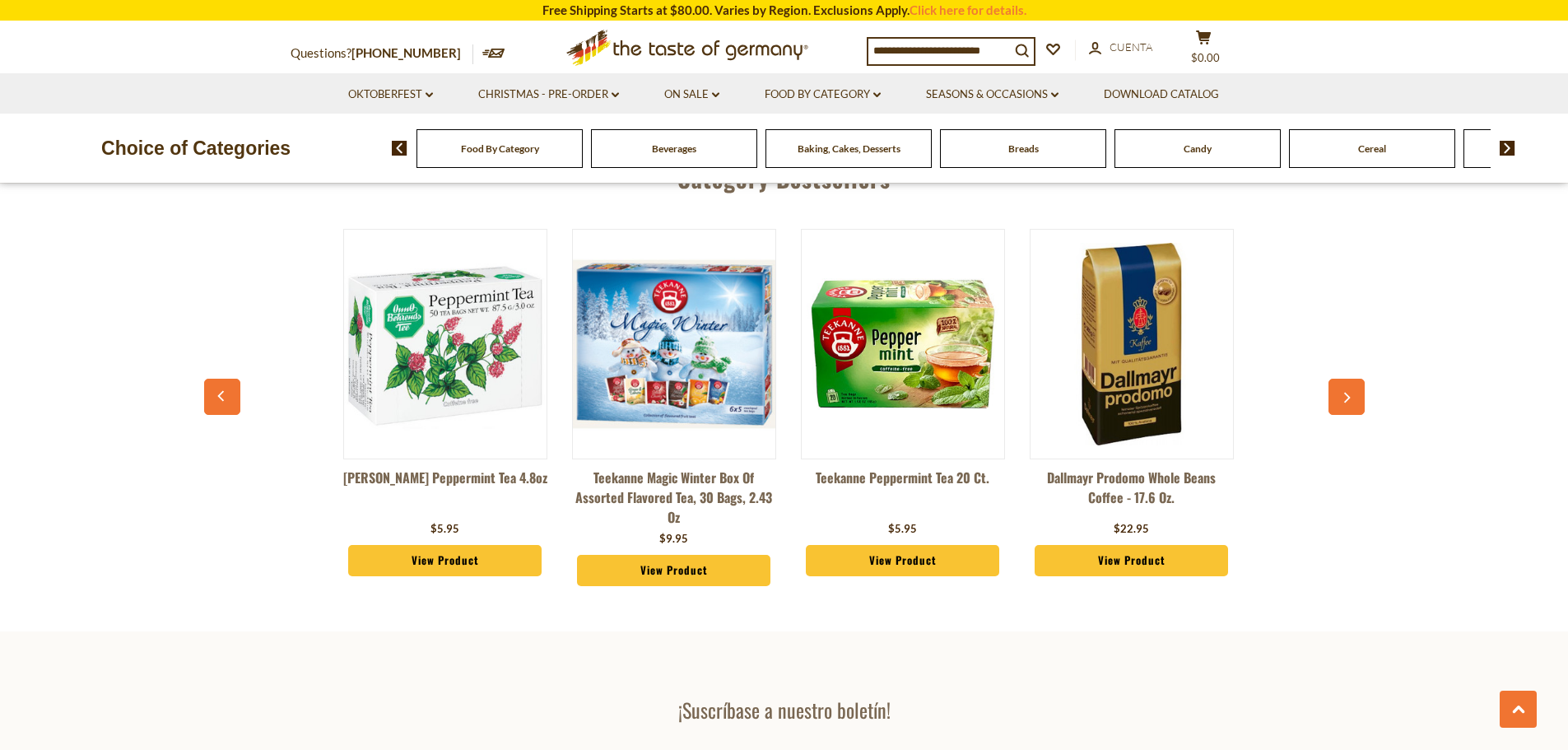
click at [1339, 379] on button "button" at bounding box center [1346, 397] width 36 height 36
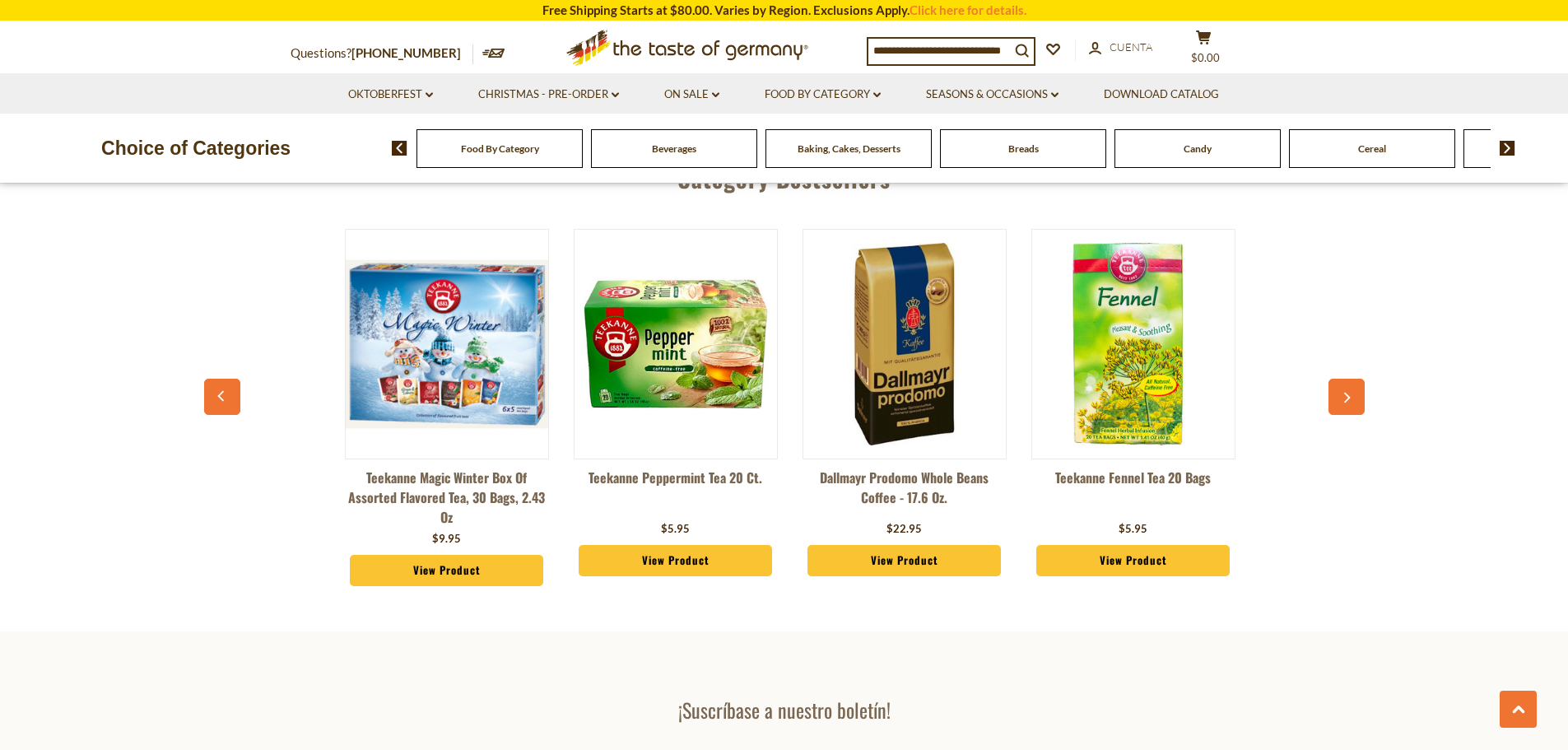
scroll to position [0, 2742]
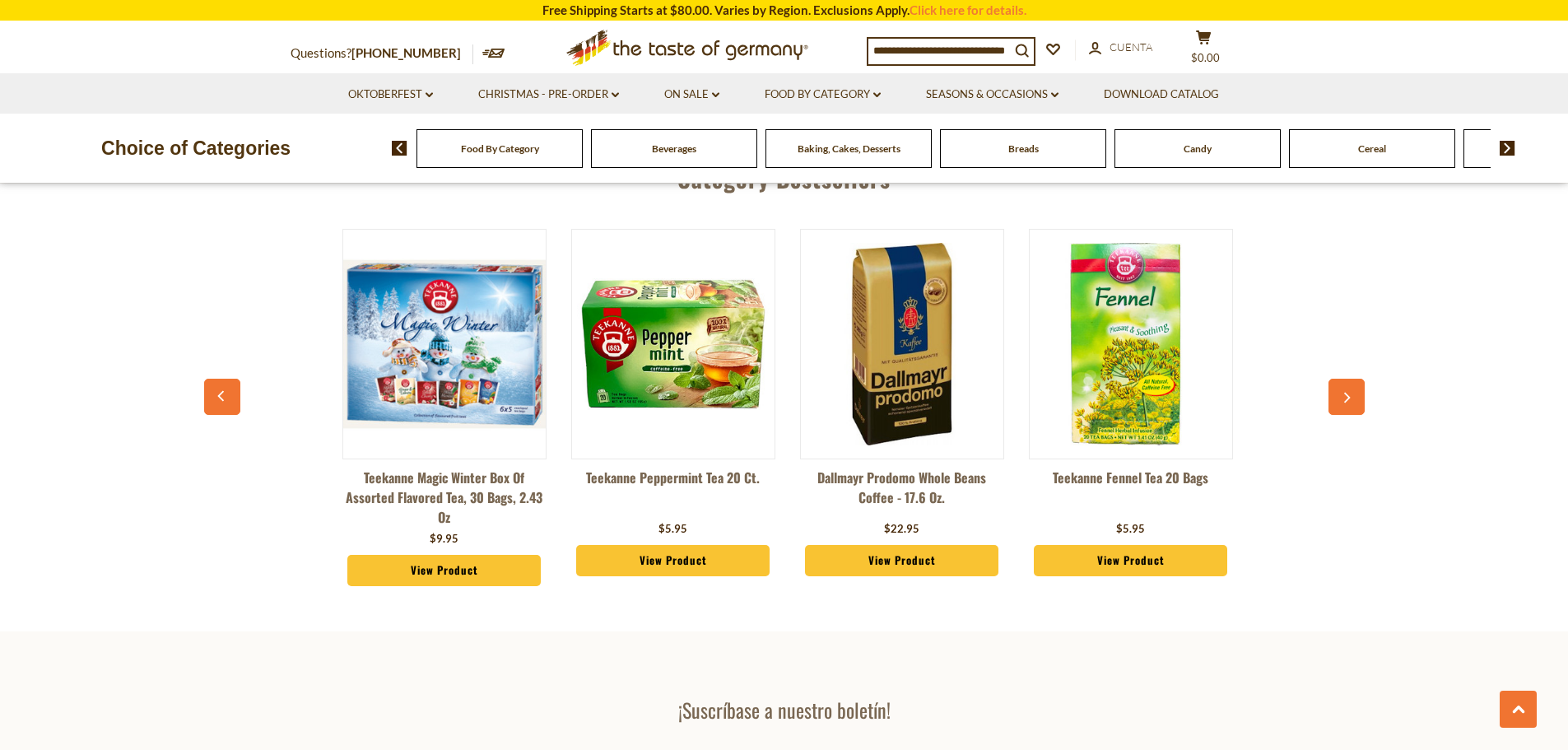
click at [446, 555] on link "View Product" at bounding box center [444, 570] width 195 height 32
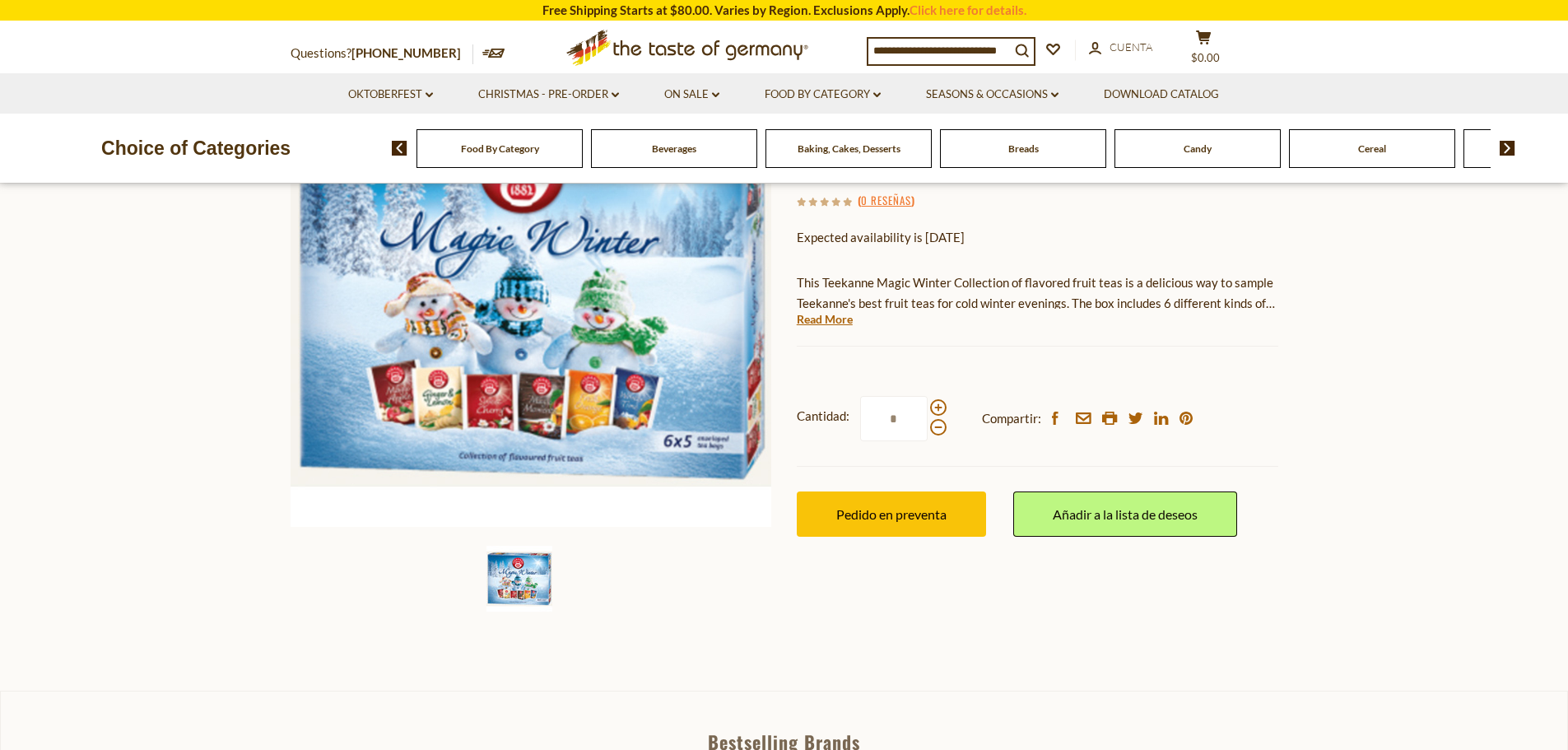
scroll to position [247, 0]
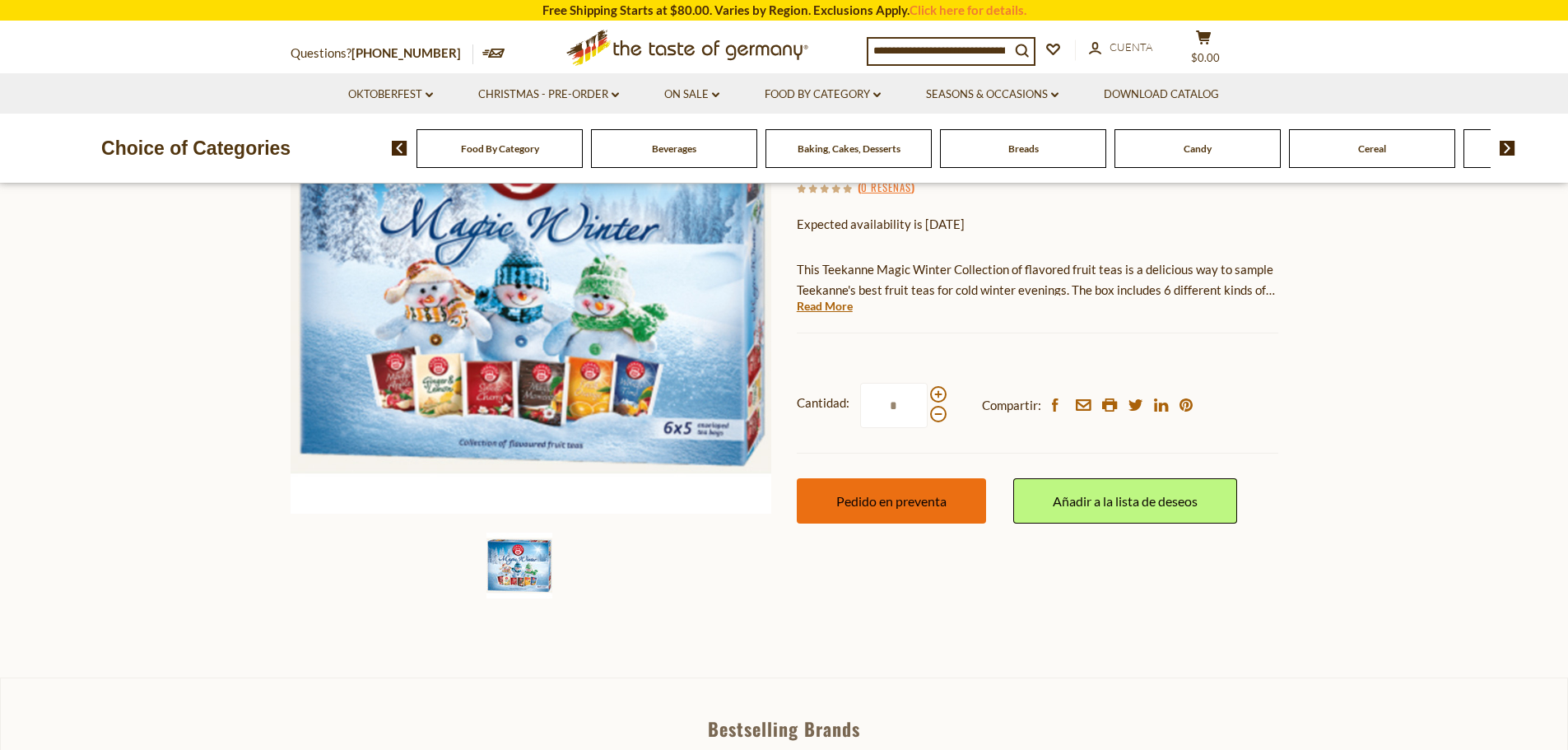
click at [920, 507] on span "Pedido en preventa" at bounding box center [891, 501] width 110 height 15
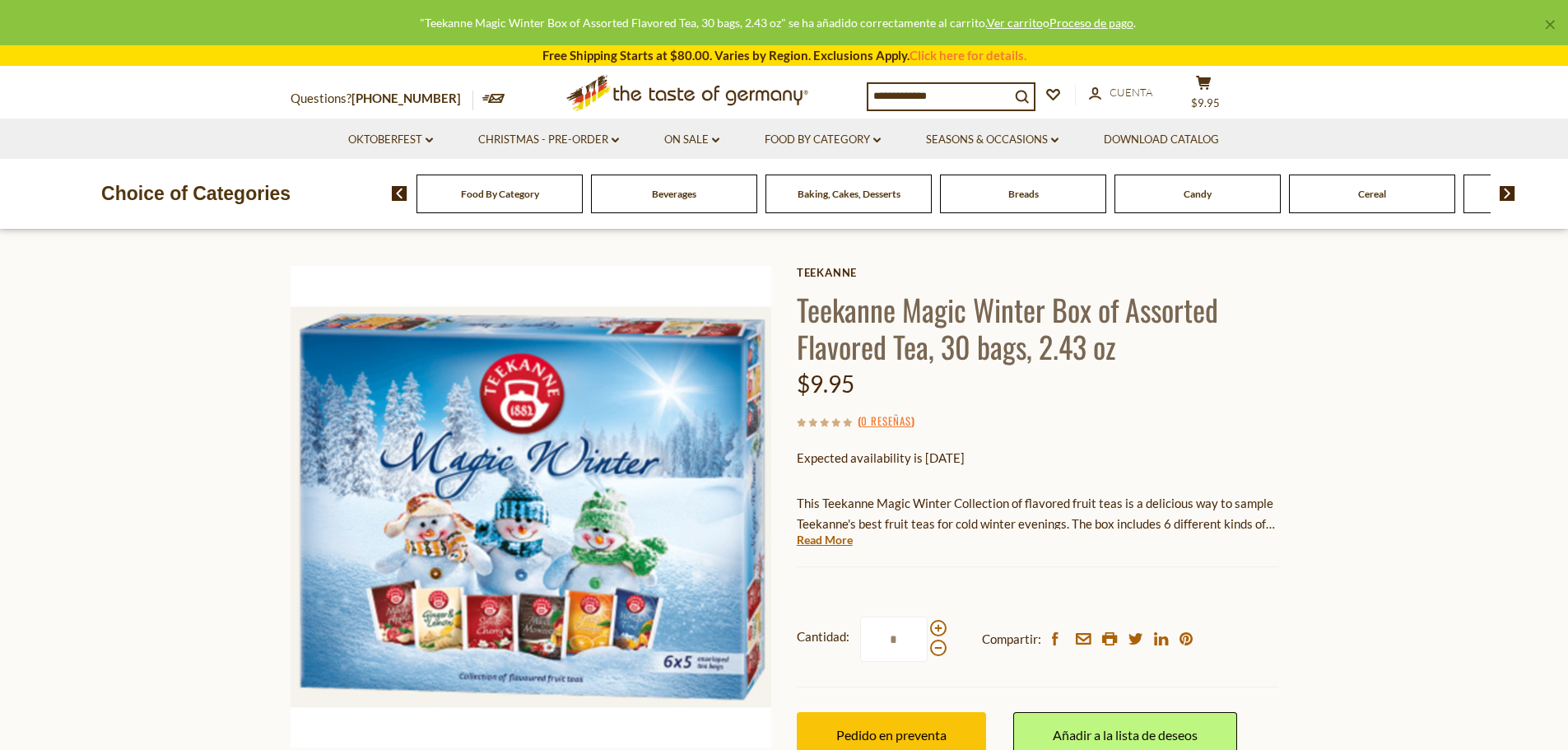
scroll to position [0, 0]
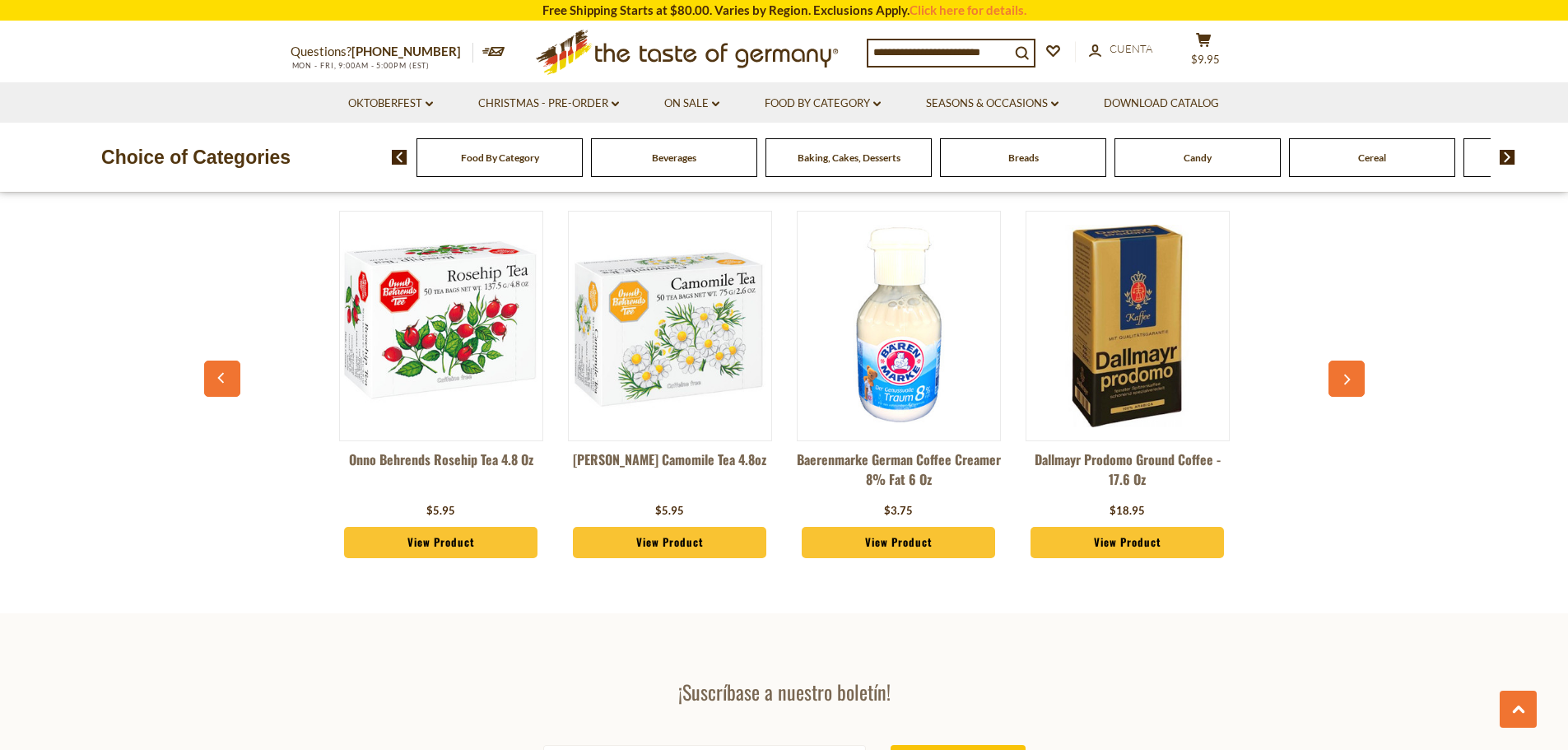
scroll to position [4368, 0]
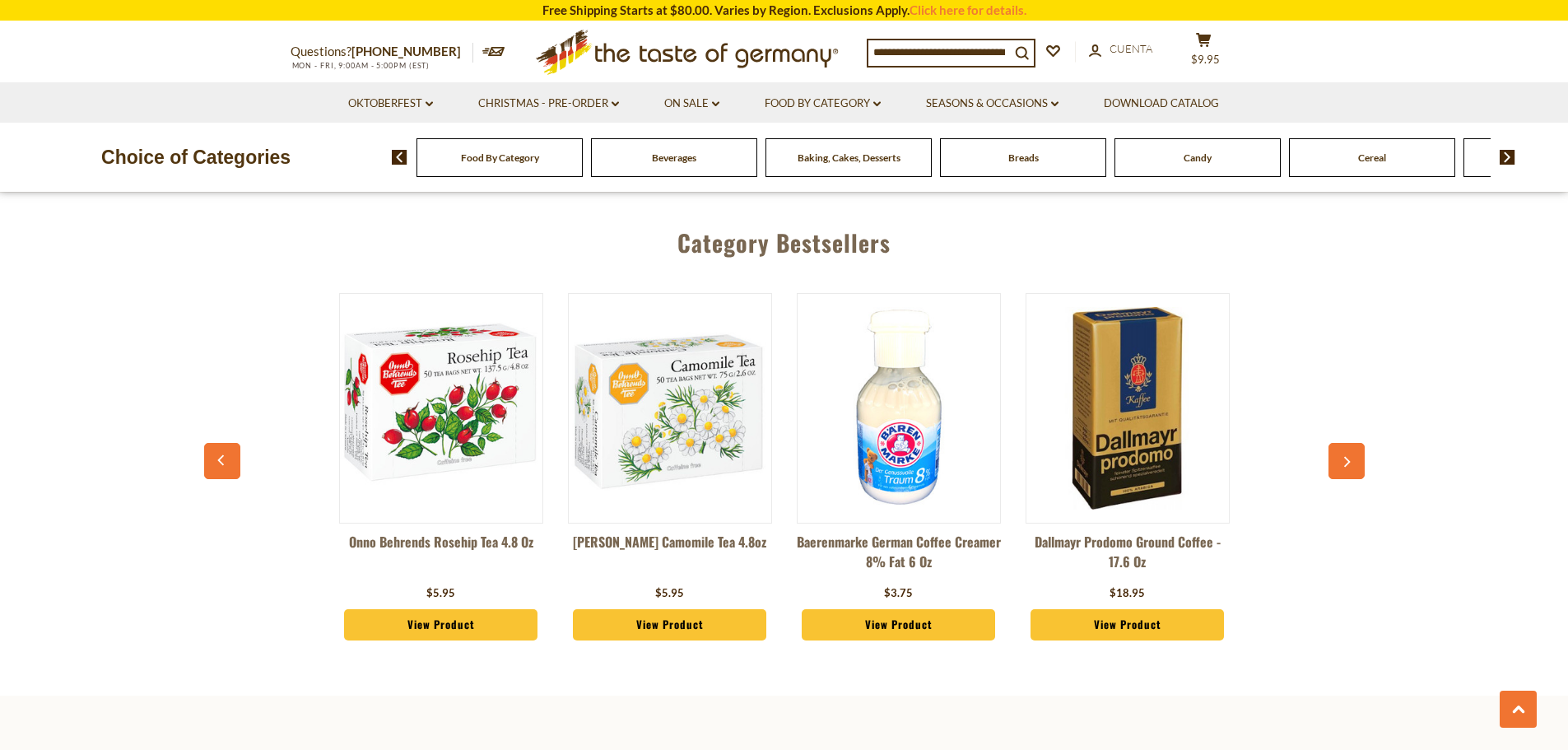
click at [218, 443] on button "button" at bounding box center [222, 461] width 36 height 36
drag, startPoint x: 1311, startPoint y: 442, endPoint x: 1329, endPoint y: 442, distance: 18.0
click at [1315, 442] on div "[PERSON_NAME] Rosehip Tea 4.8 oz $5.95 View Product [PERSON_NAME] Camomile Tea …" at bounding box center [784, 475] width 1144 height 407
click at [1334, 445] on button "button" at bounding box center [1346, 461] width 36 height 36
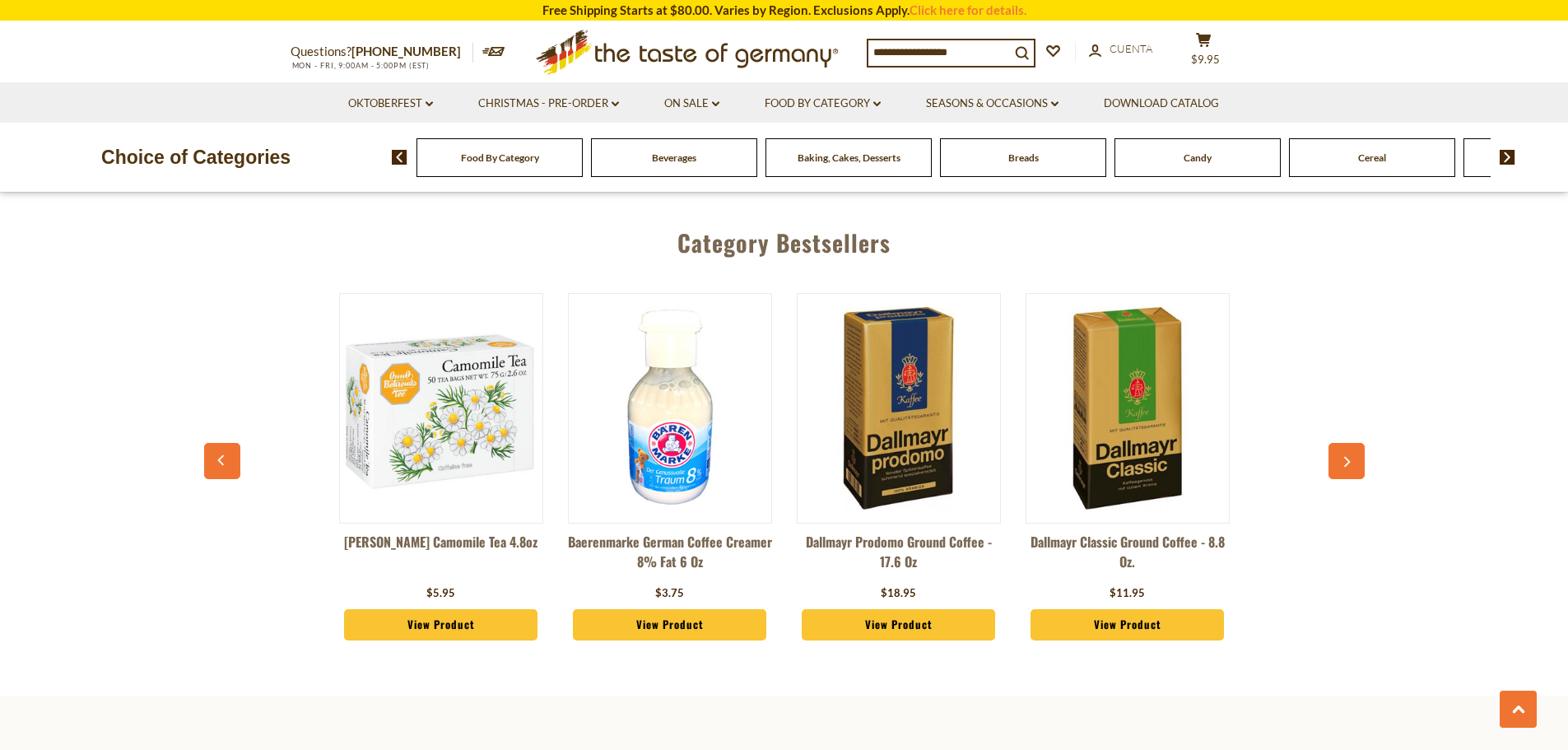
click at [1335, 445] on button "button" at bounding box center [1346, 461] width 36 height 36
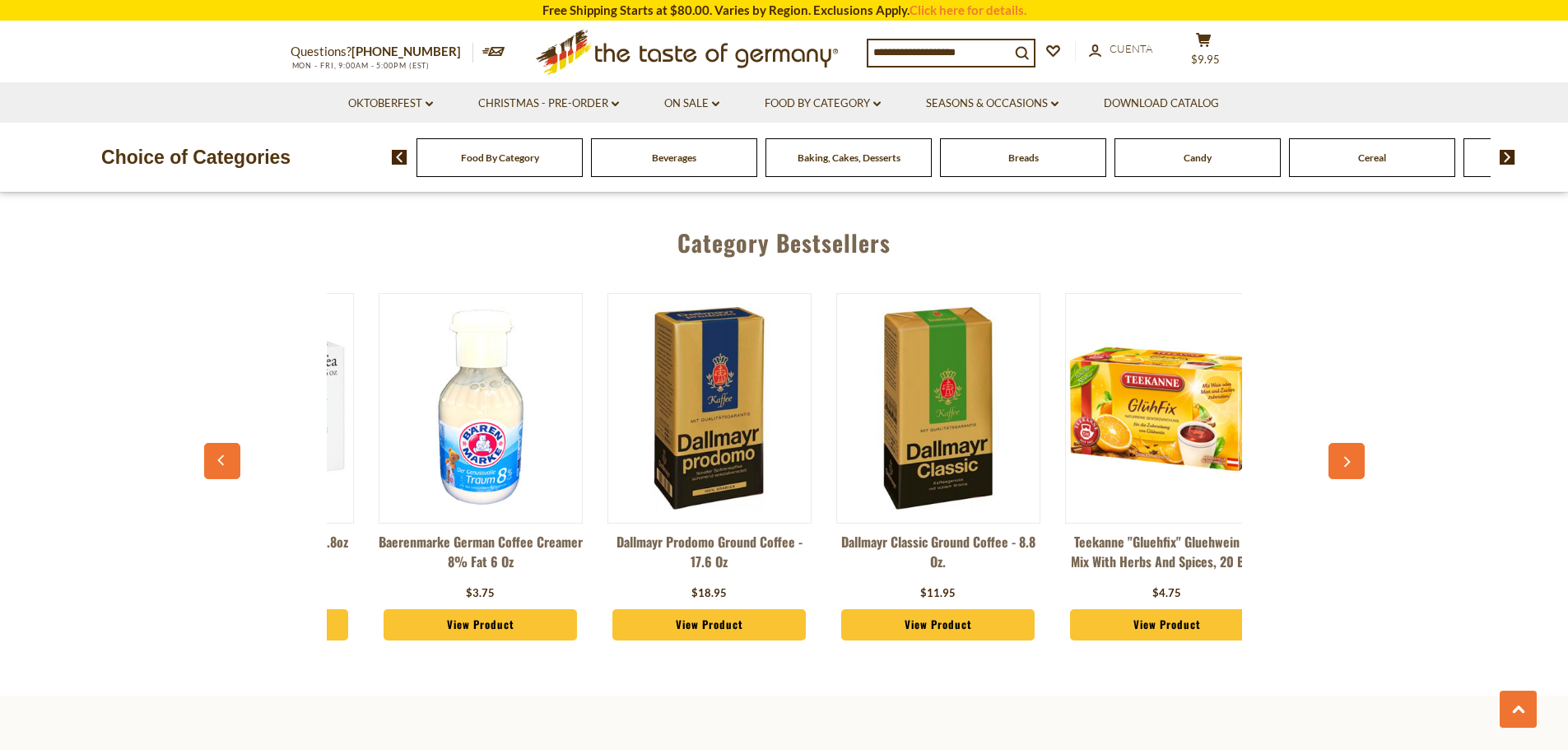
click at [1335, 445] on button "button" at bounding box center [1346, 461] width 36 height 36
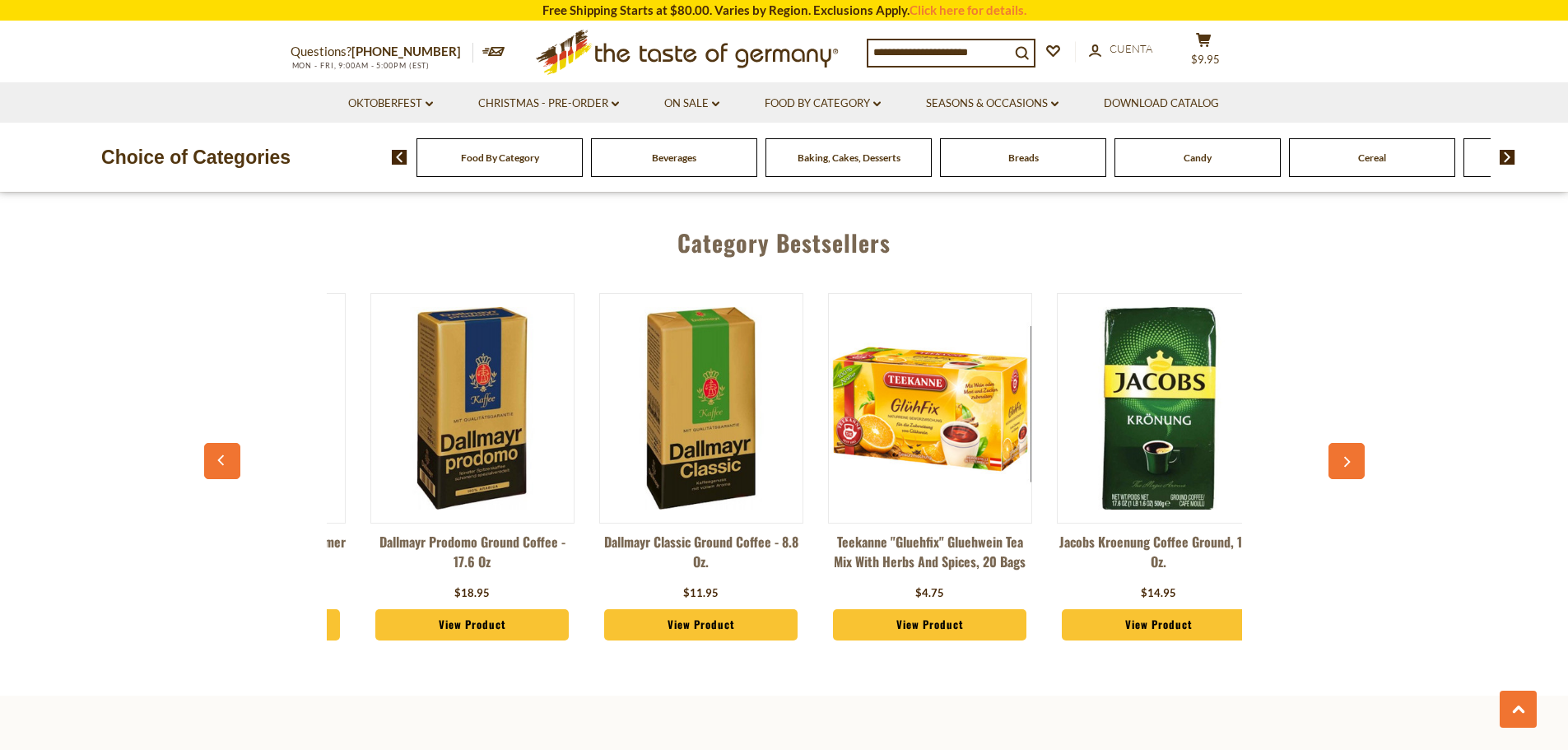
click at [1335, 445] on button "button" at bounding box center [1346, 461] width 36 height 36
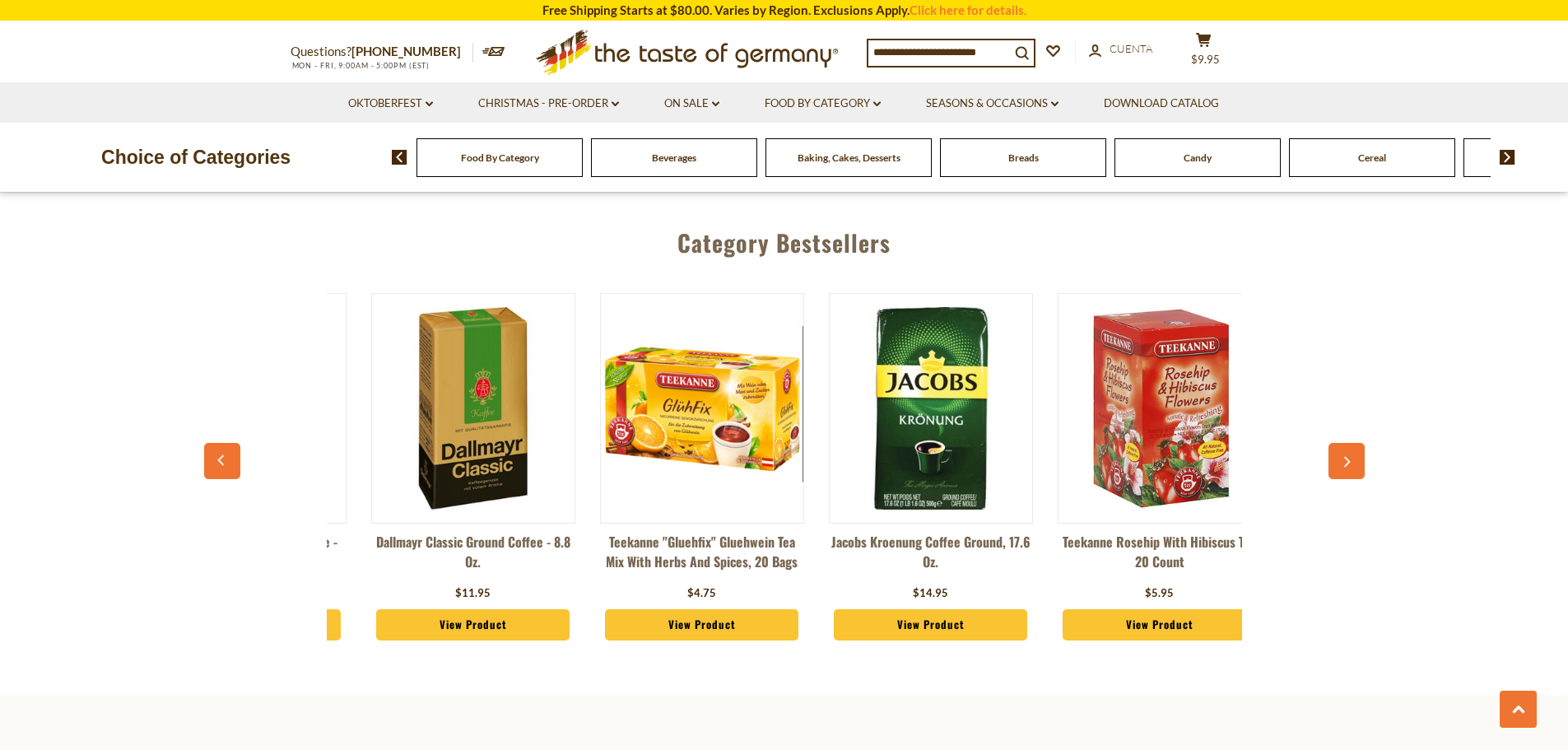
click at [1335, 445] on button "button" at bounding box center [1346, 461] width 36 height 36
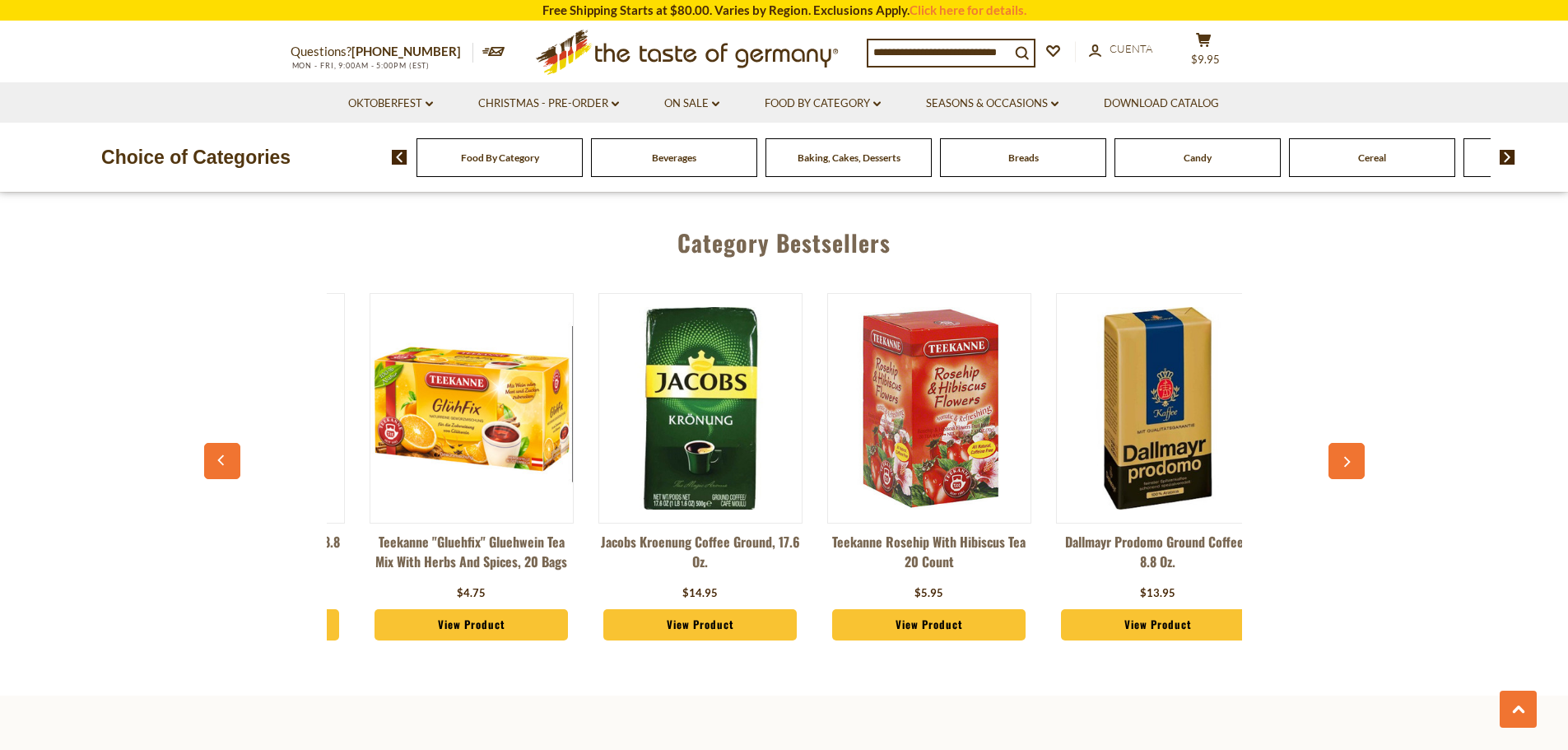
scroll to position [0, 1114]
click at [970, 402] on img at bounding box center [927, 408] width 202 height 202
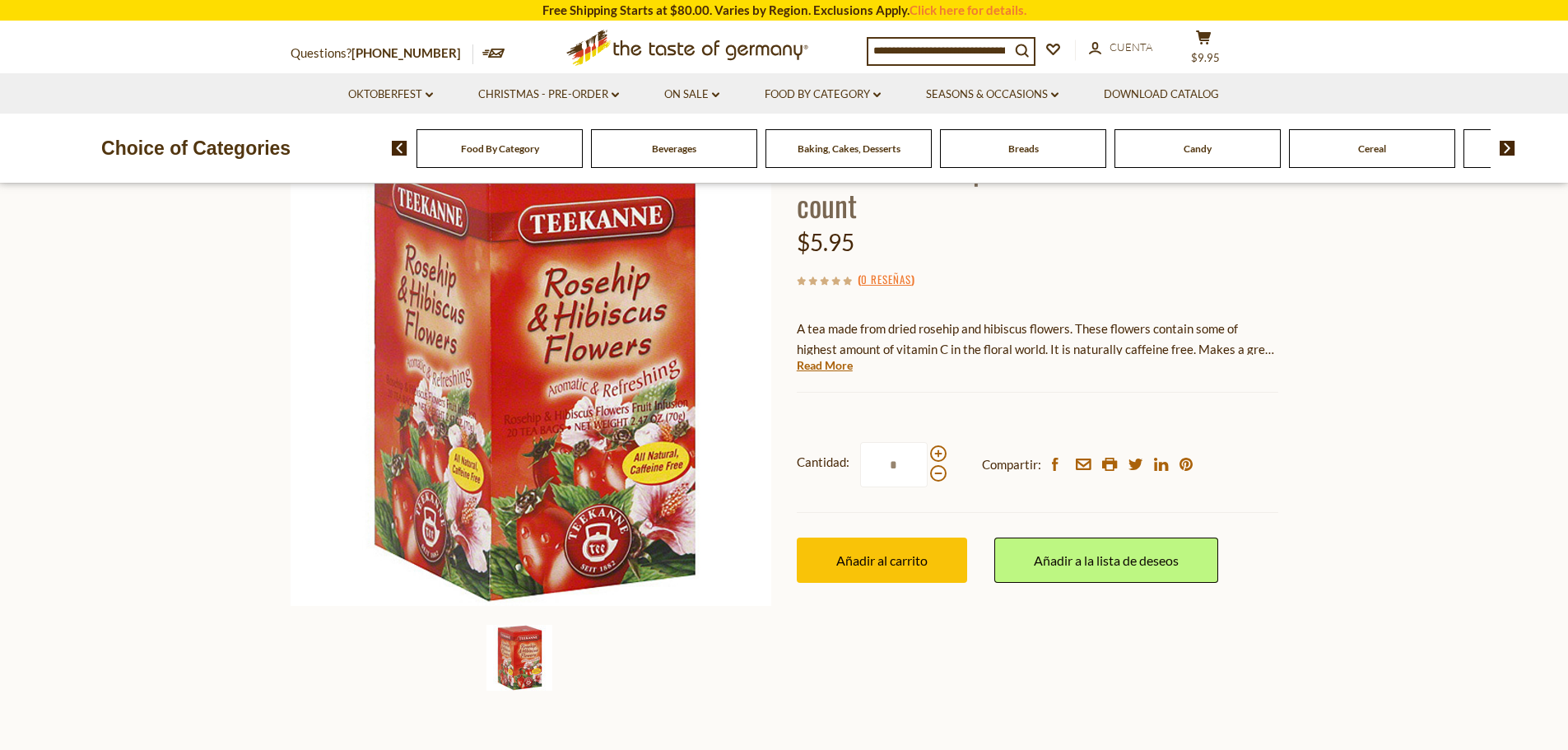
scroll to position [165, 0]
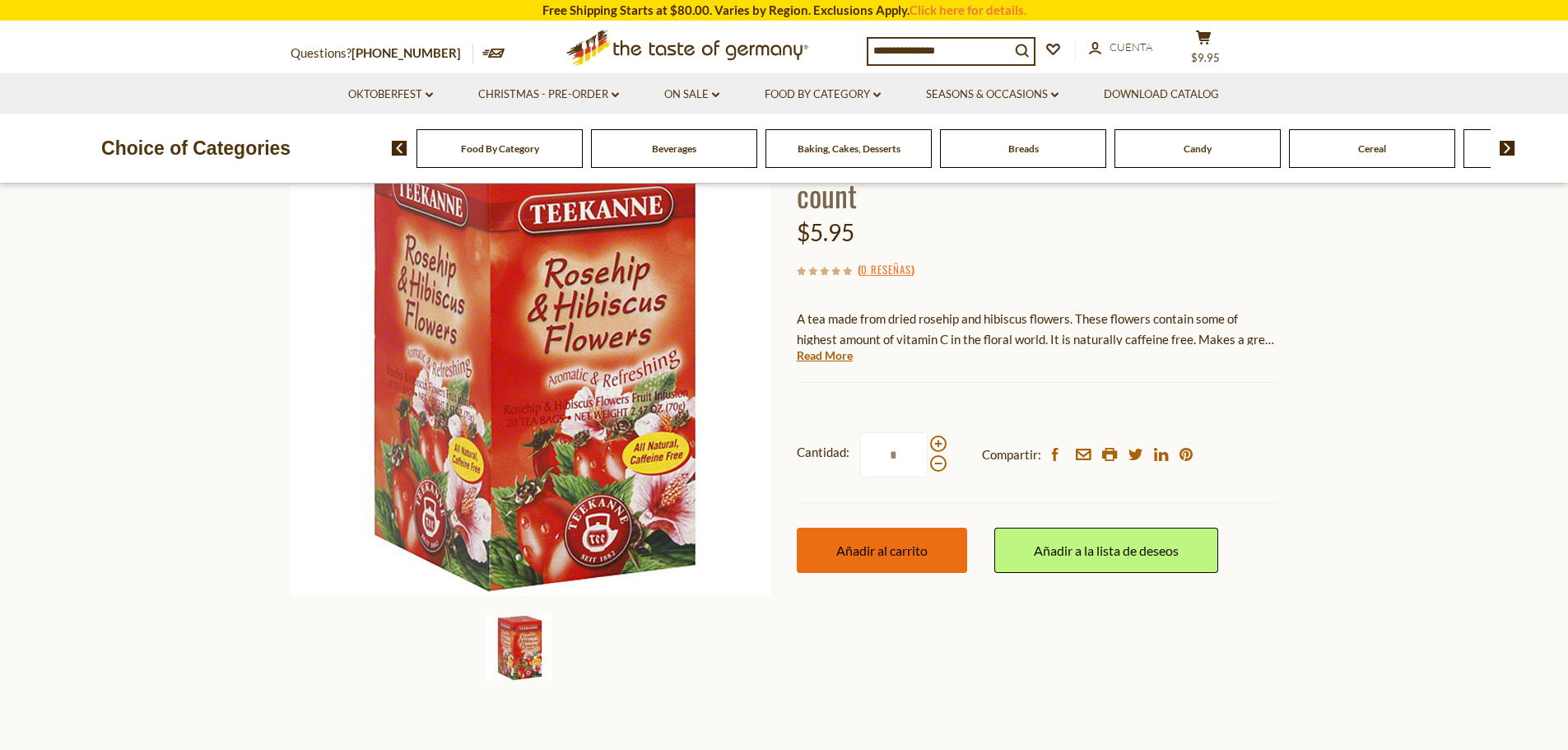
click at [899, 547] on span "Añadir al carrito" at bounding box center [881, 550] width 91 height 15
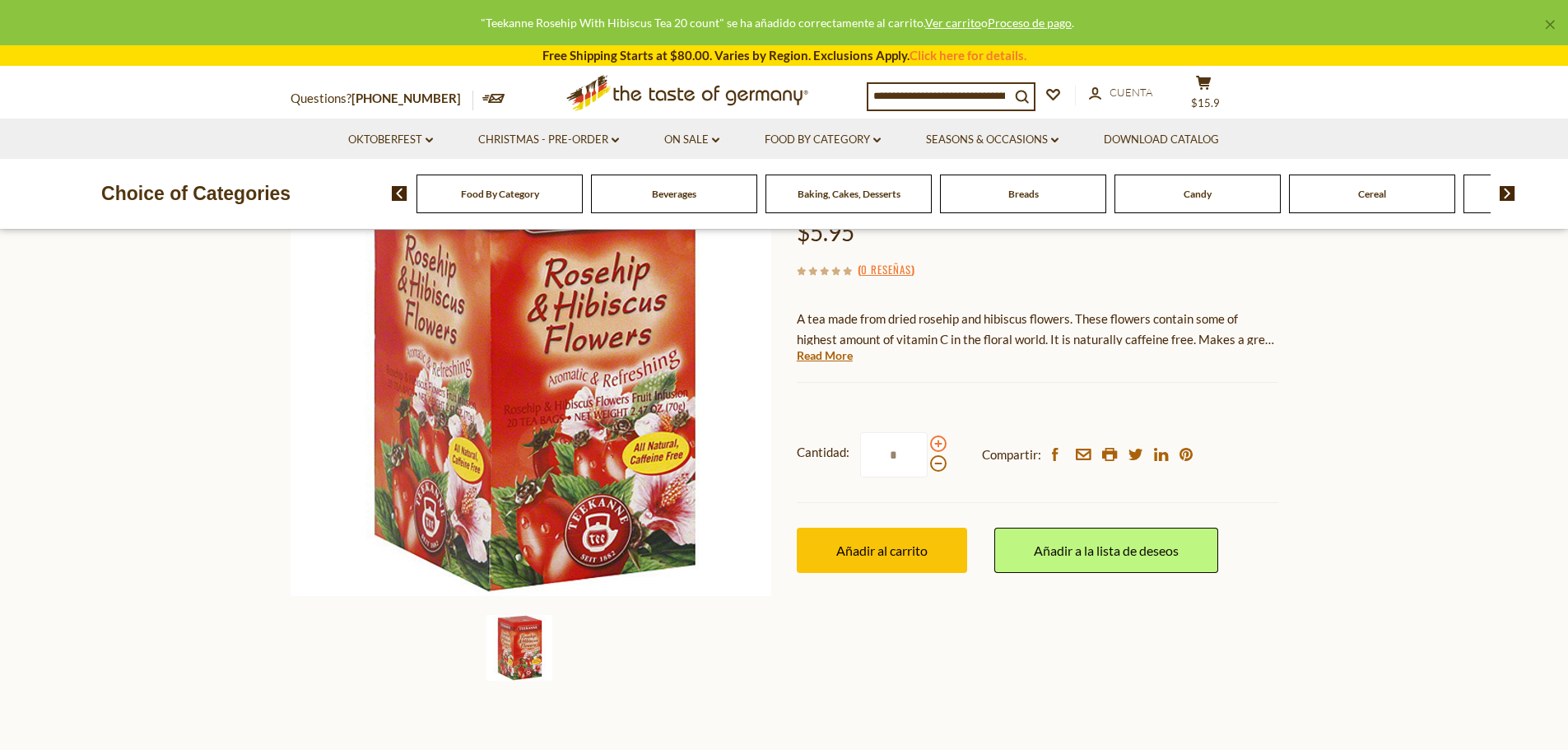
click at [938, 445] on span at bounding box center [938, 443] width 16 height 16
click at [927, 445] on input "*" at bounding box center [893, 454] width 67 height 45
click at [938, 445] on span at bounding box center [938, 443] width 16 height 16
click at [927, 445] on input "*" at bounding box center [893, 454] width 67 height 45
click at [938, 445] on span at bounding box center [938, 443] width 16 height 16
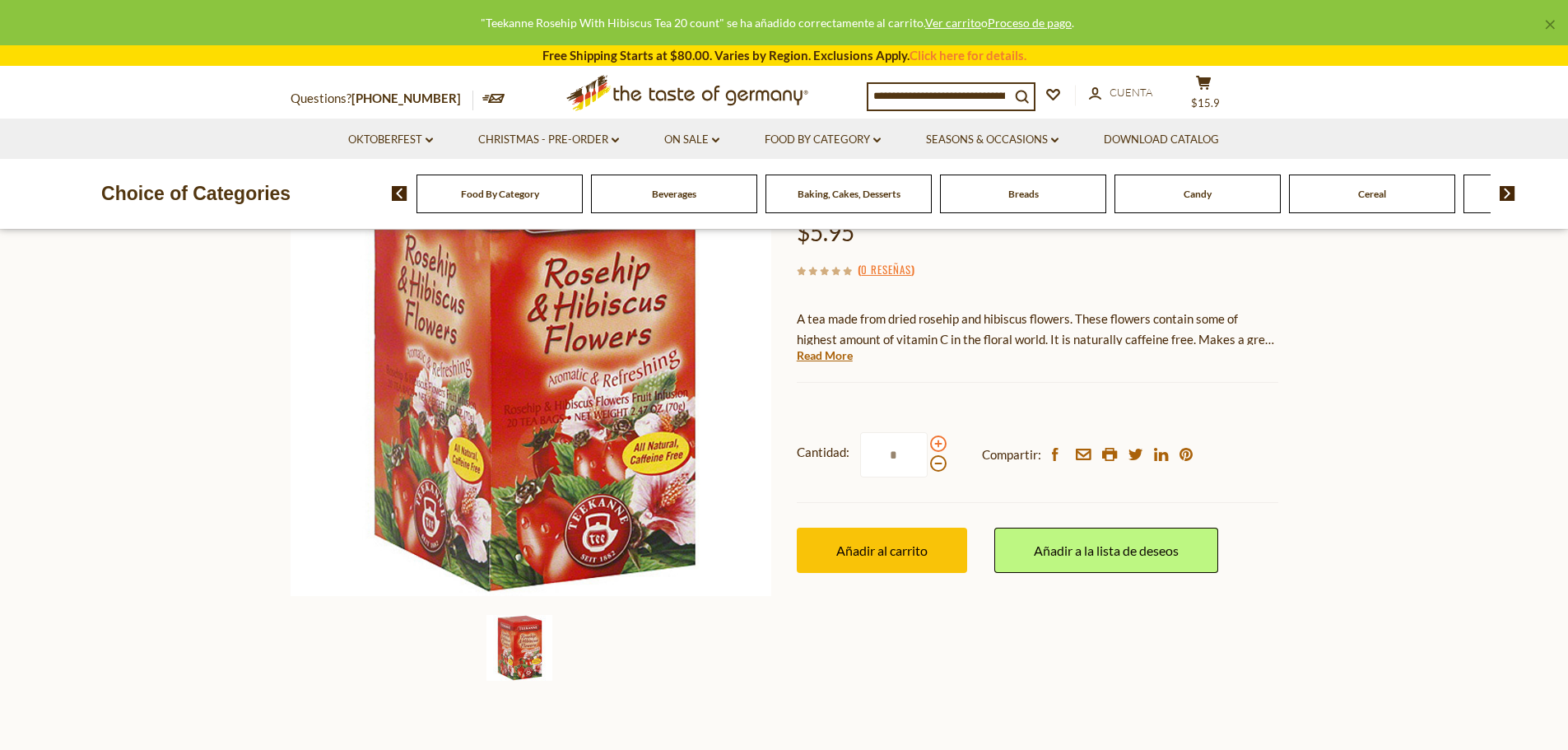
click at [927, 445] on input "*" at bounding box center [893, 454] width 67 height 45
click at [938, 445] on span at bounding box center [938, 443] width 16 height 16
click at [927, 445] on input "*" at bounding box center [893, 454] width 67 height 45
click at [938, 445] on span at bounding box center [938, 443] width 16 height 16
click at [927, 445] on input "*" at bounding box center [893, 454] width 67 height 45
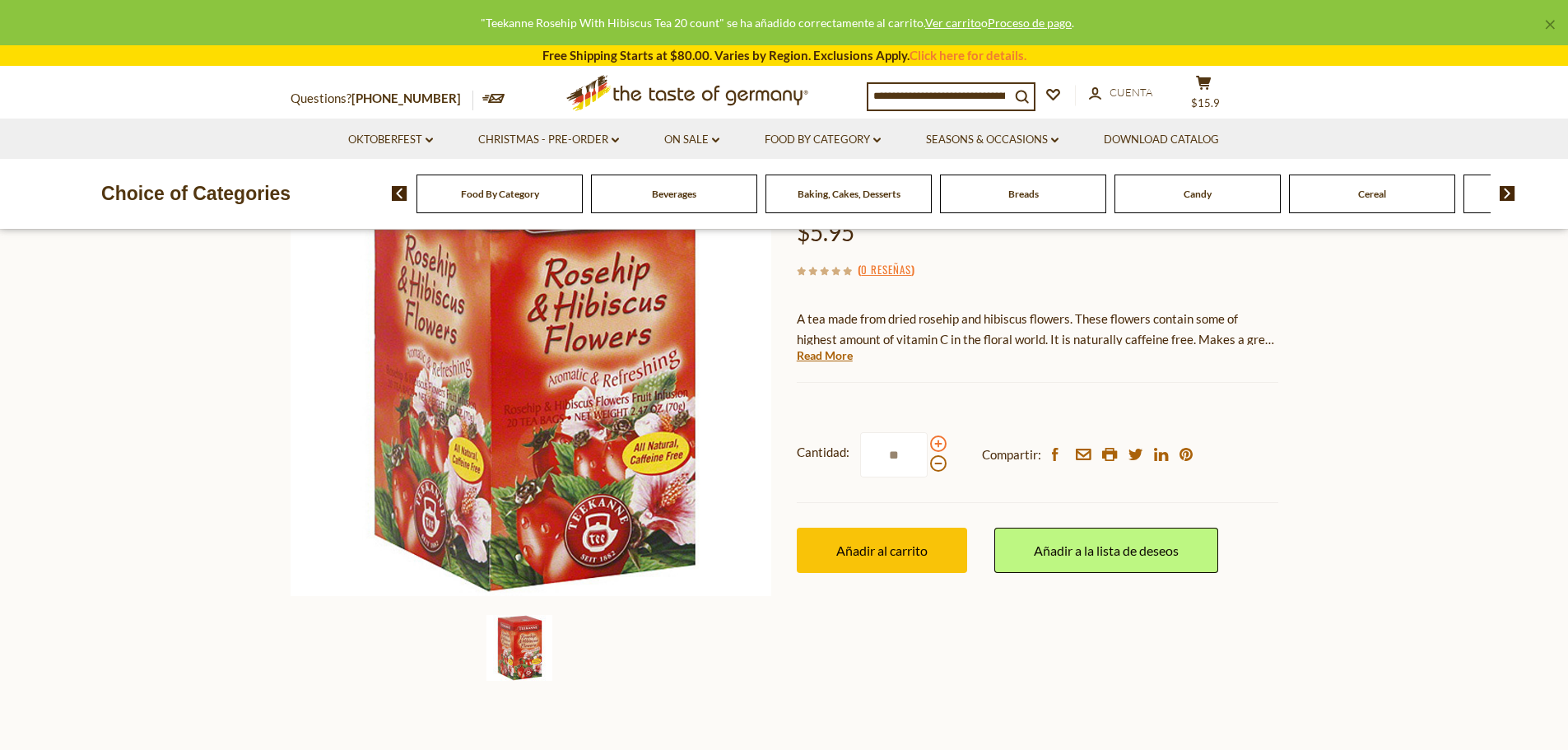
click at [938, 445] on span at bounding box center [938, 443] width 16 height 16
click at [927, 445] on input "**" at bounding box center [893, 454] width 67 height 45
click at [938, 445] on span at bounding box center [938, 443] width 16 height 16
click at [927, 445] on input "**" at bounding box center [893, 454] width 67 height 45
click at [938, 445] on span at bounding box center [938, 443] width 16 height 16
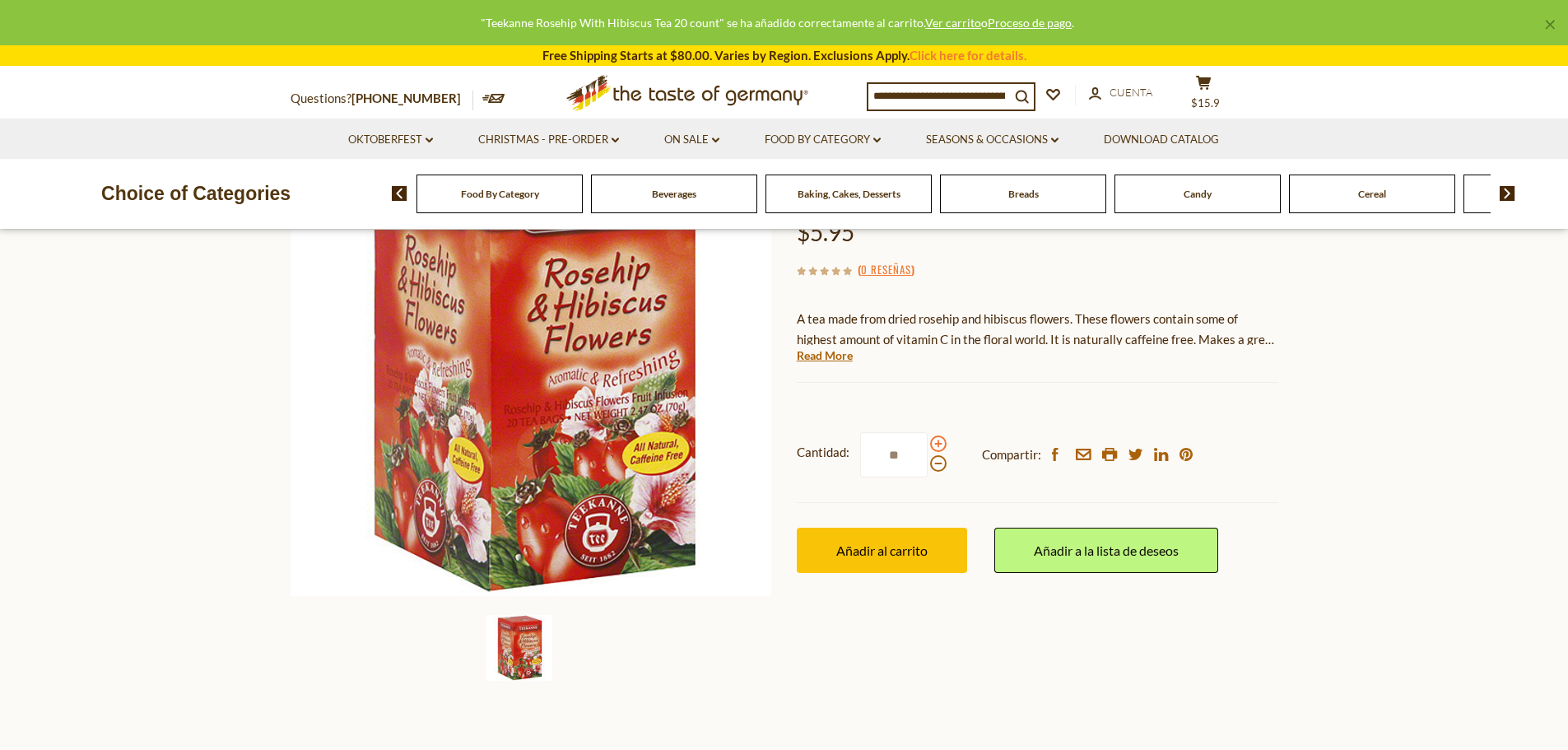
click at [927, 445] on input "**" at bounding box center [893, 454] width 67 height 45
click at [938, 445] on span at bounding box center [938, 443] width 16 height 16
click at [927, 445] on input "**" at bounding box center [893, 454] width 67 height 45
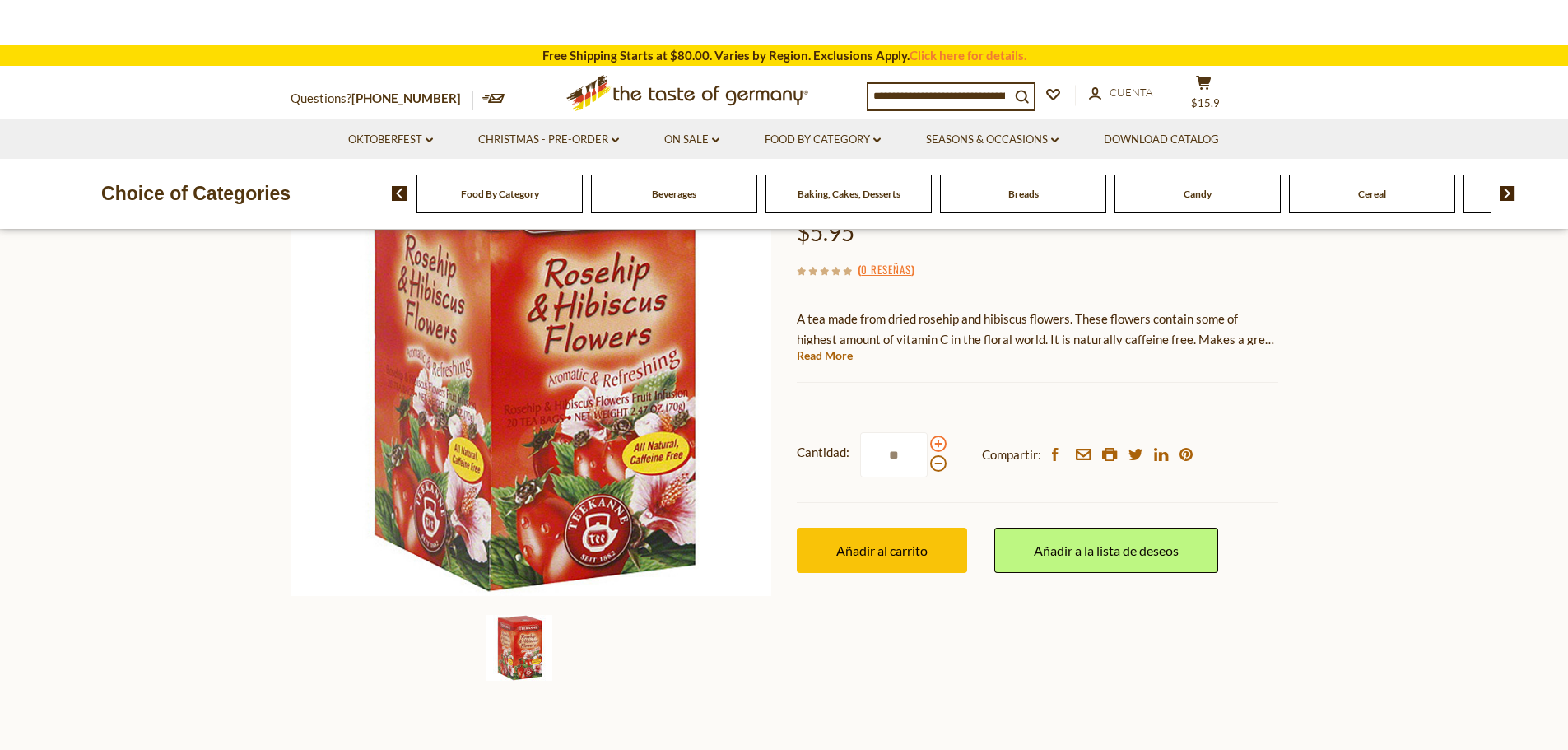
click at [938, 445] on span at bounding box center [938, 443] width 16 height 16
click at [927, 445] on input "**" at bounding box center [893, 454] width 67 height 45
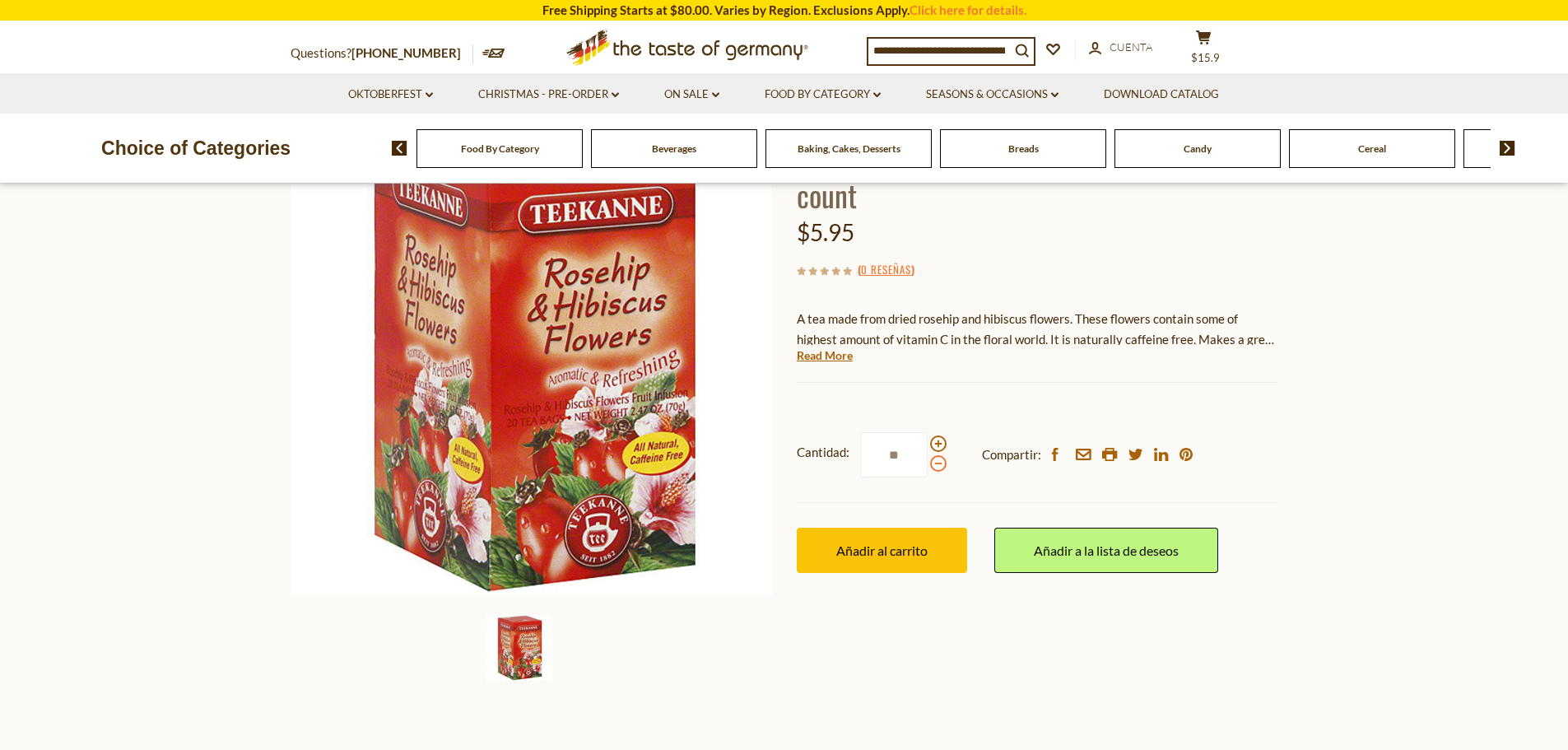
click at [932, 468] on span at bounding box center [938, 462] width 16 height 16
click at [927, 468] on input "**" at bounding box center [893, 454] width 67 height 45
click at [932, 468] on span at bounding box center [938, 462] width 16 height 16
click at [927, 468] on input "**" at bounding box center [893, 454] width 67 height 45
click at [932, 468] on span at bounding box center [938, 462] width 16 height 16
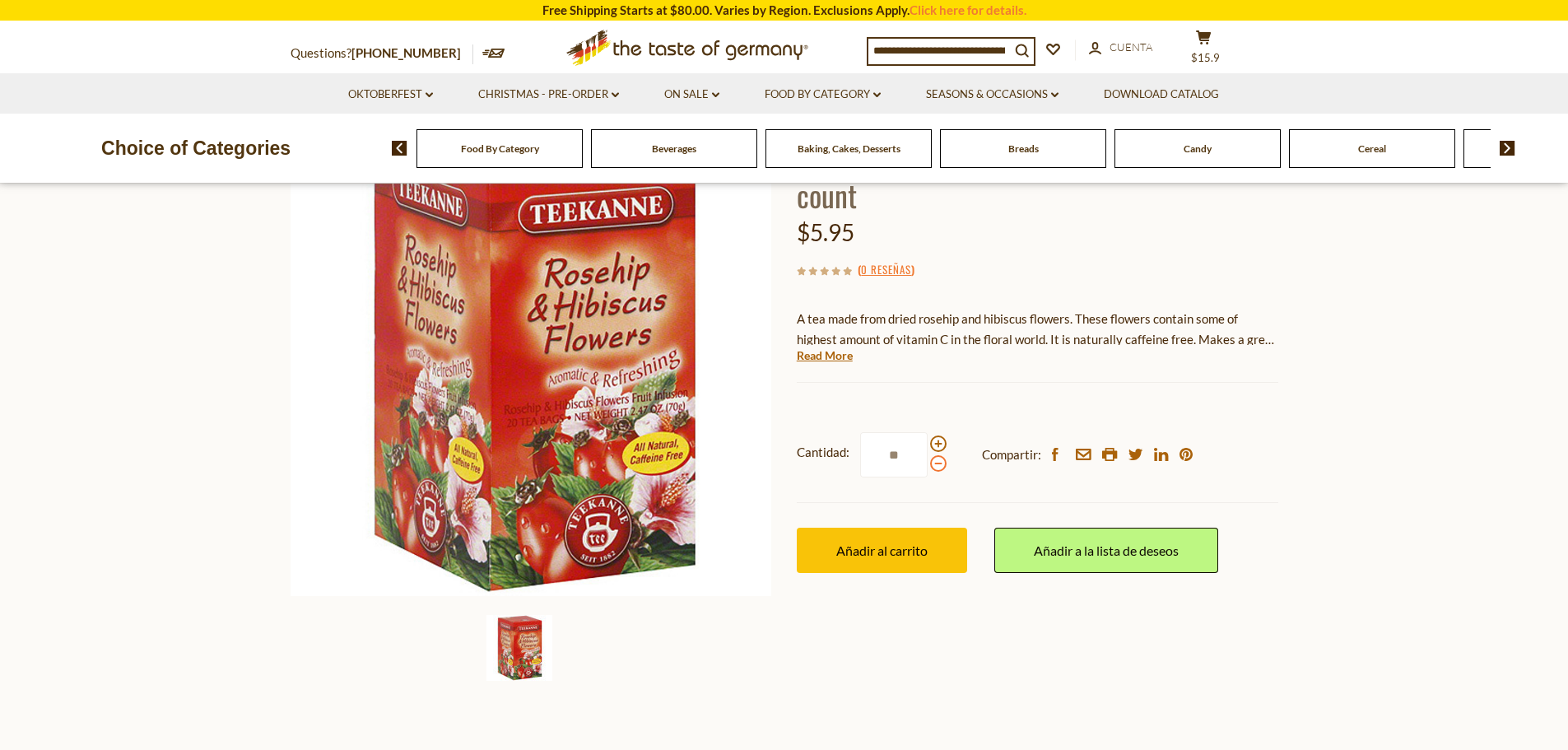
click at [927, 468] on input "**" at bounding box center [893, 454] width 67 height 45
click at [932, 468] on span at bounding box center [938, 462] width 16 height 16
click at [927, 468] on input "**" at bounding box center [893, 454] width 67 height 45
click at [932, 468] on span at bounding box center [938, 462] width 16 height 16
click at [927, 468] on input "**" at bounding box center [893, 454] width 67 height 45
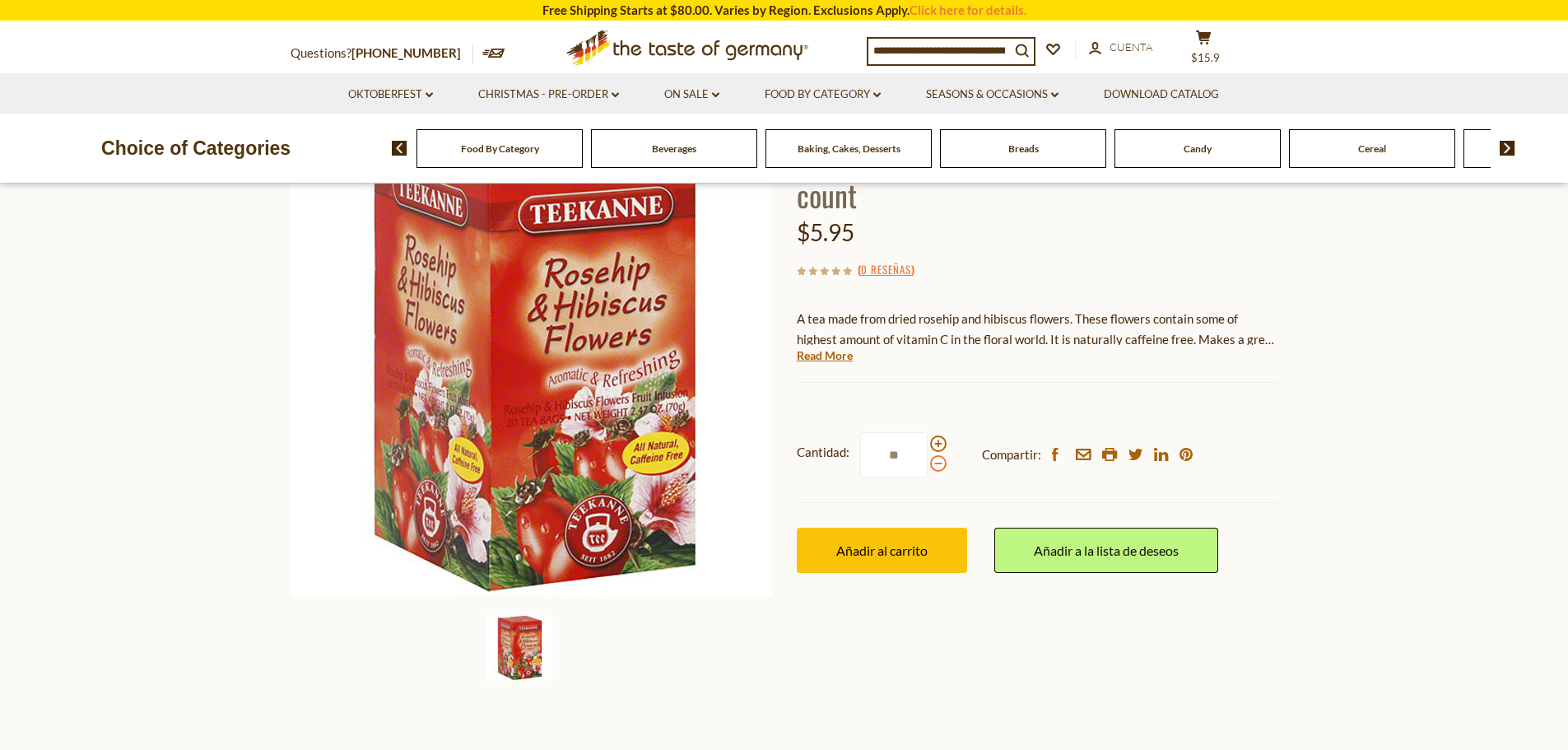
click at [932, 468] on span at bounding box center [938, 462] width 16 height 16
click at [927, 468] on input "**" at bounding box center [893, 454] width 67 height 45
click at [934, 446] on span at bounding box center [938, 443] width 16 height 16
click at [927, 446] on input "*" at bounding box center [893, 454] width 67 height 45
type input "**"
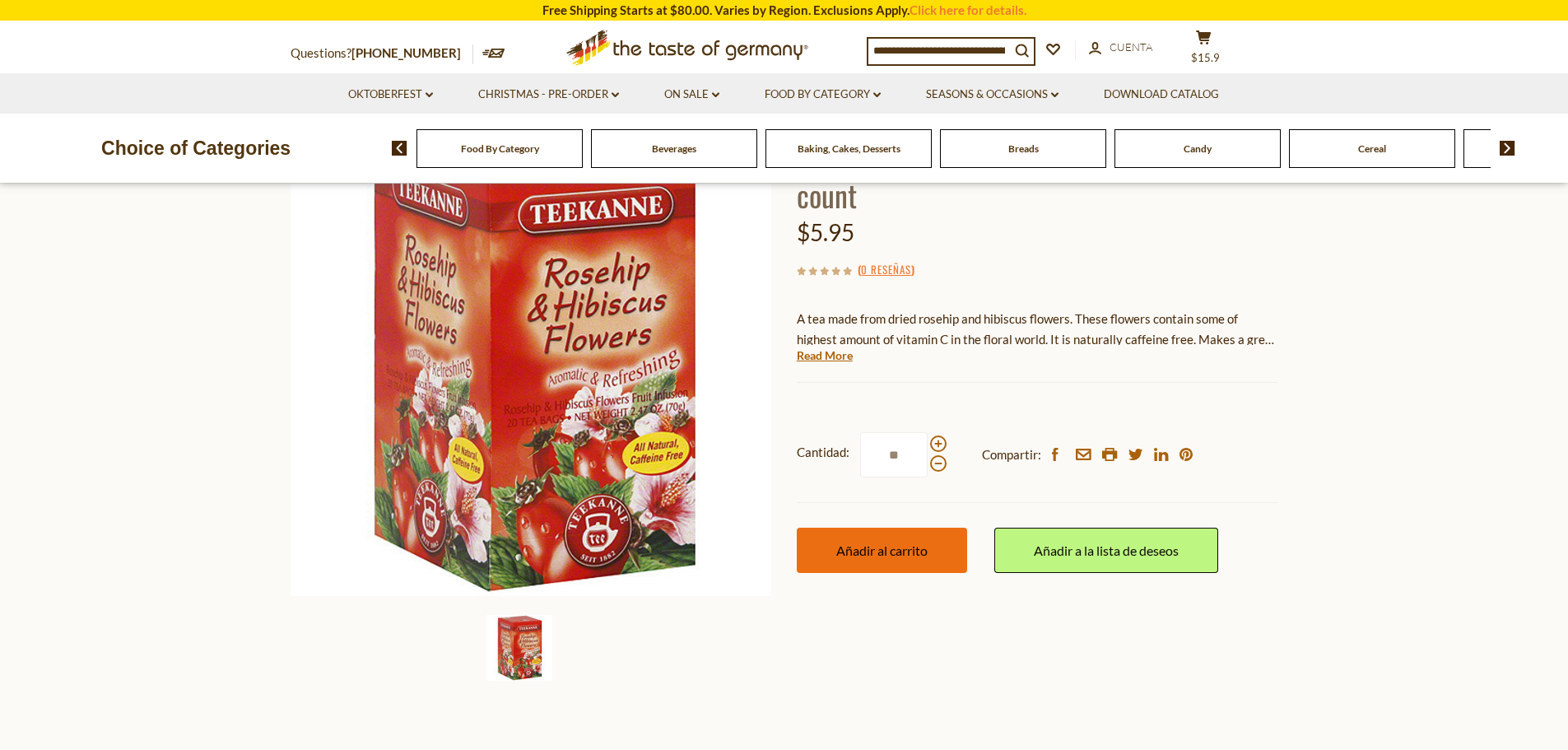
click at [890, 546] on span "Añadir al carrito" at bounding box center [881, 550] width 91 height 15
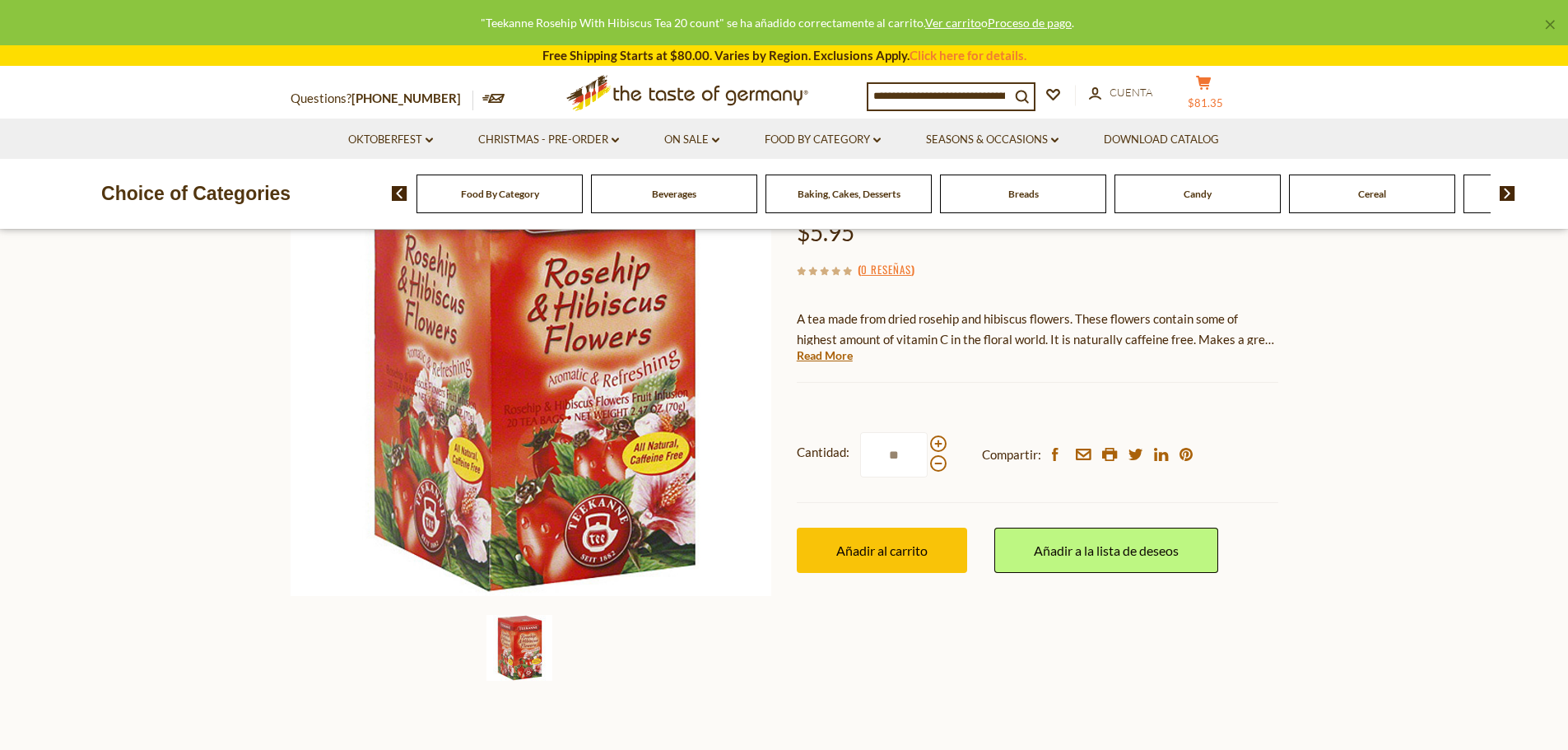
click at [1215, 102] on span "$81.35" at bounding box center [1205, 102] width 35 height 13
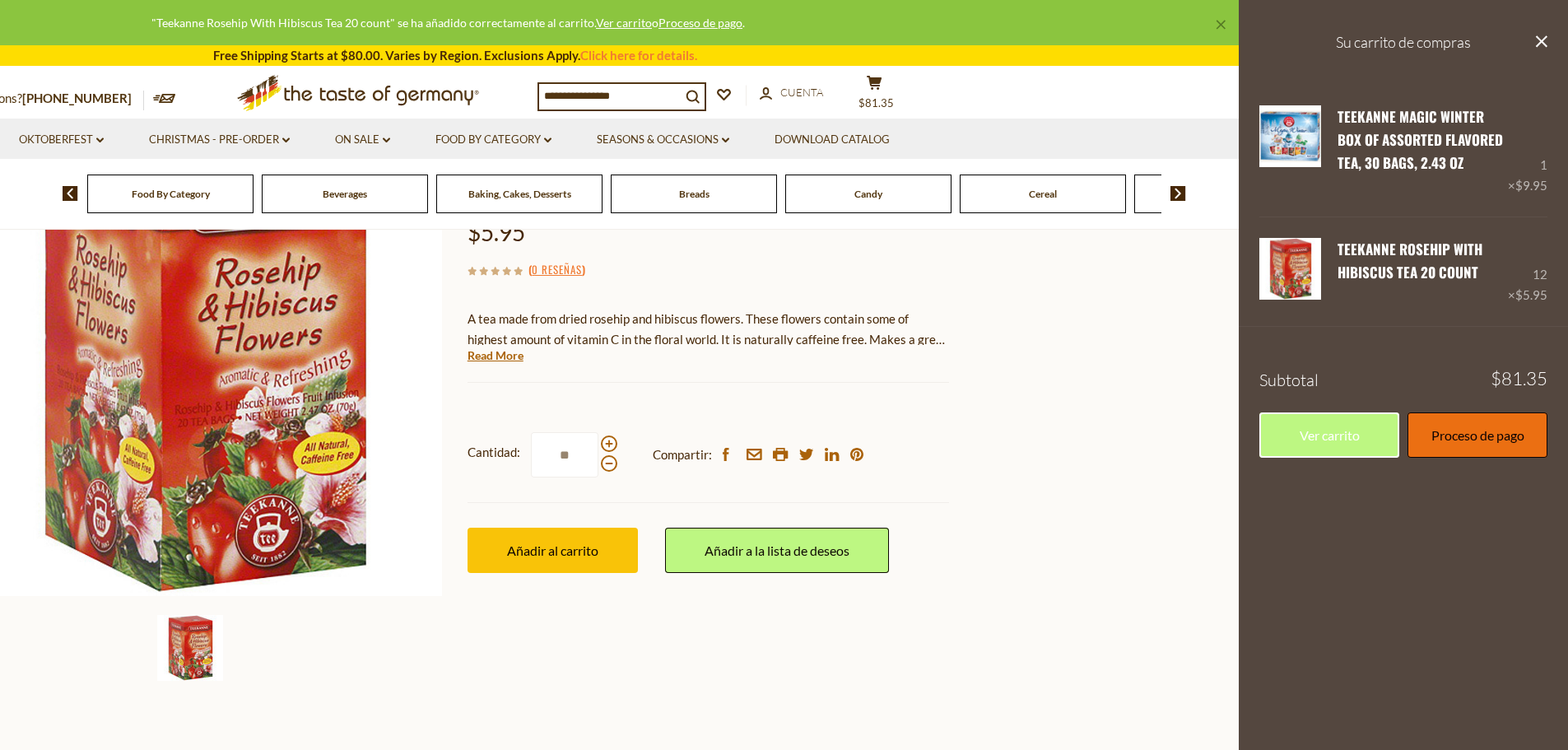
click at [1451, 454] on link "Proceso de pago" at bounding box center [1478, 434] width 140 height 45
